Goal: Information Seeking & Learning: Learn about a topic

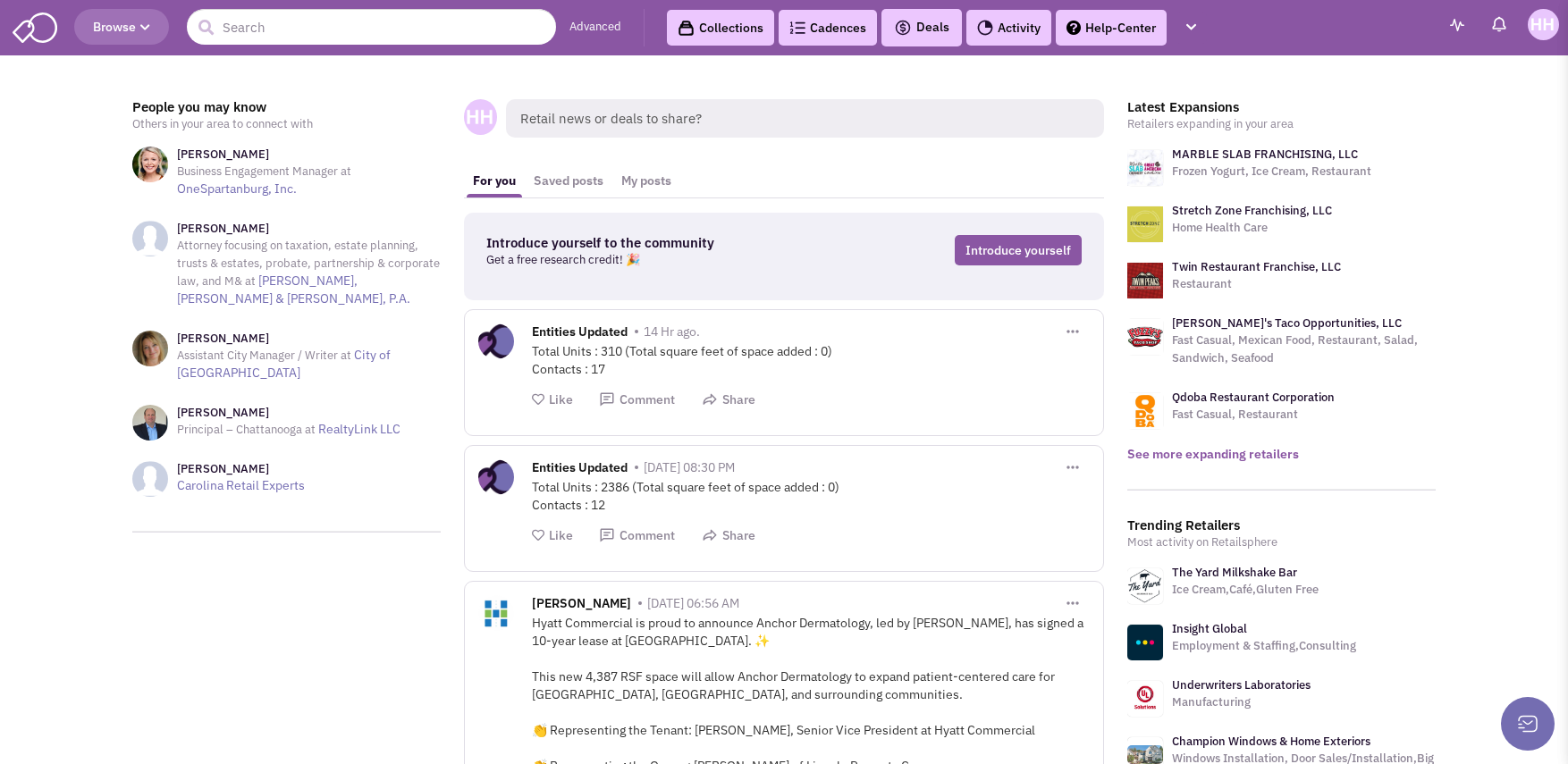
click at [1207, 454] on link "See more expanding retailers" at bounding box center [1213, 454] width 171 height 16
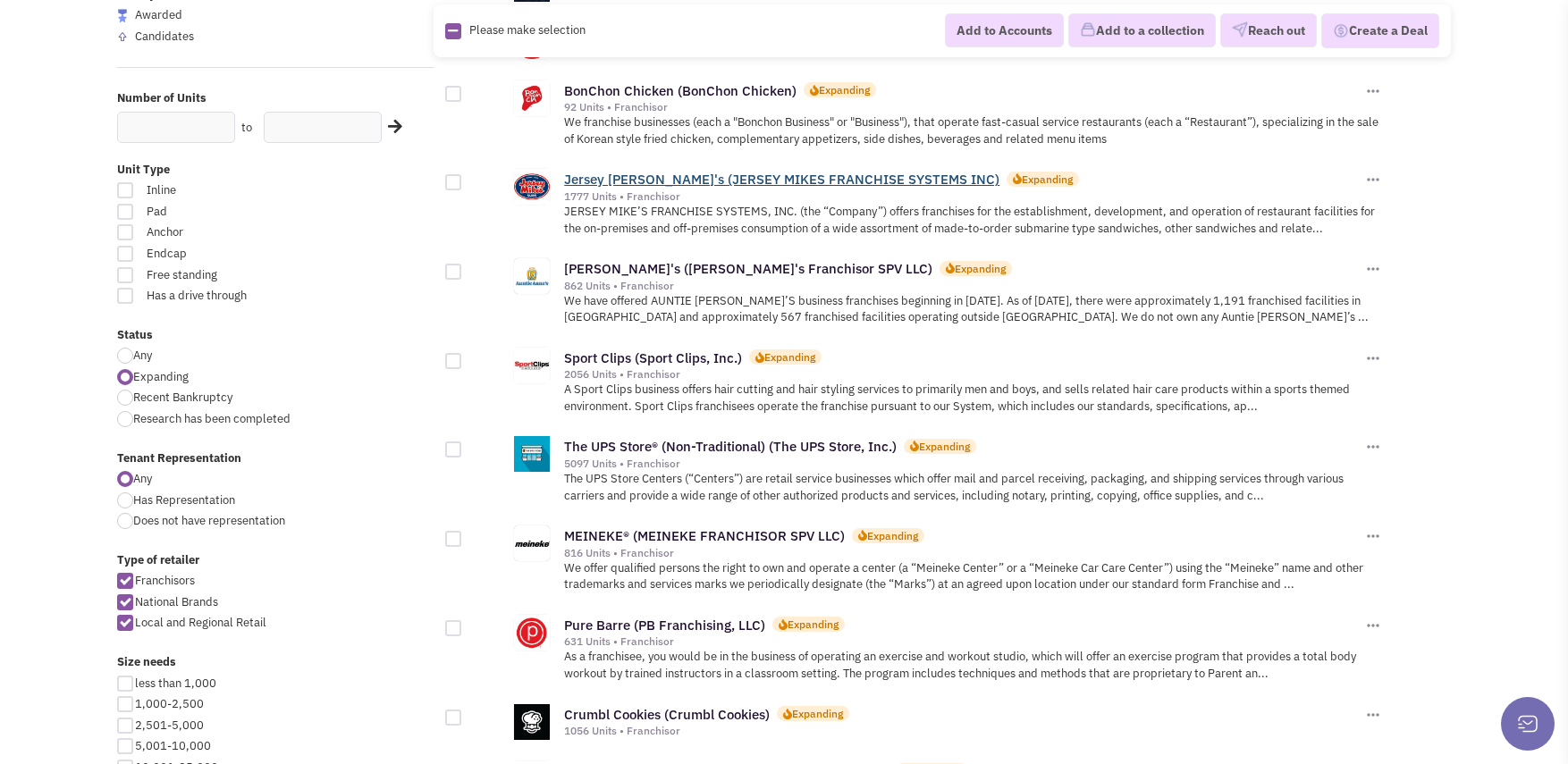
scroll to position [447, 0]
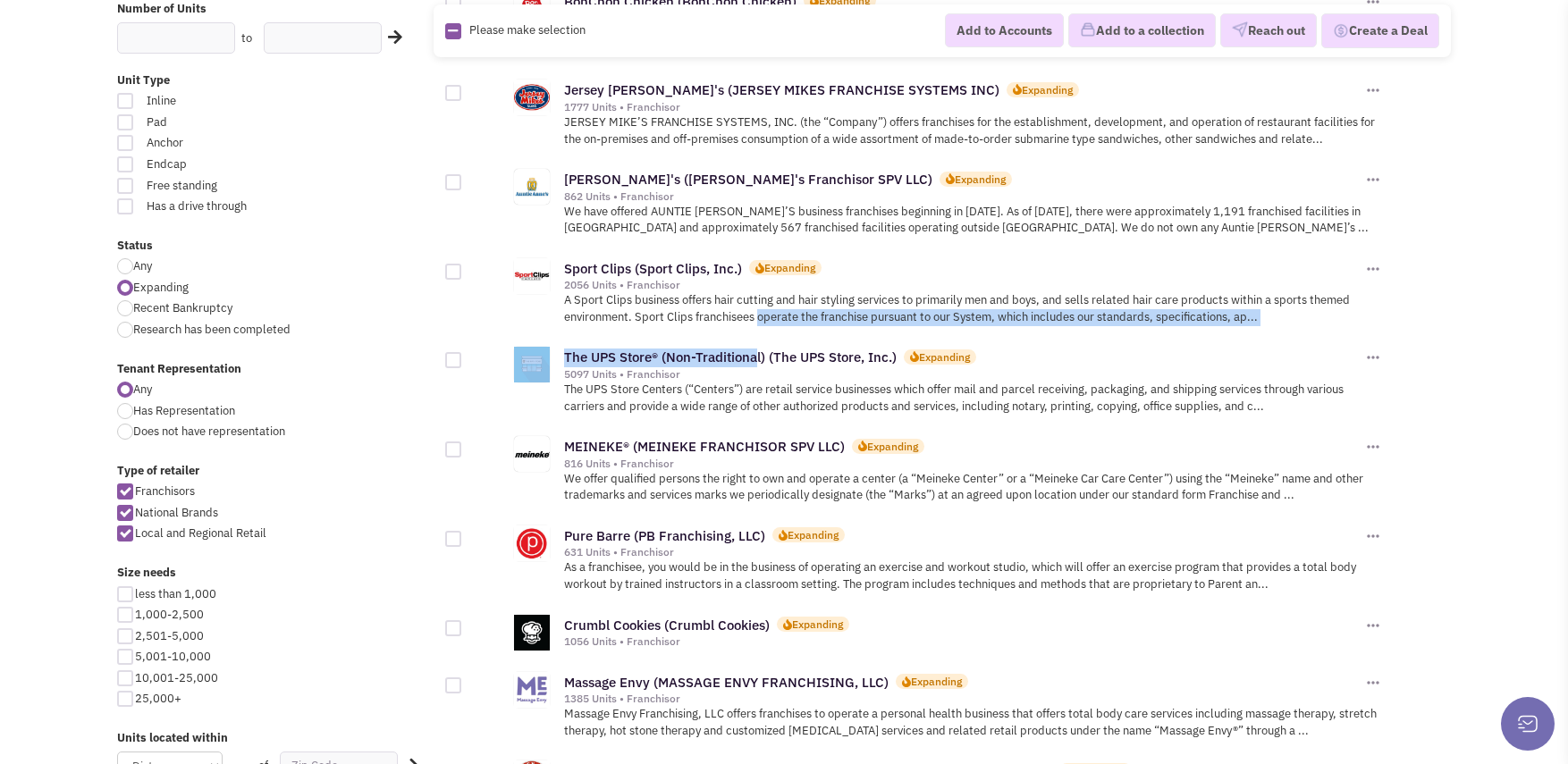
click at [773, 357] on link "The UPS Store® (Non-Traditional) (The UPS Store, Inc.)" at bounding box center [729, 357] width 332 height 17
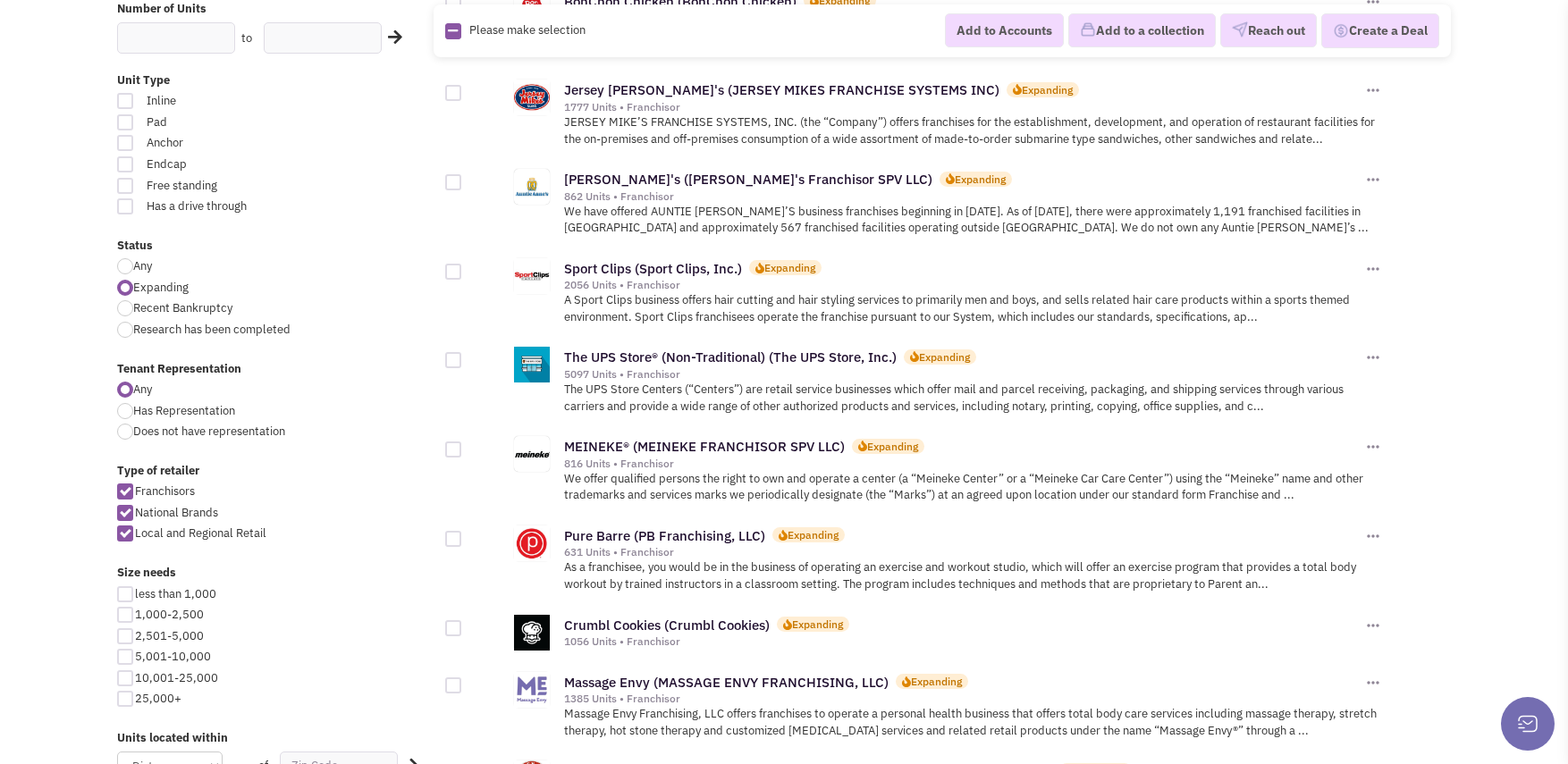
click at [432, 397] on label "Any" at bounding box center [275, 390] width 316 height 17
click at [145, 397] on input "Any" at bounding box center [138, 391] width 12 height 12
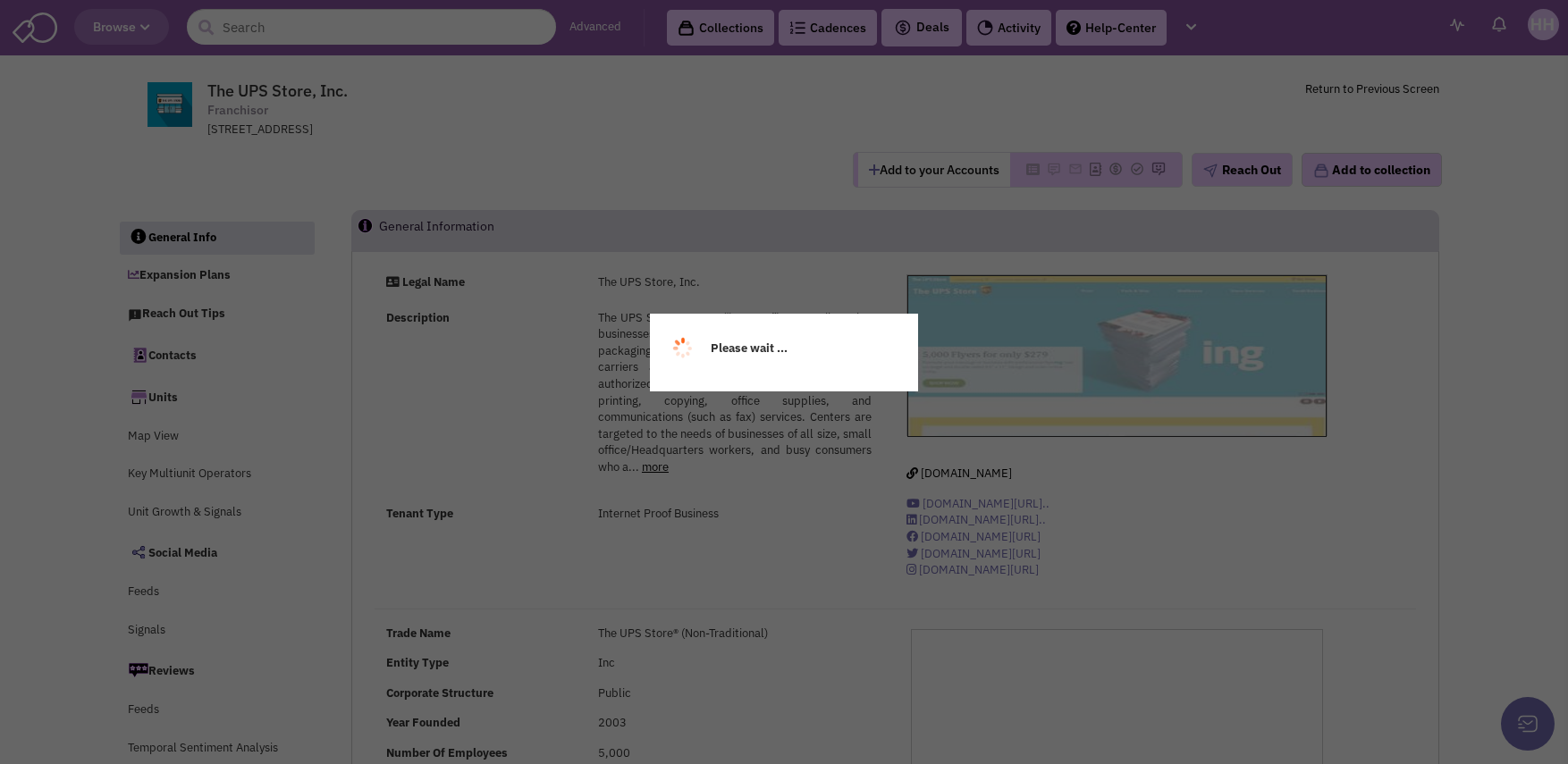
select select
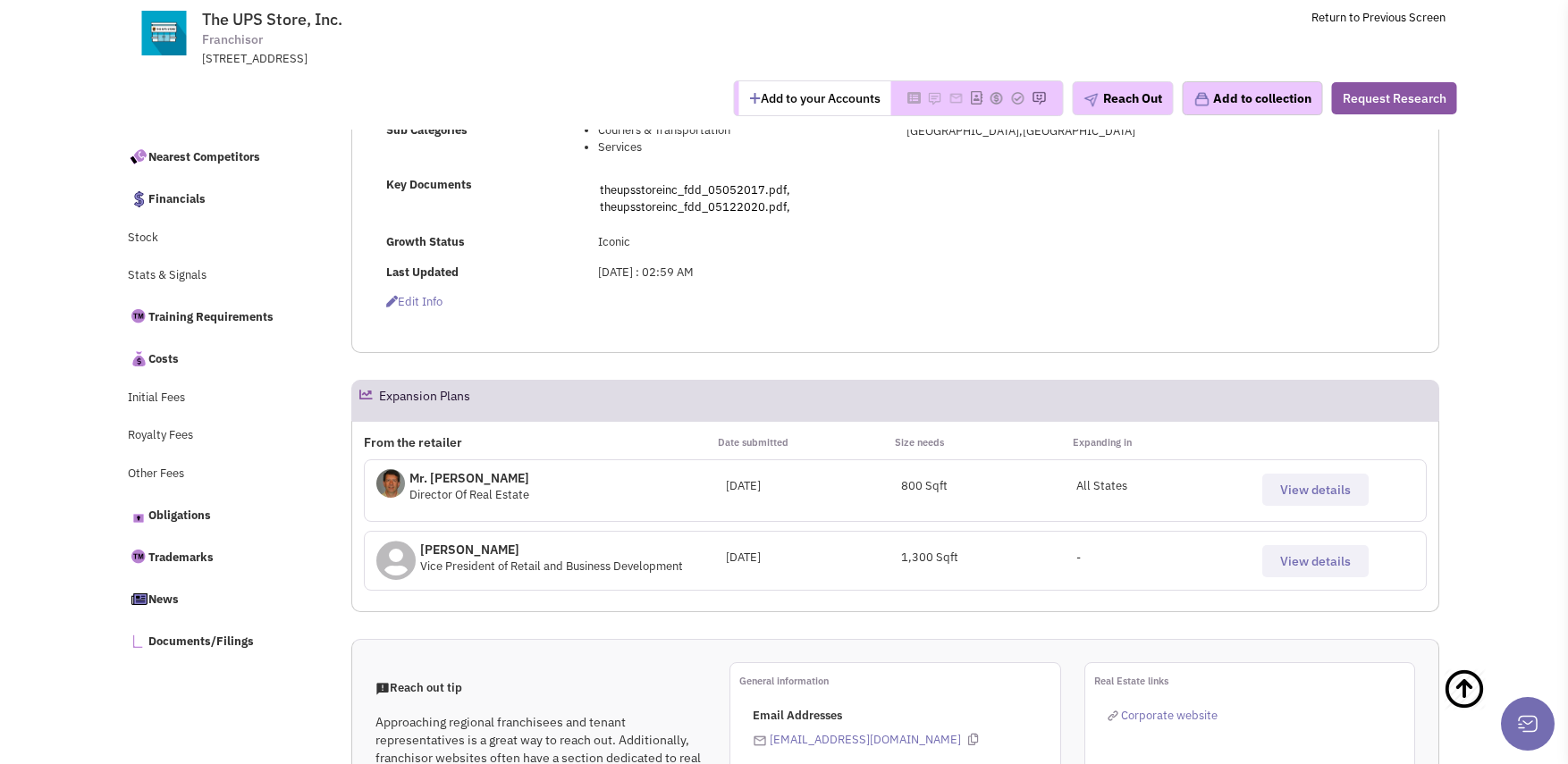
scroll to position [575, 0]
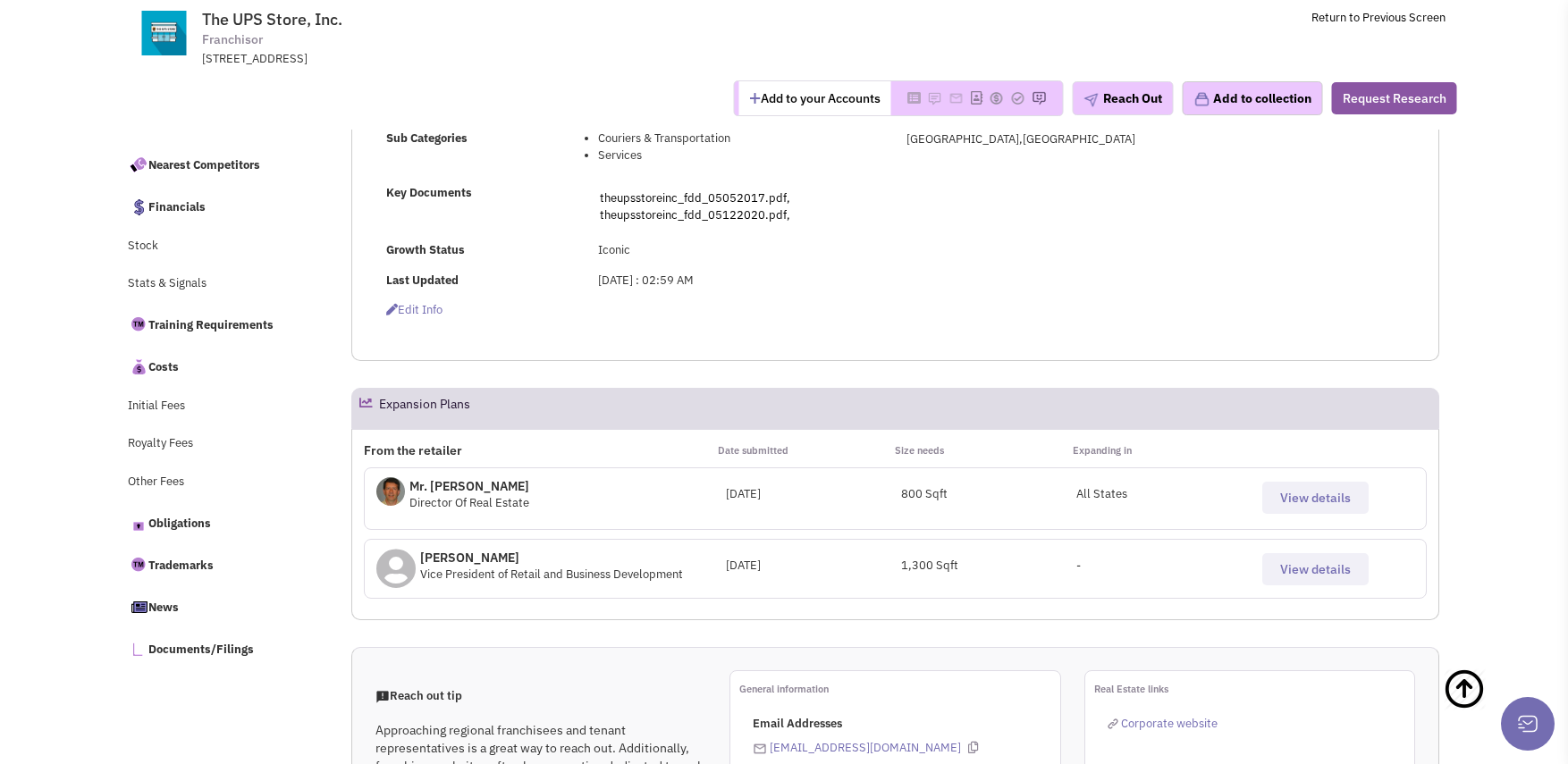
click at [1323, 495] on span "View details" at bounding box center [1316, 498] width 71 height 16
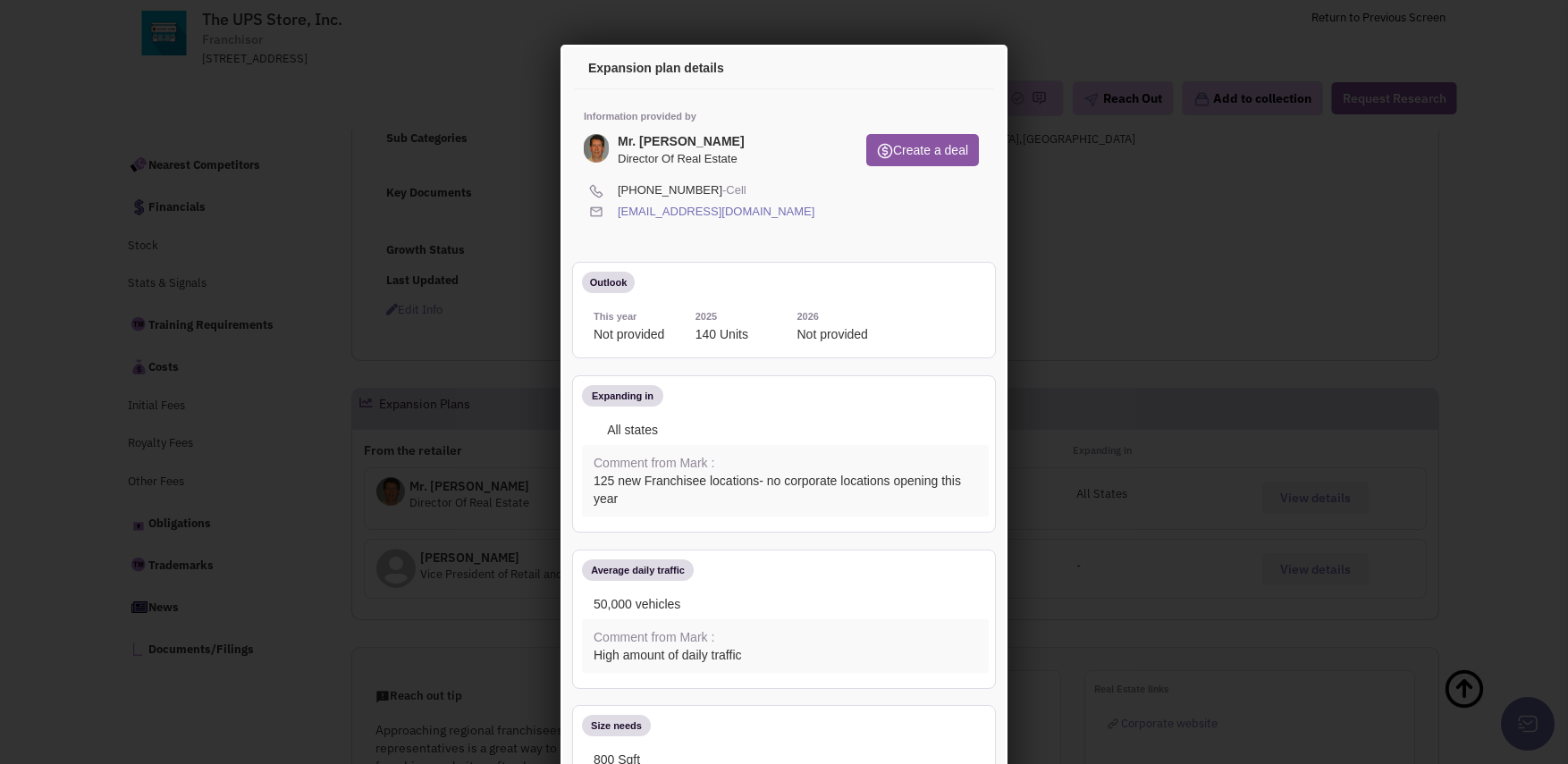
scroll to position [268, 0]
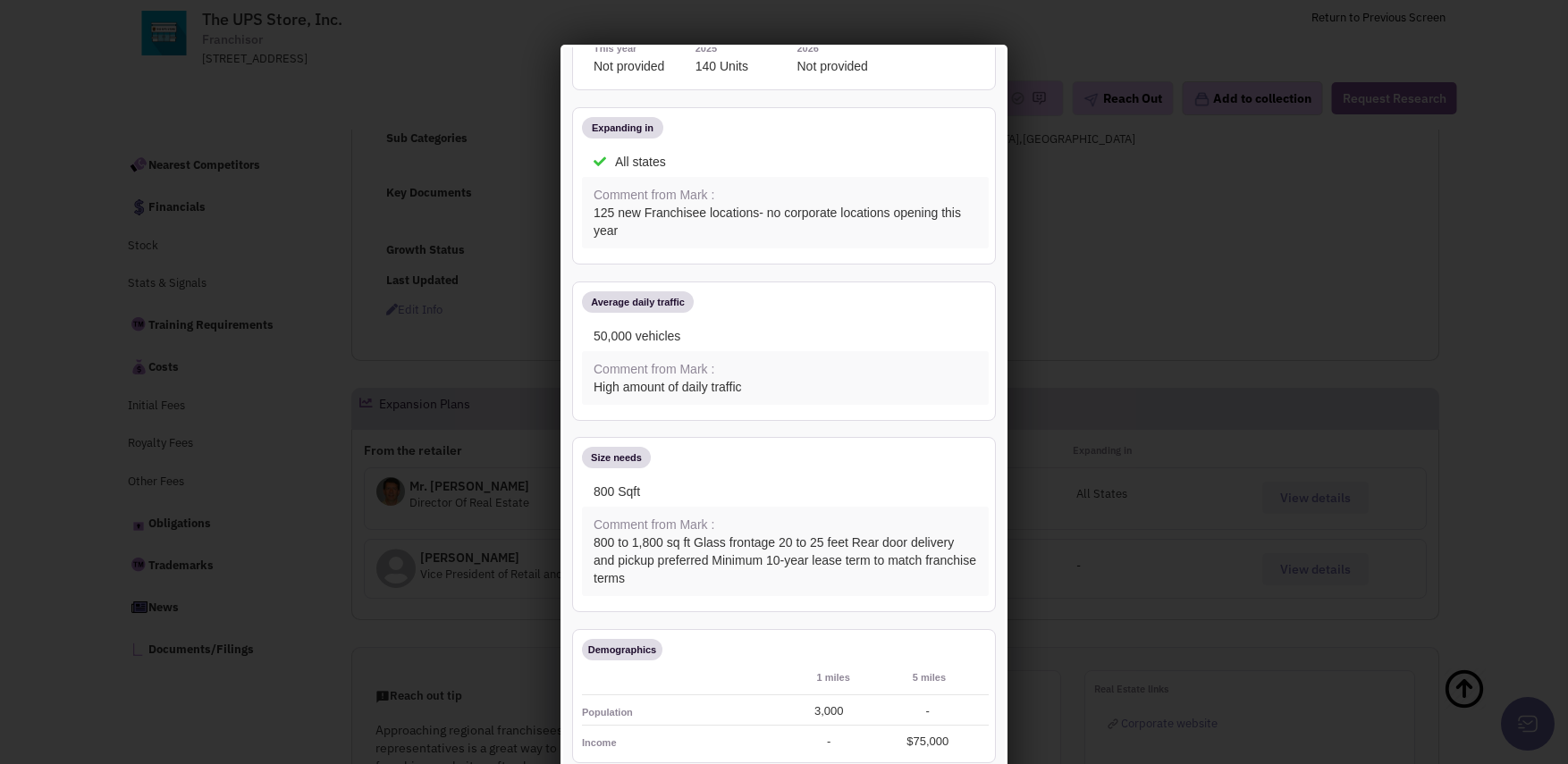
click at [1359, 225] on div at bounding box center [784, 382] width 1568 height 764
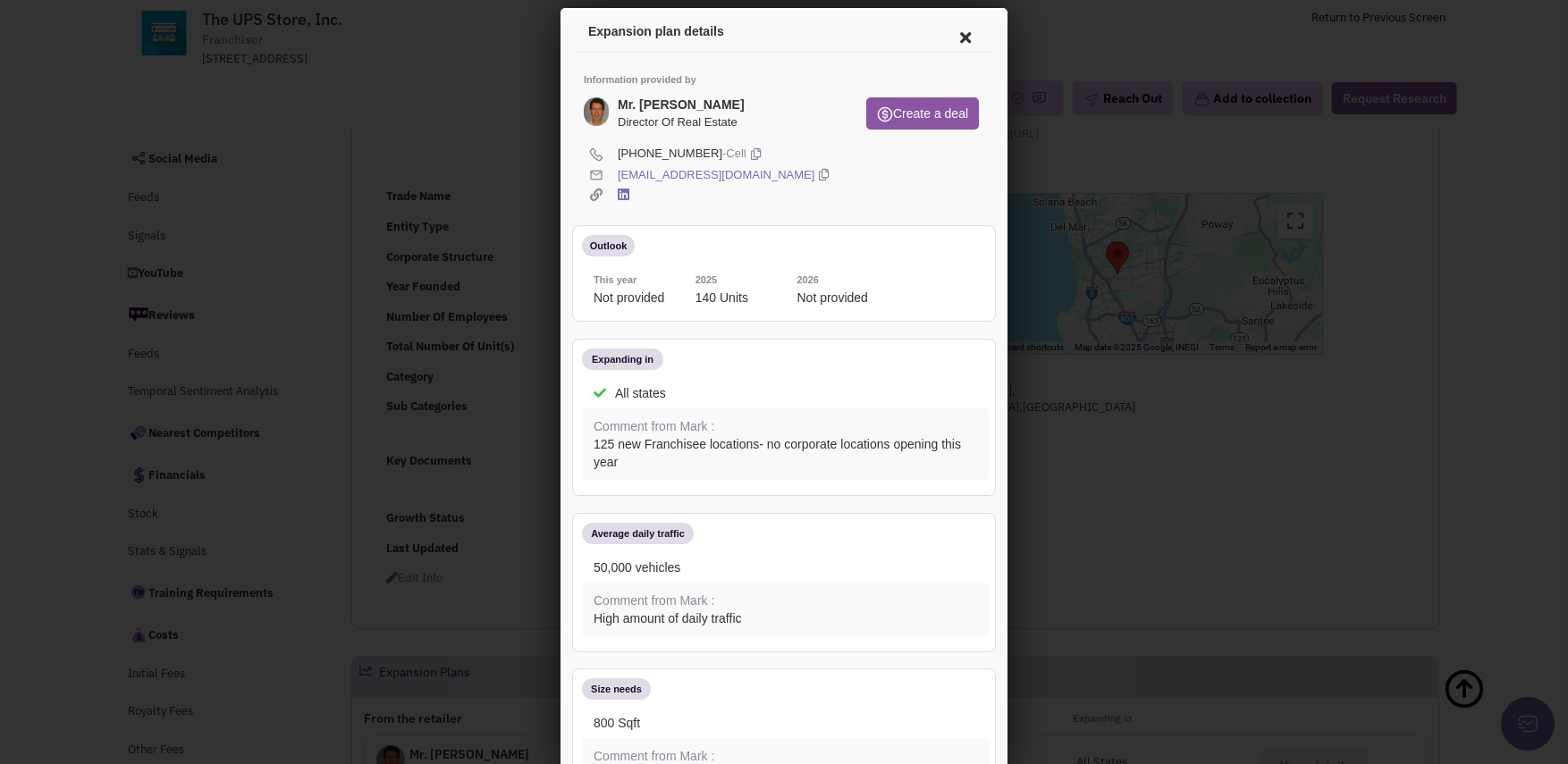
scroll to position [0, 0]
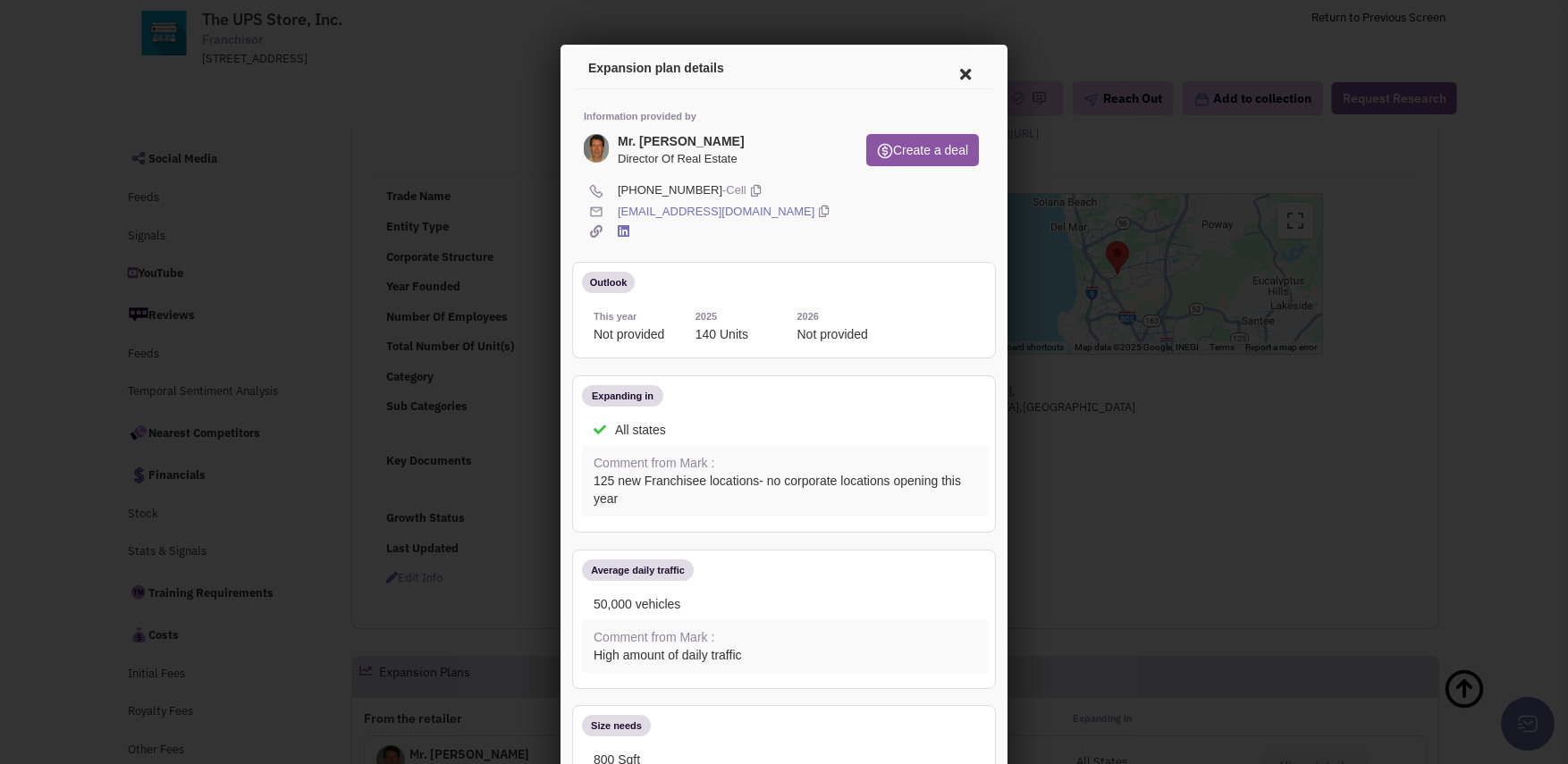
click at [945, 66] on icon at bounding box center [962, 71] width 37 height 43
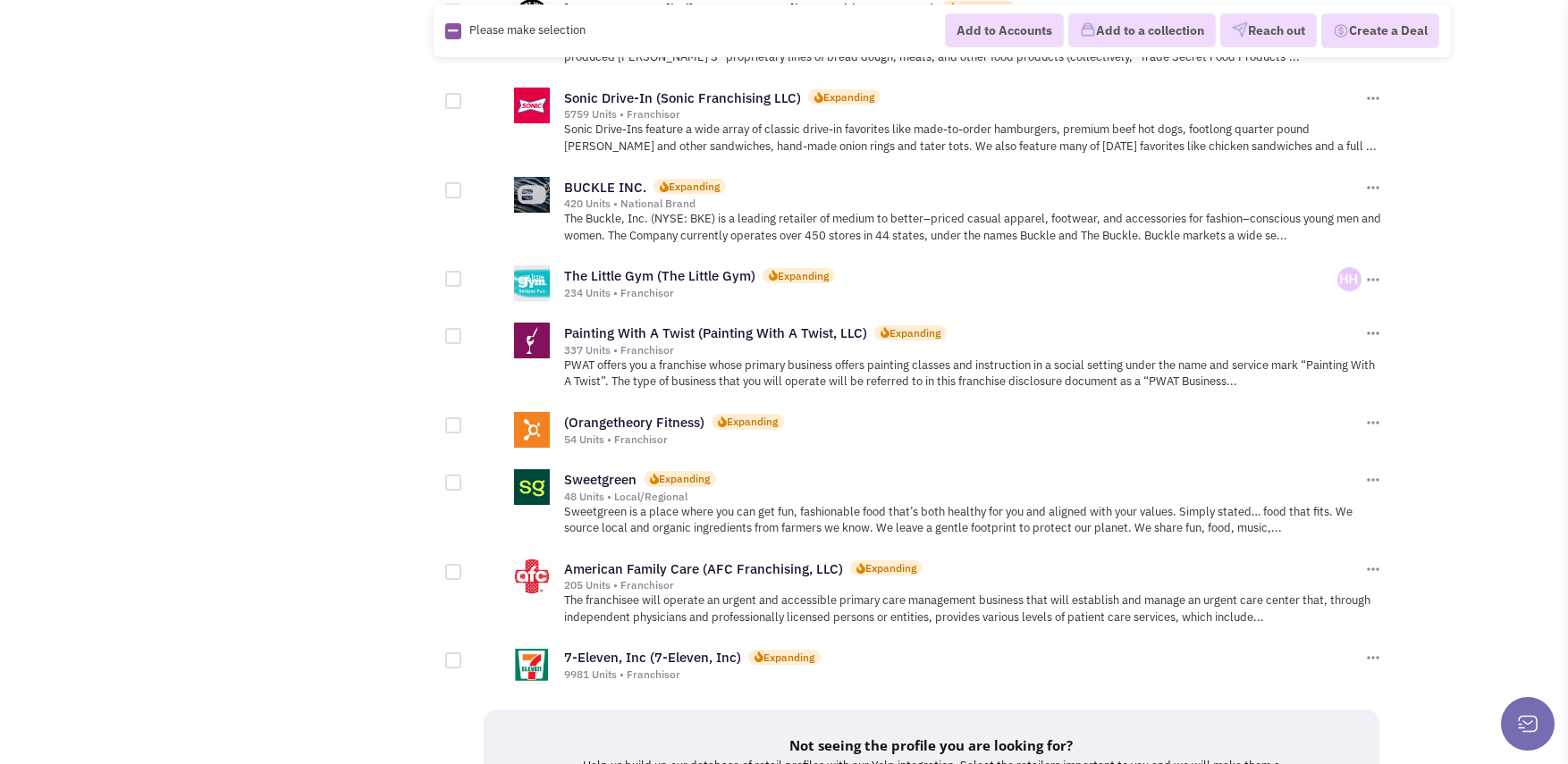
scroll to position [1788, 0]
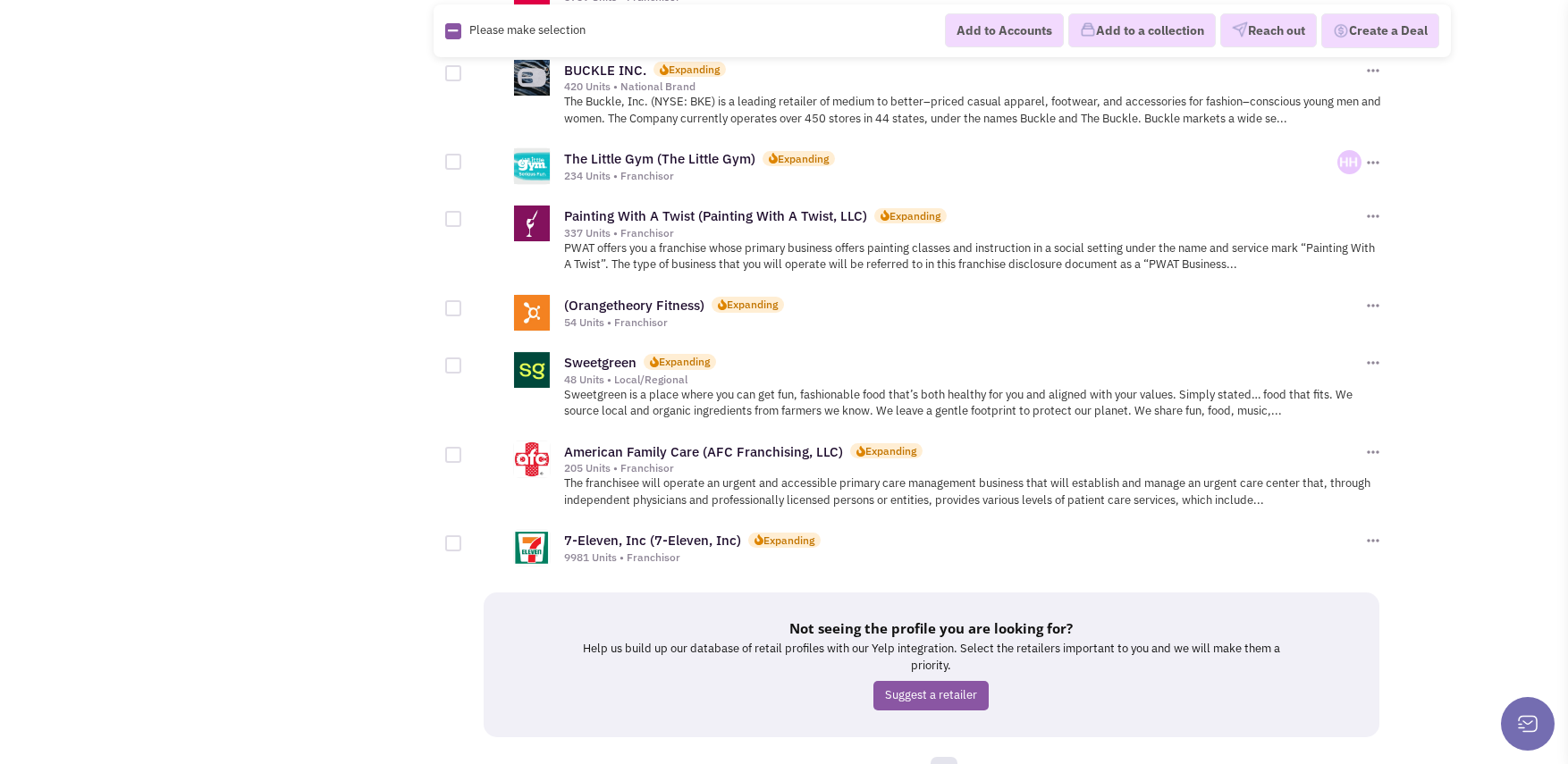
click at [706, 33] on div "Add to Accounts Add to a collection Reach out Create a Deal" at bounding box center [1069, 31] width 740 height 36
click at [602, 354] on link "Sweetgreen" at bounding box center [600, 362] width 73 height 17
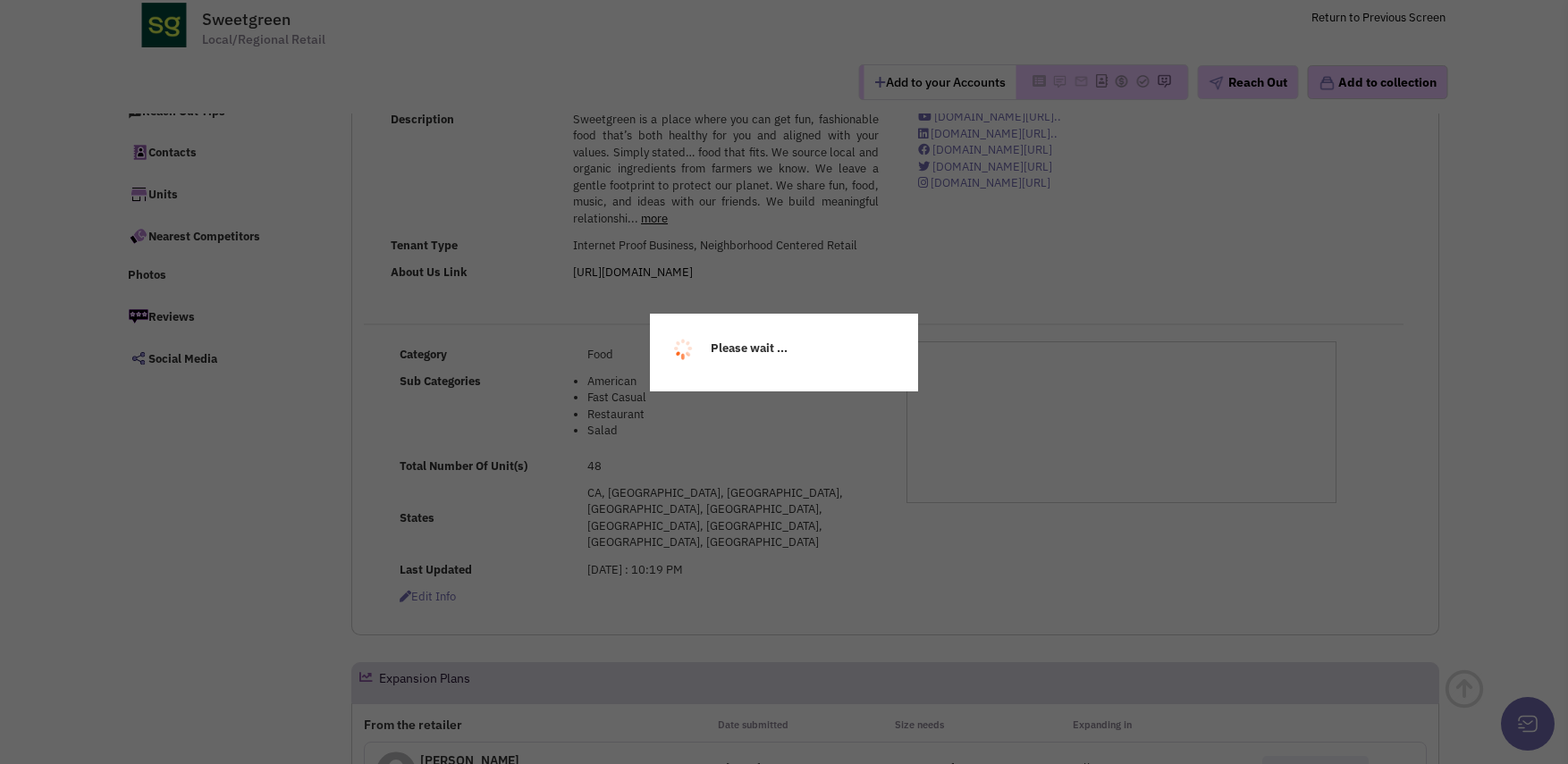
select select
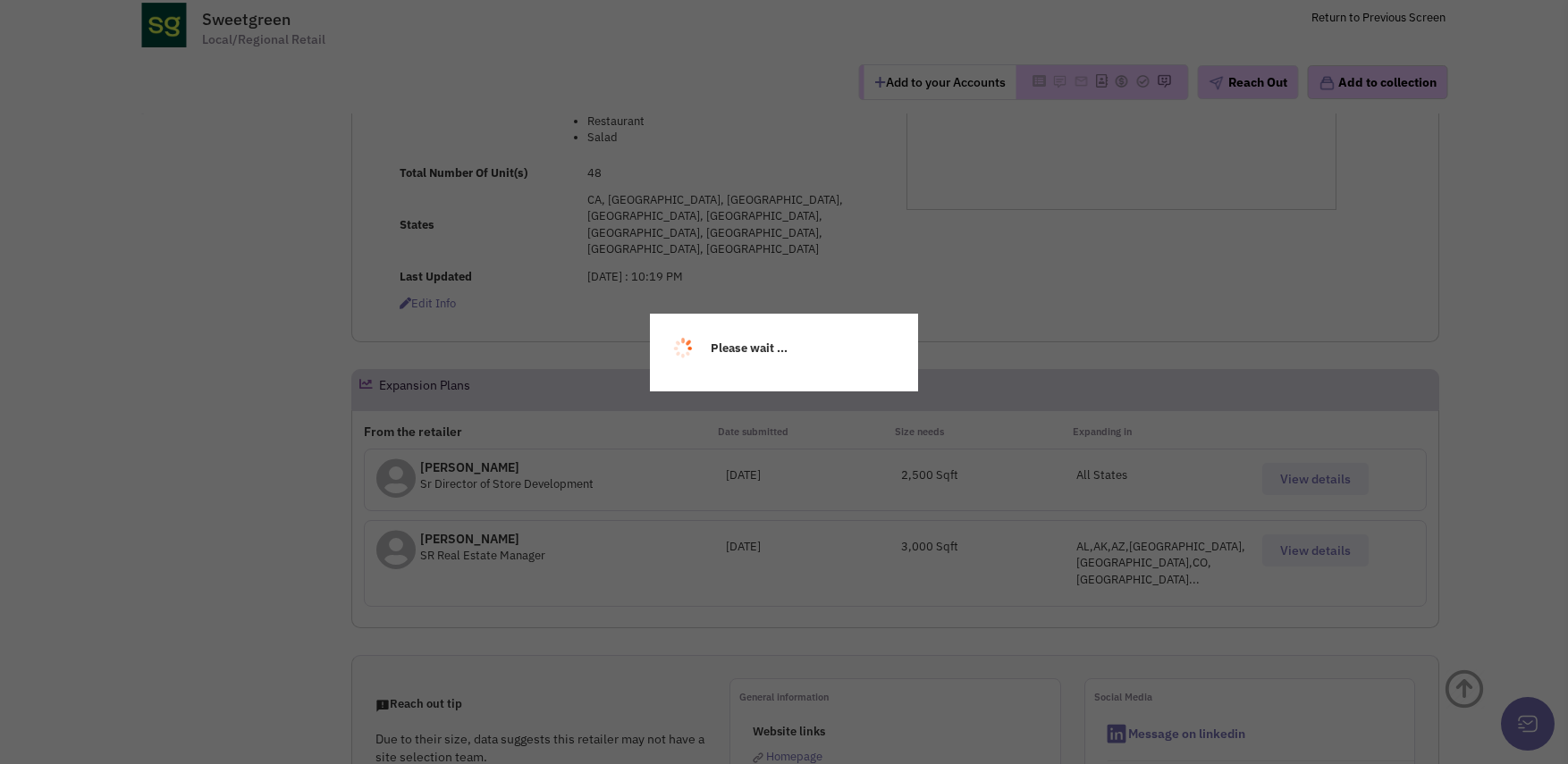
scroll to position [358, 0]
select select
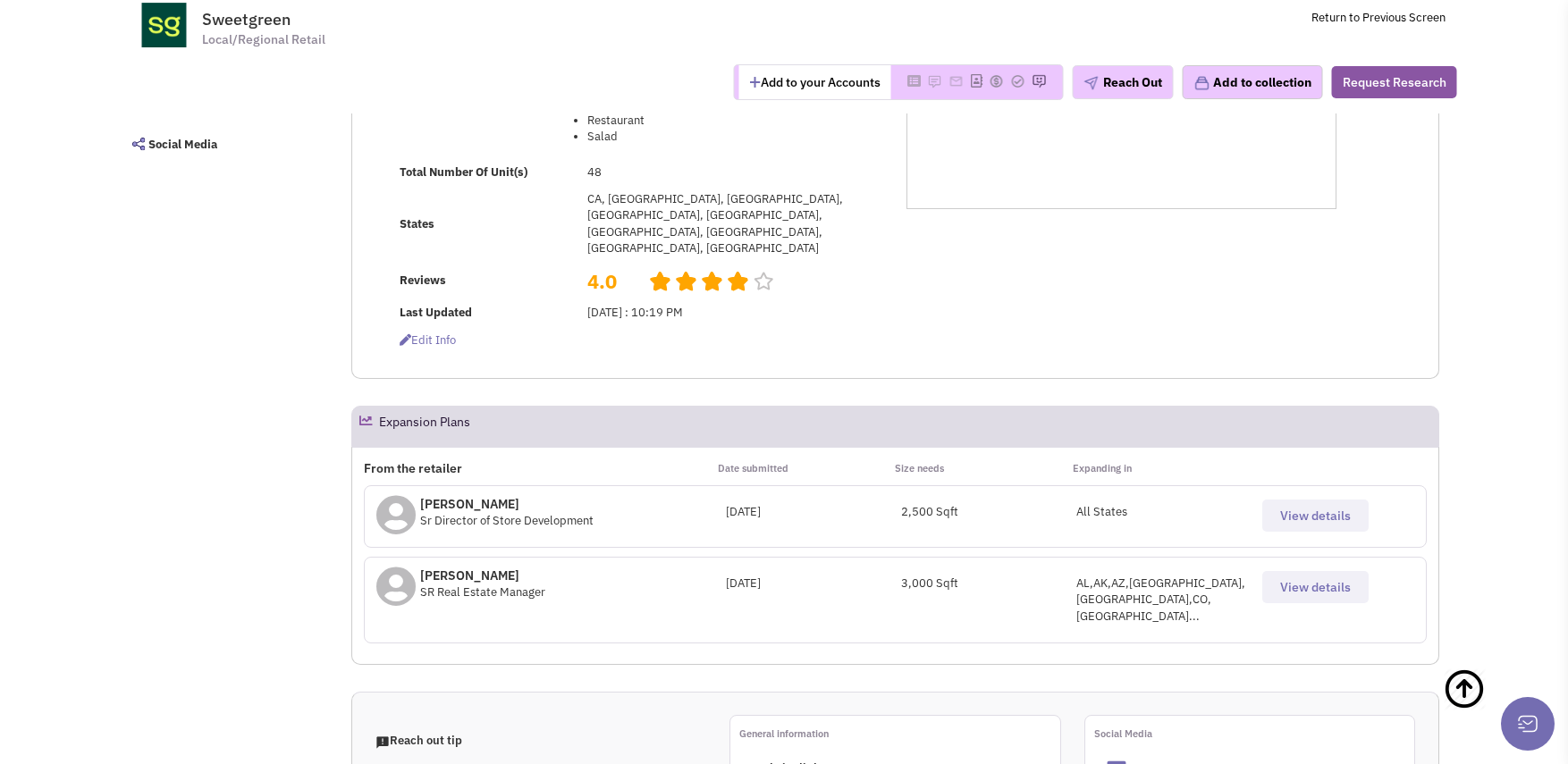
click at [1315, 571] on button "View details" at bounding box center [1315, 586] width 107 height 32
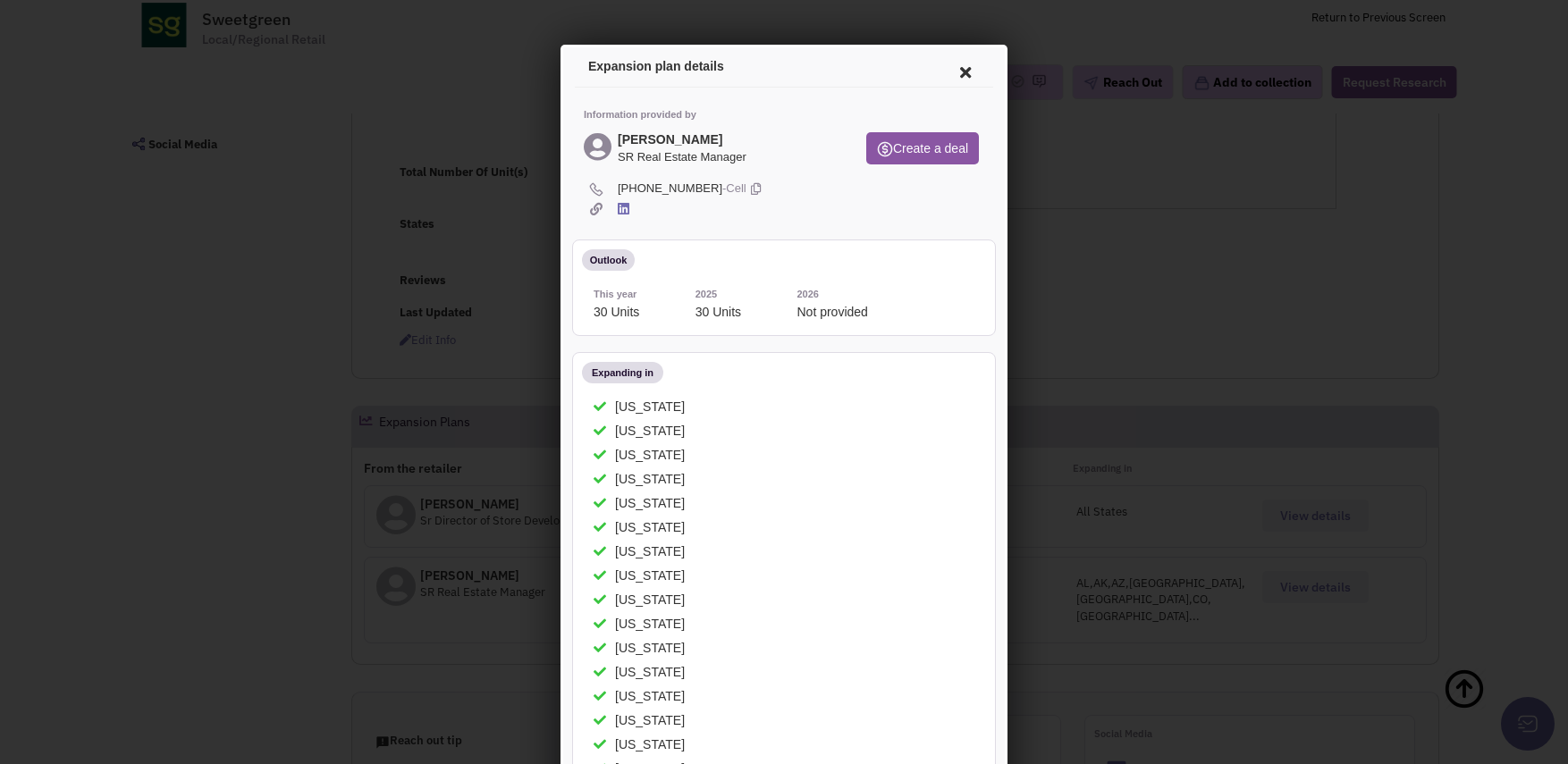
scroll to position [0, 0]
click at [951, 69] on icon at bounding box center [962, 71] width 37 height 43
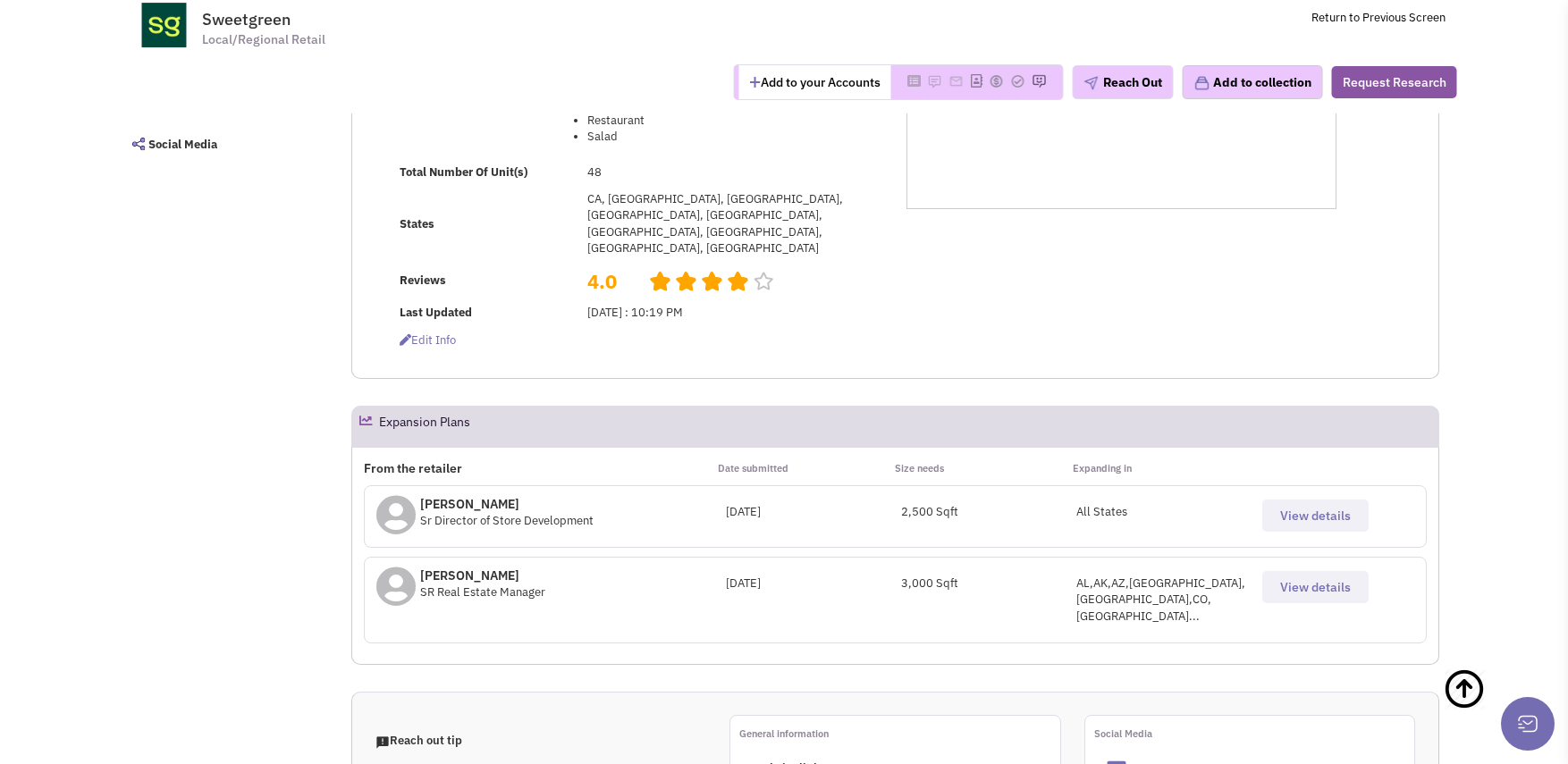
click at [1364, 571] on button "View details" at bounding box center [1315, 586] width 107 height 32
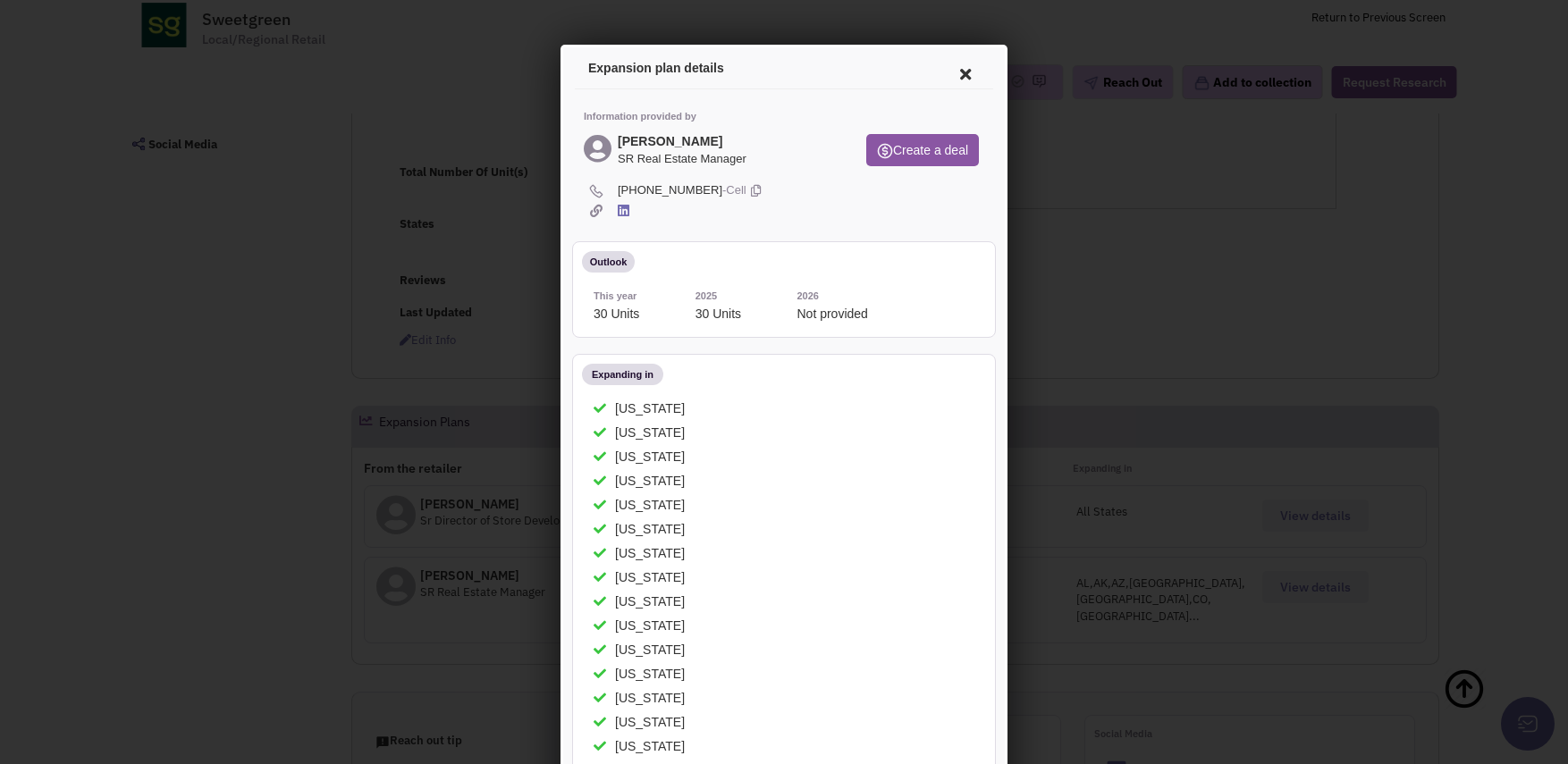
click at [951, 76] on icon at bounding box center [962, 71] width 37 height 43
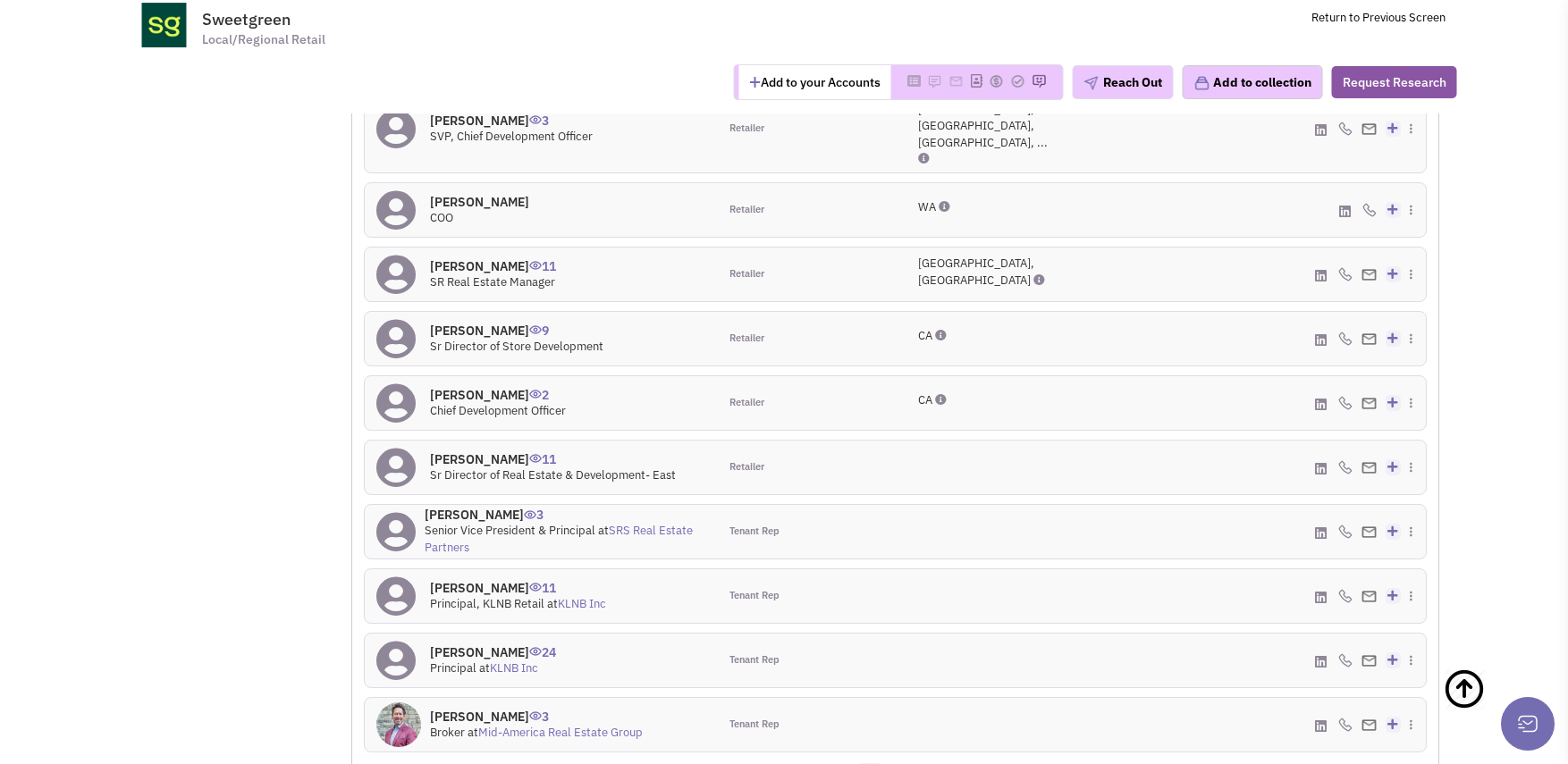
scroll to position [1340, 0]
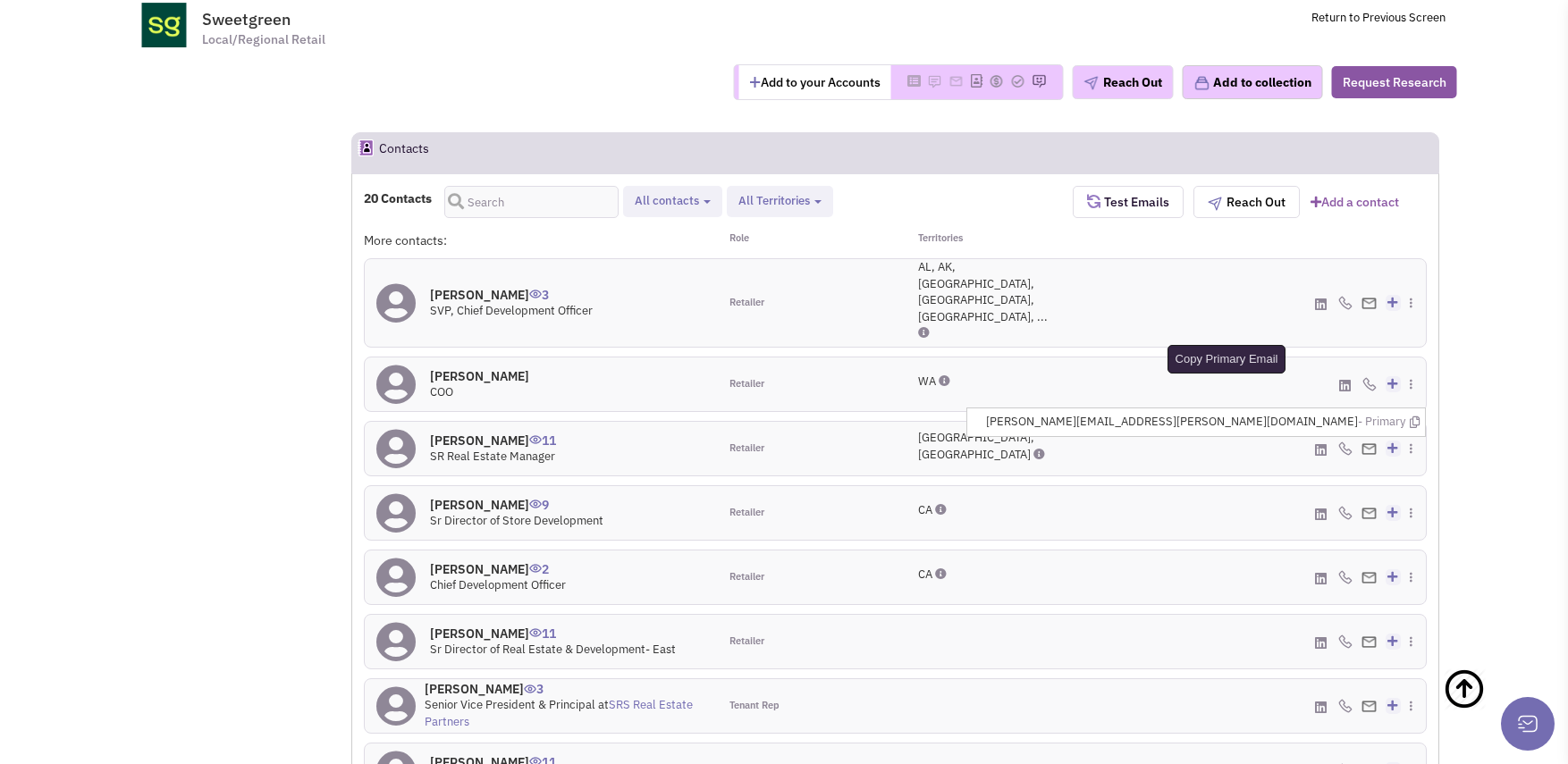
click at [1412, 416] on icon at bounding box center [1414, 422] width 10 height 12
drag, startPoint x: 1535, startPoint y: 53, endPoint x: 1459, endPoint y: 13, distance: 85.9
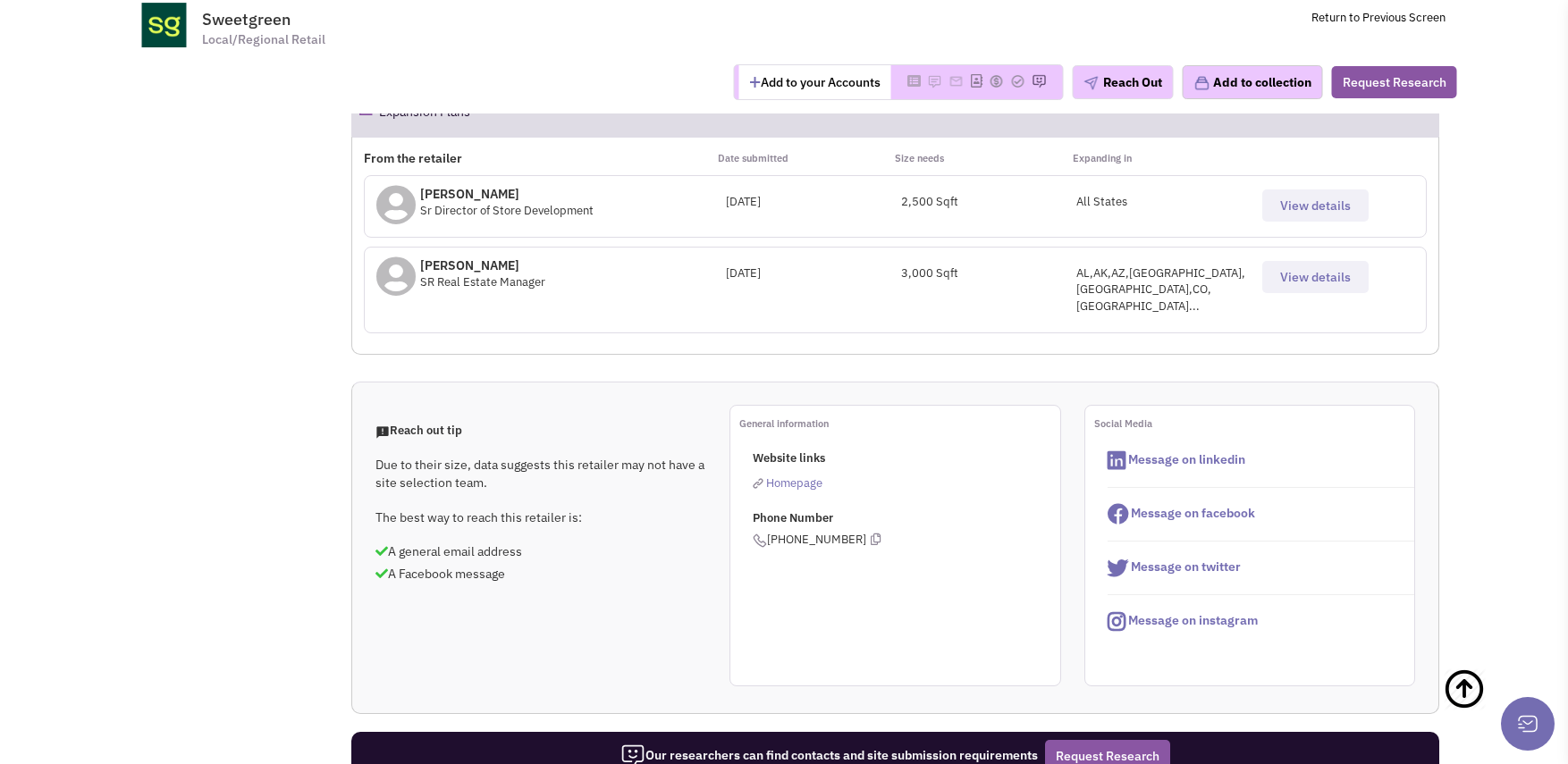
scroll to position [626, 0]
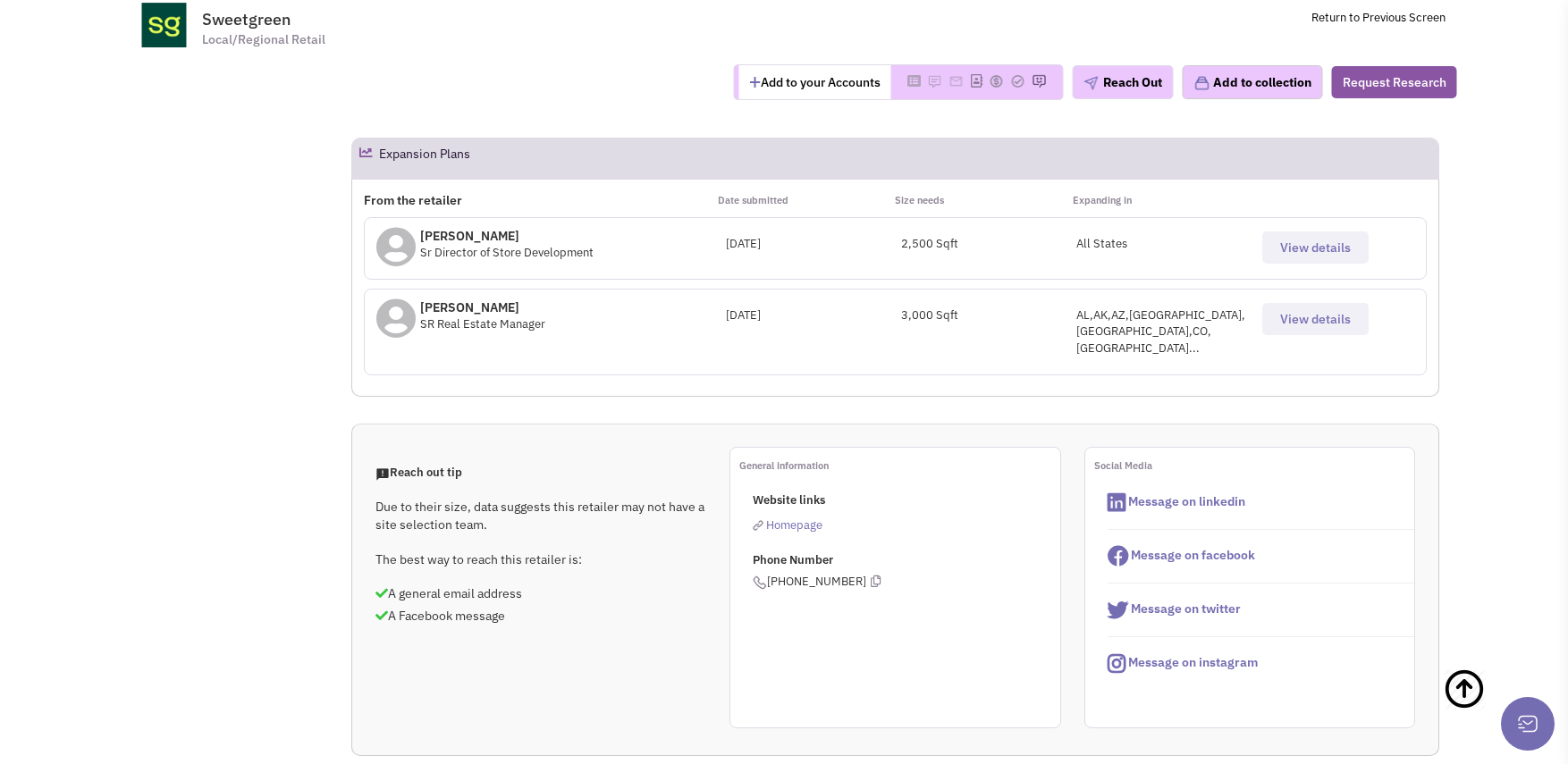
drag, startPoint x: 1475, startPoint y: 66, endPoint x: 1453, endPoint y: 57, distance: 23.8
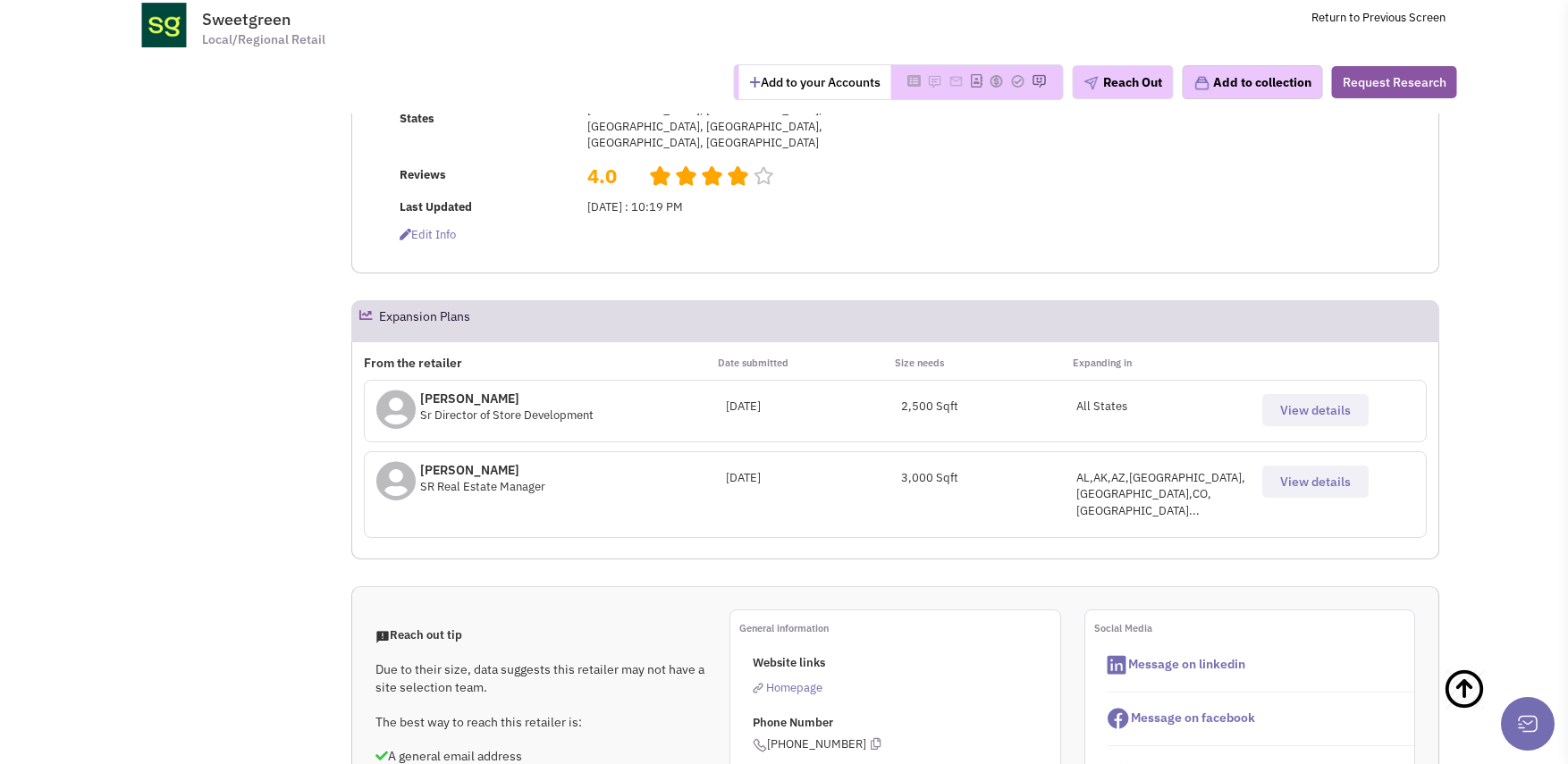
scroll to position [89, 0]
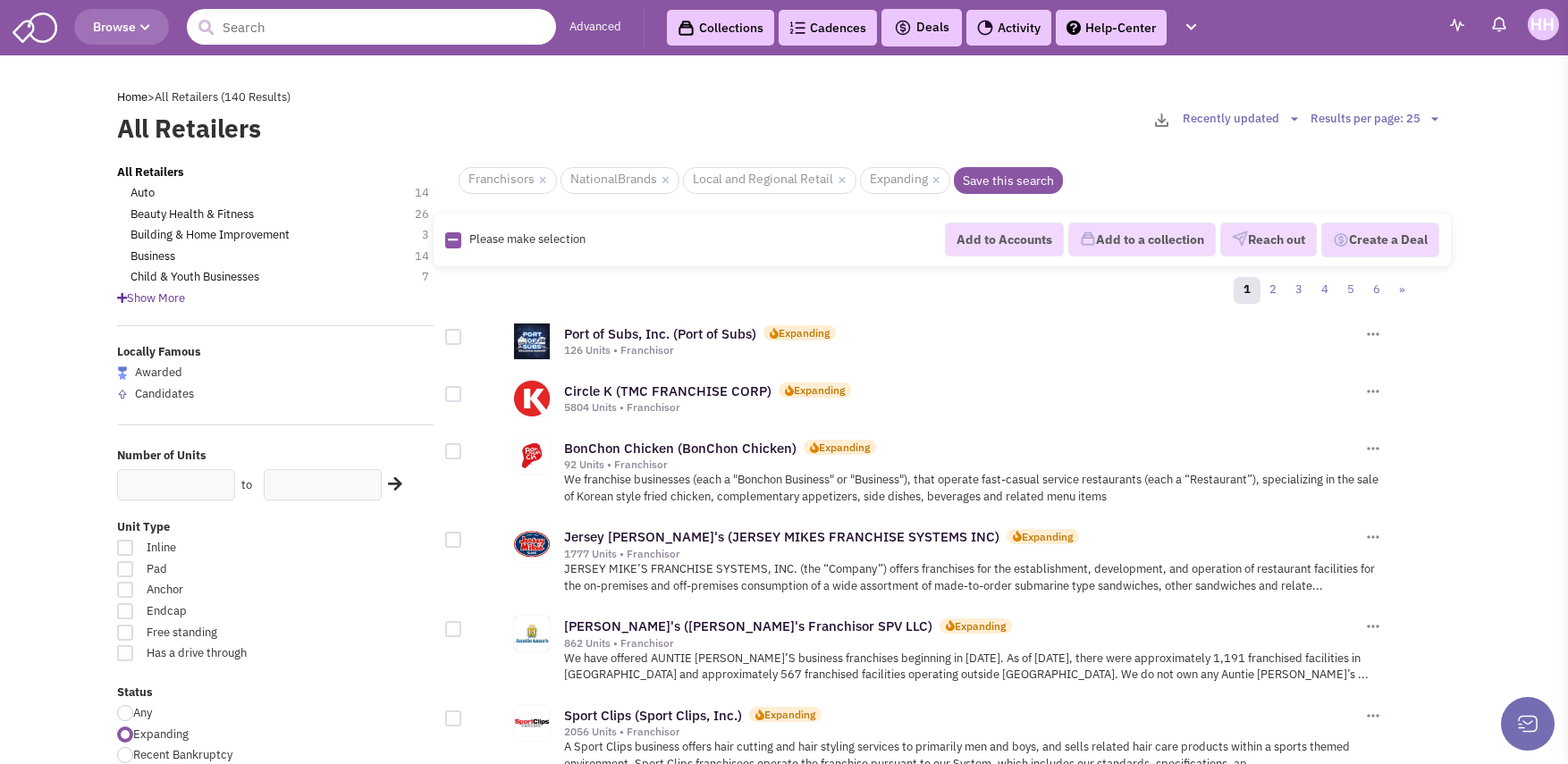
click at [367, 30] on input "text" at bounding box center [371, 26] width 369 height 36
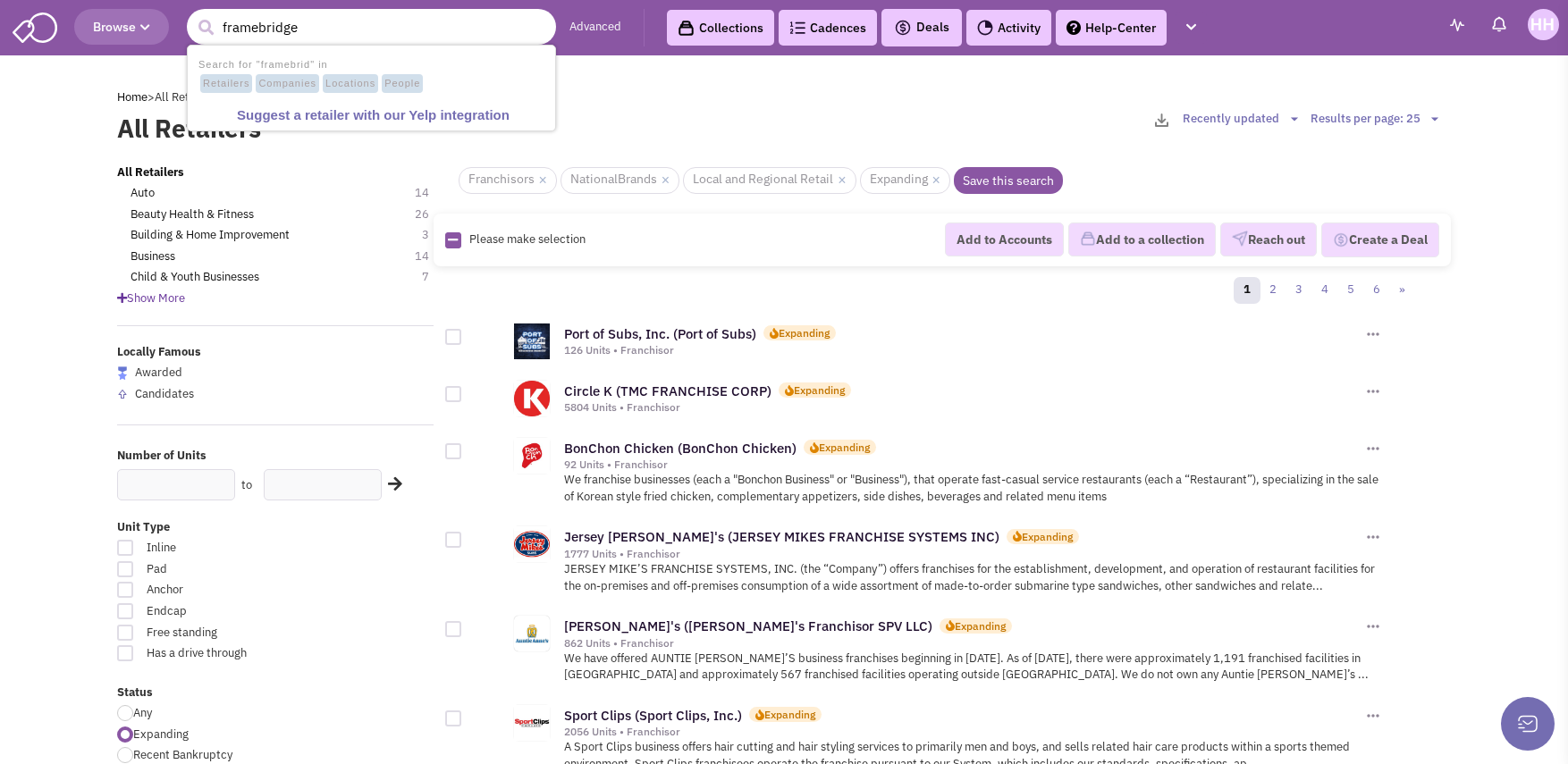
type input "framebridge"
click at [192, 15] on button "submit" at bounding box center [205, 27] width 26 height 26
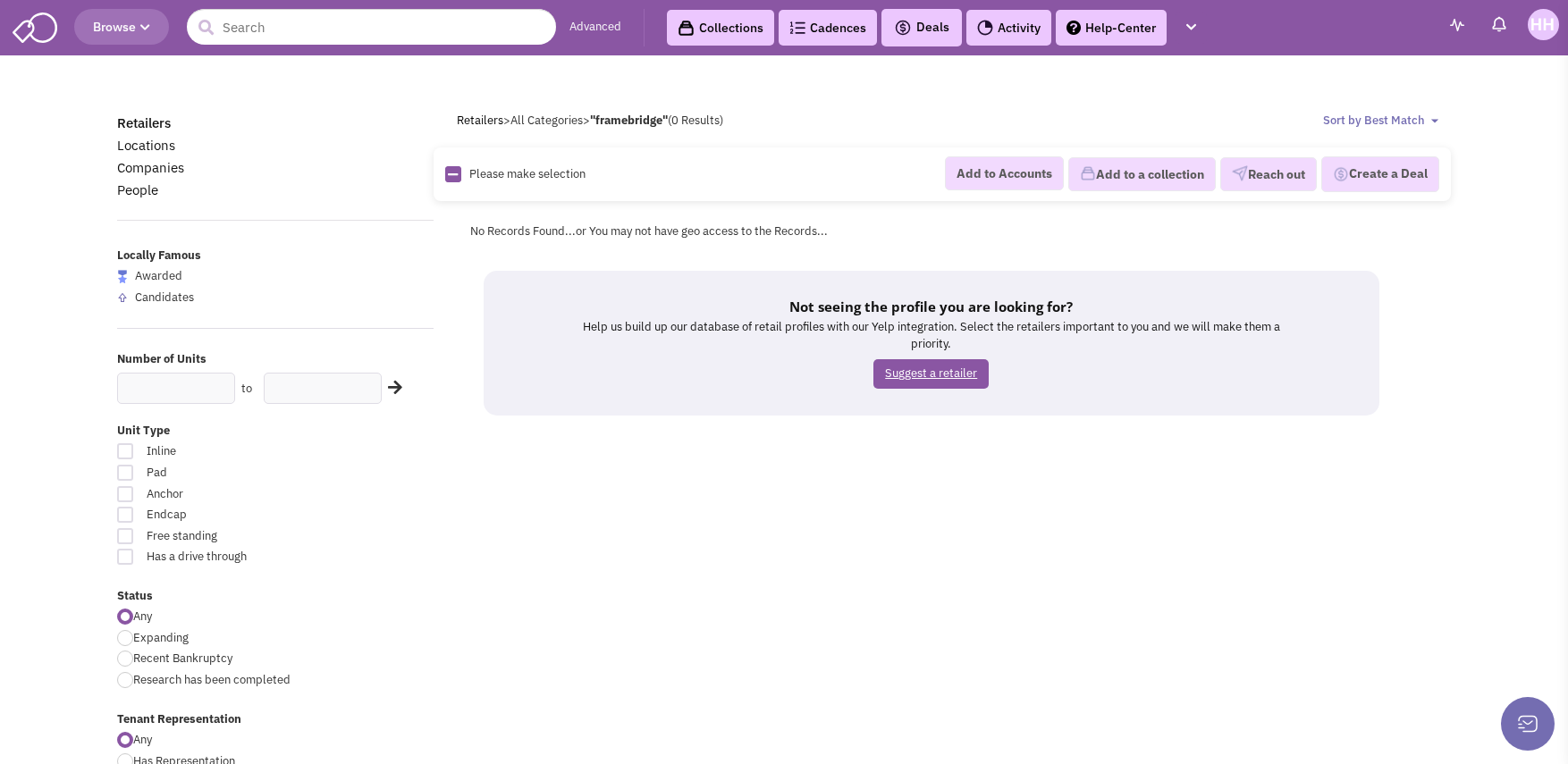
click at [938, 377] on link "Suggest a retailer" at bounding box center [931, 374] width 116 height 29
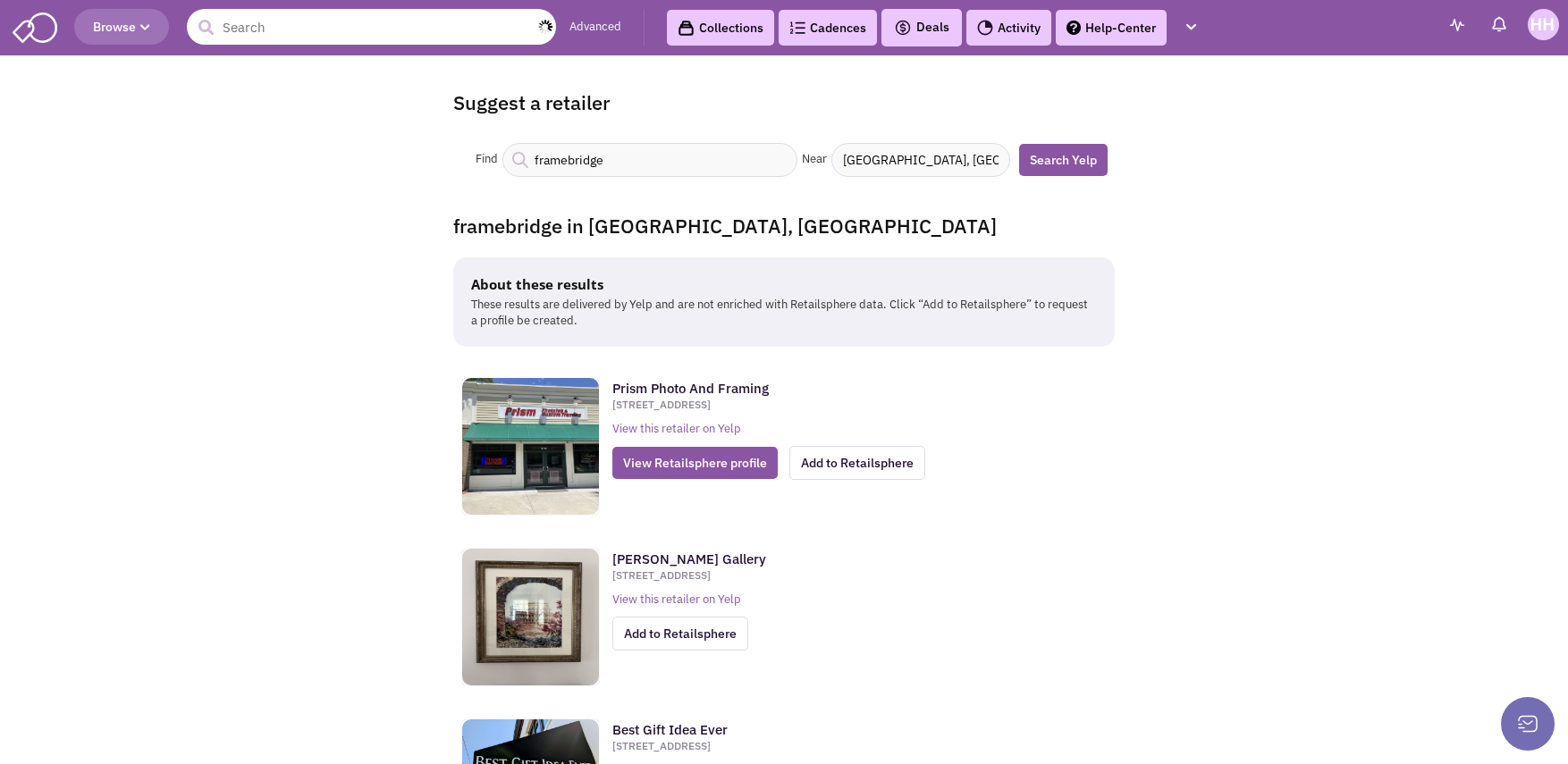
click at [291, 30] on input "text" at bounding box center [371, 26] width 369 height 36
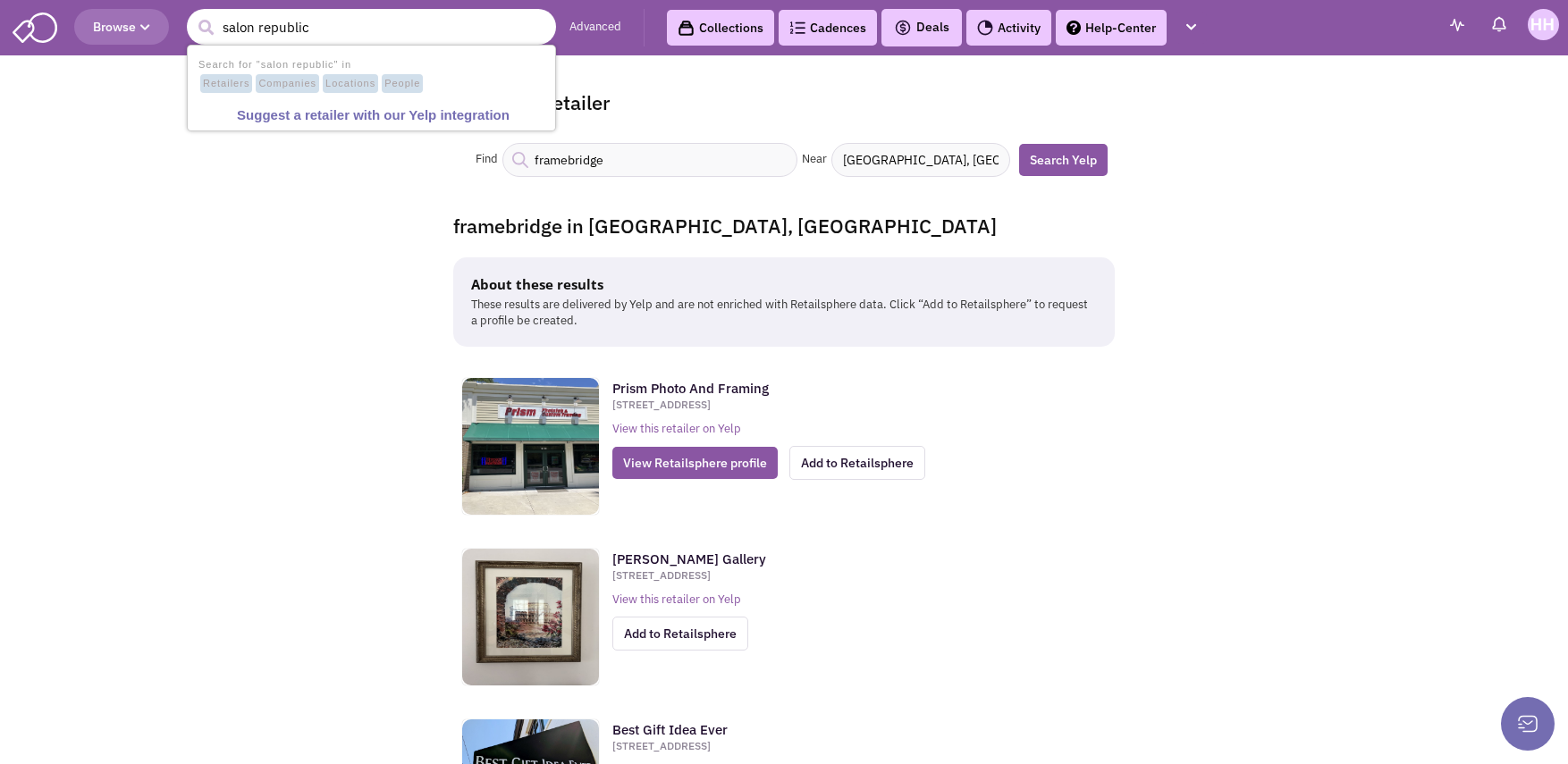
type input "salon republic"
click at [192, 15] on button "submit" at bounding box center [205, 27] width 26 height 26
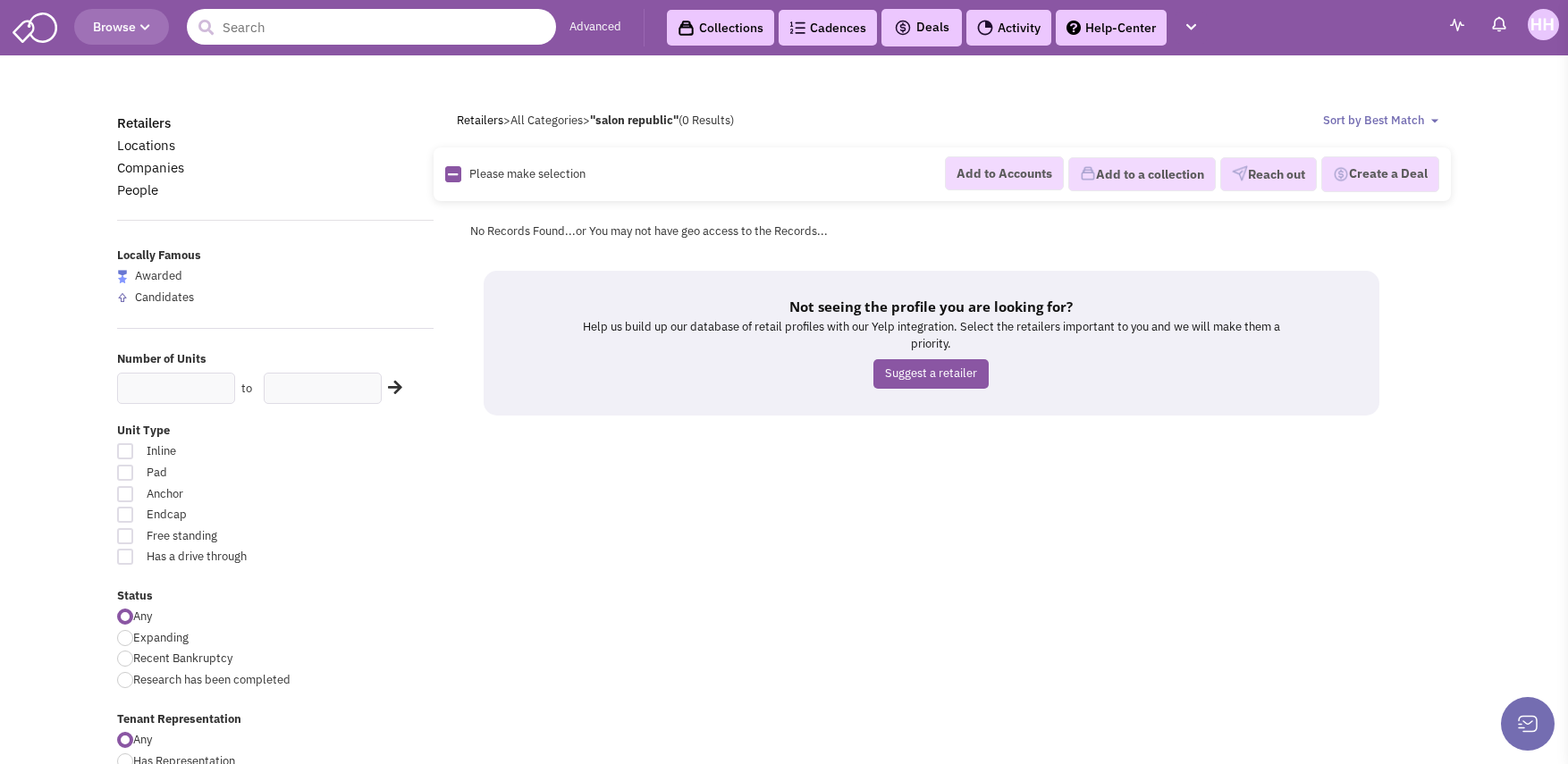
click at [383, 25] on input "text" at bounding box center [371, 26] width 369 height 36
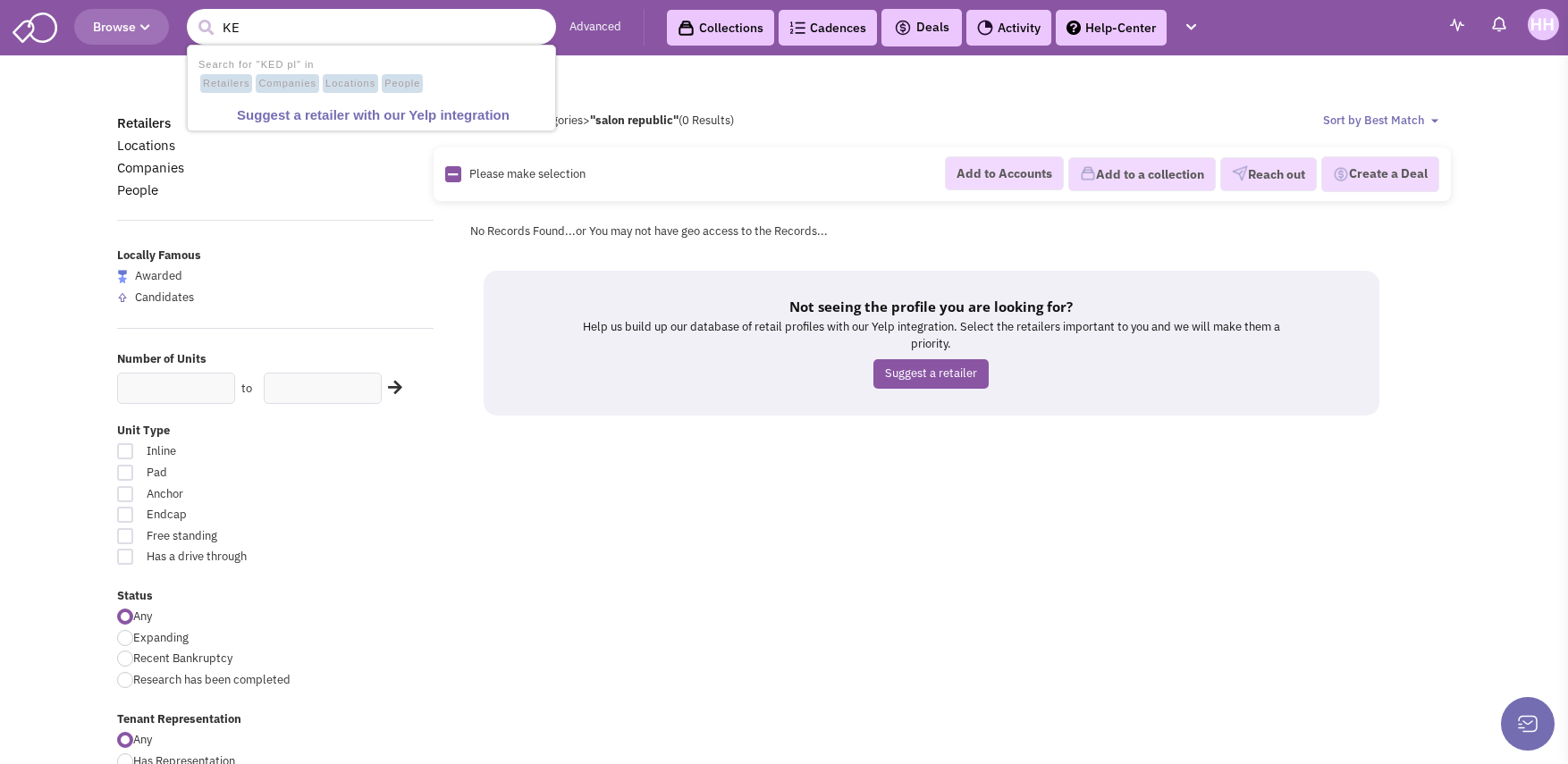
type input "K"
type input "Naruzzi Italia"
click at [192, 15] on button "submit" at bounding box center [205, 27] width 26 height 26
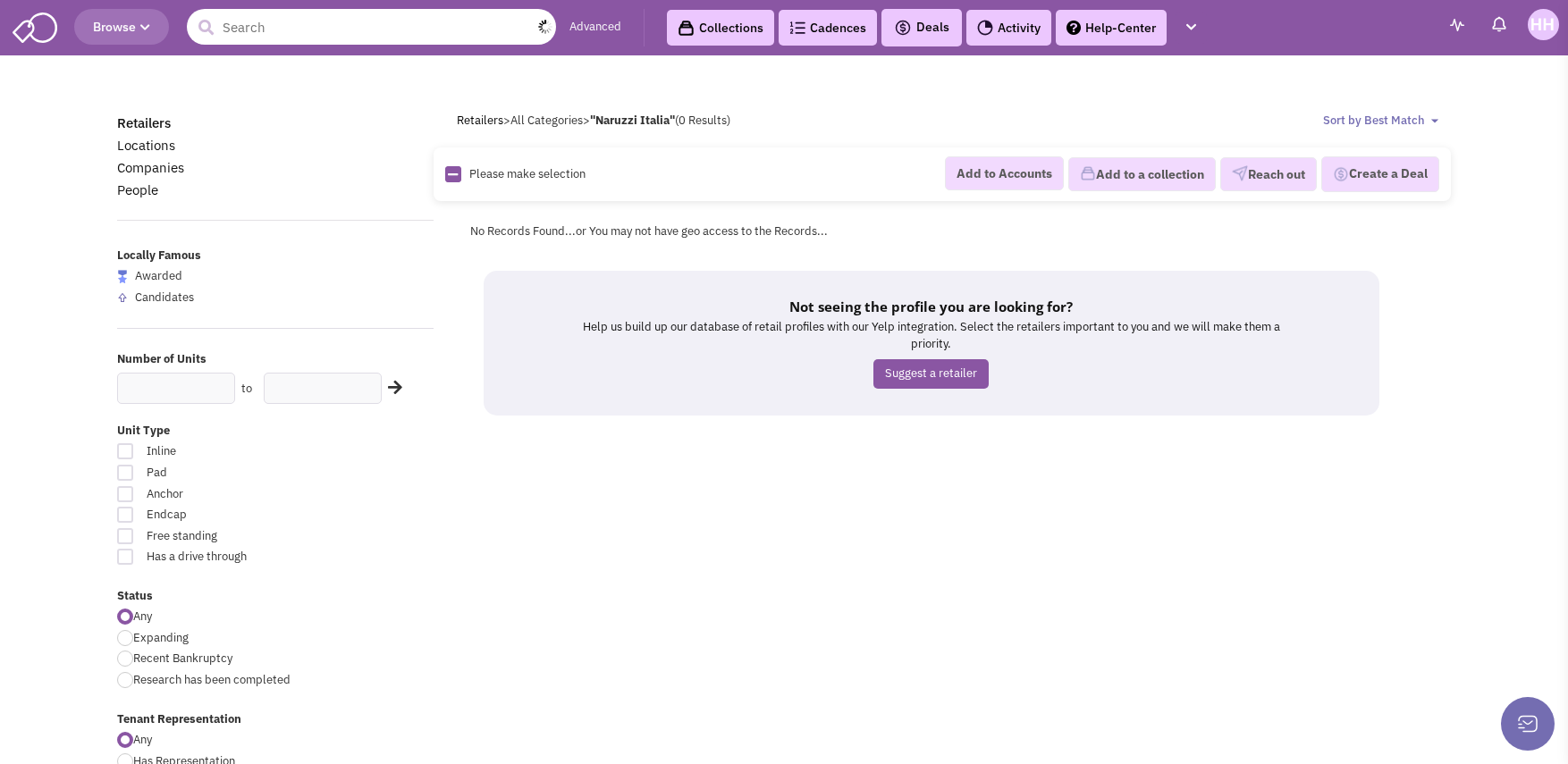
click at [384, 18] on input "text" at bounding box center [371, 26] width 369 height 36
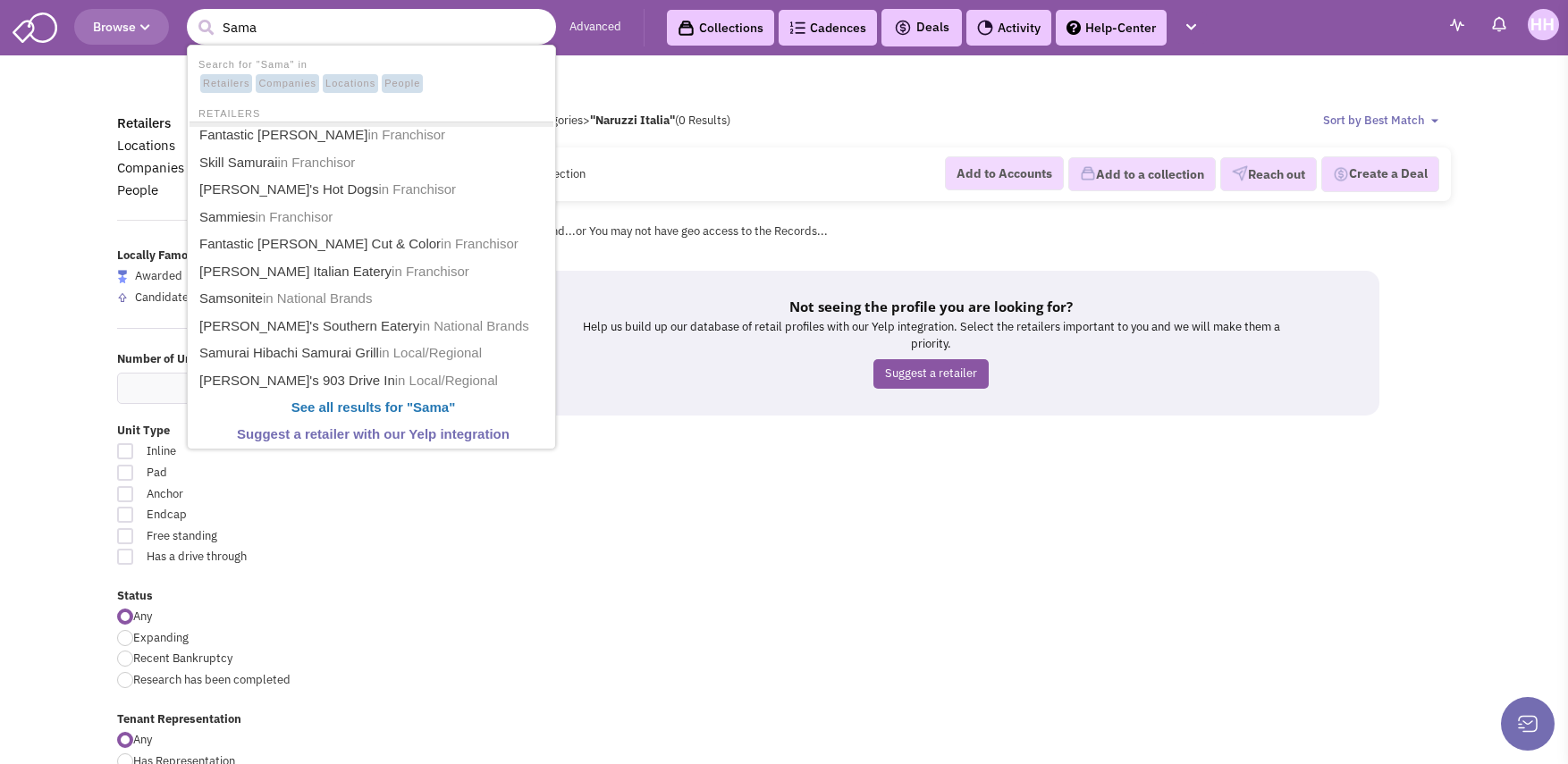
type input "Sama"
click at [192, 15] on button "submit" at bounding box center [205, 27] width 26 height 26
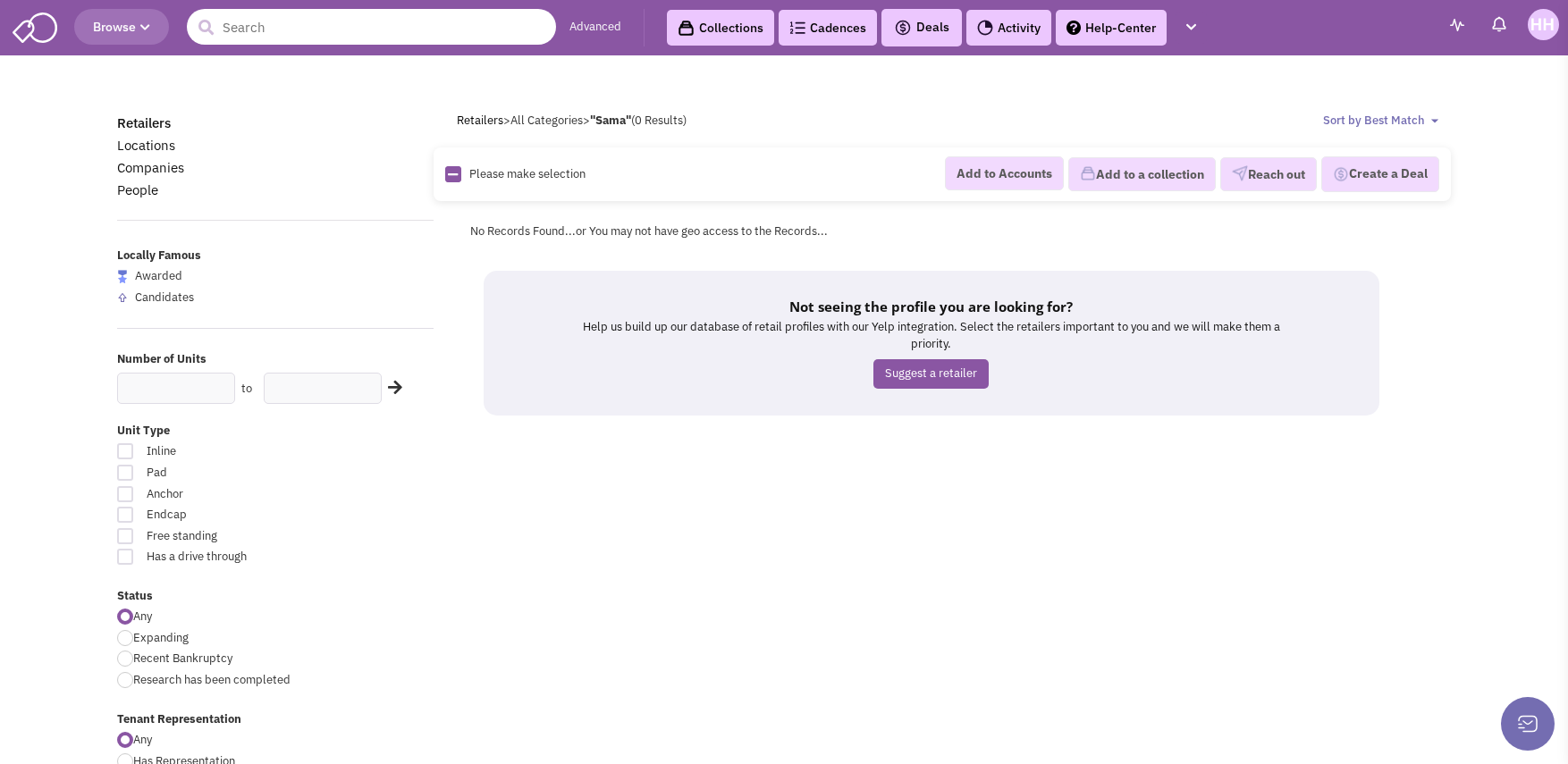
click at [351, 36] on input "text" at bounding box center [371, 26] width 369 height 36
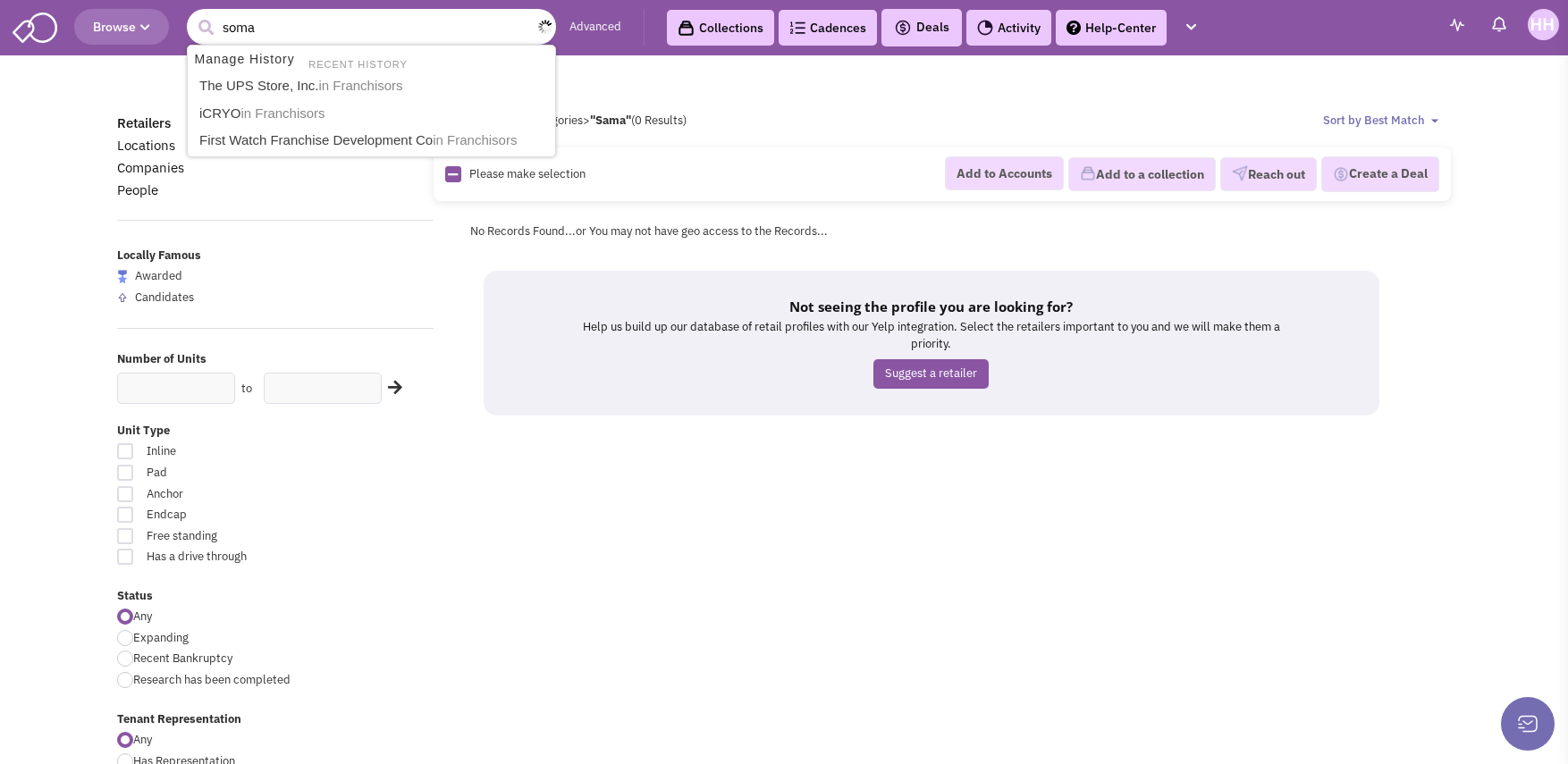
type input "soma"
click at [192, 15] on button "submit" at bounding box center [205, 27] width 26 height 26
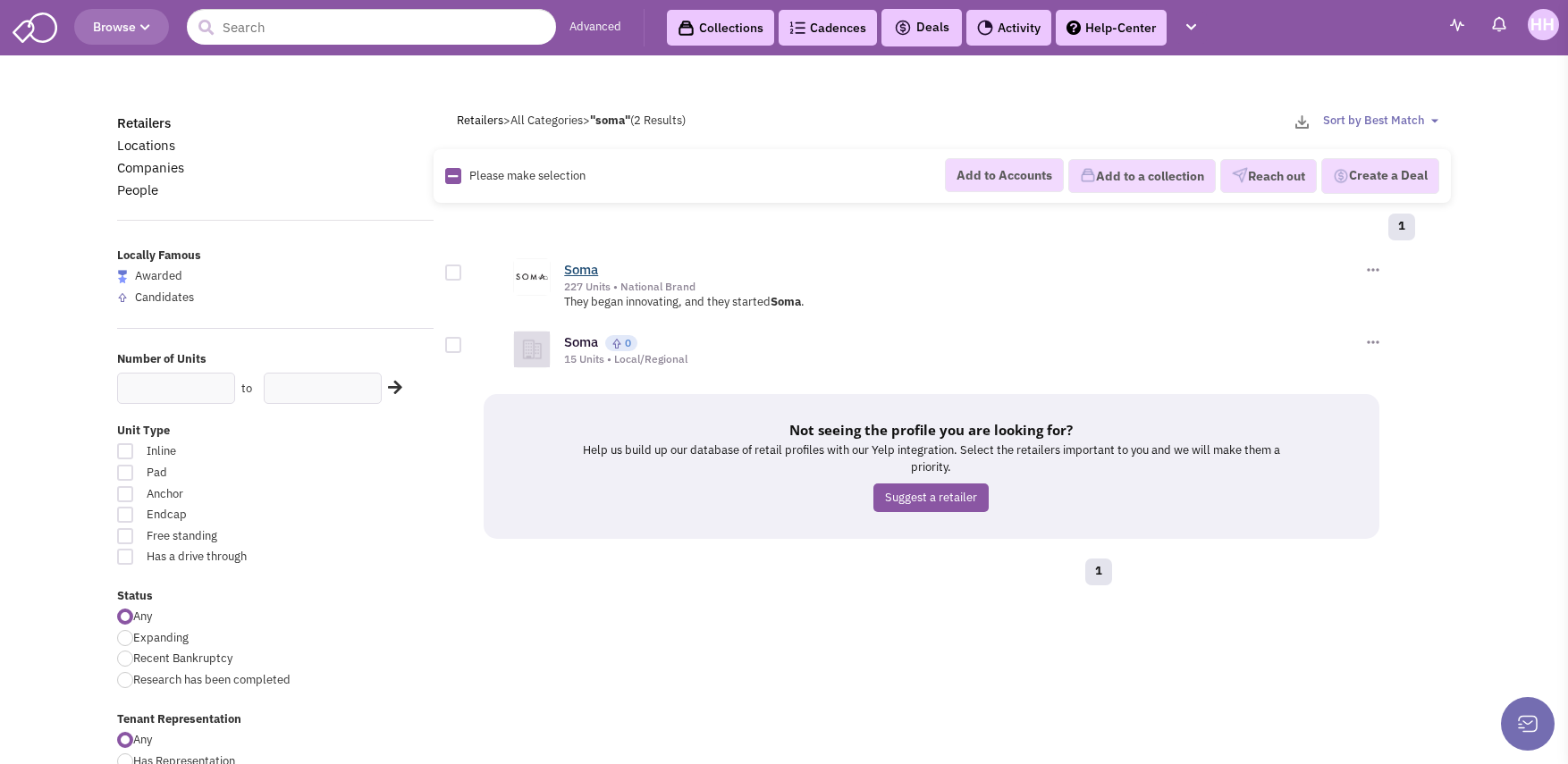
click at [586, 272] on link "Soma" at bounding box center [580, 270] width 34 height 17
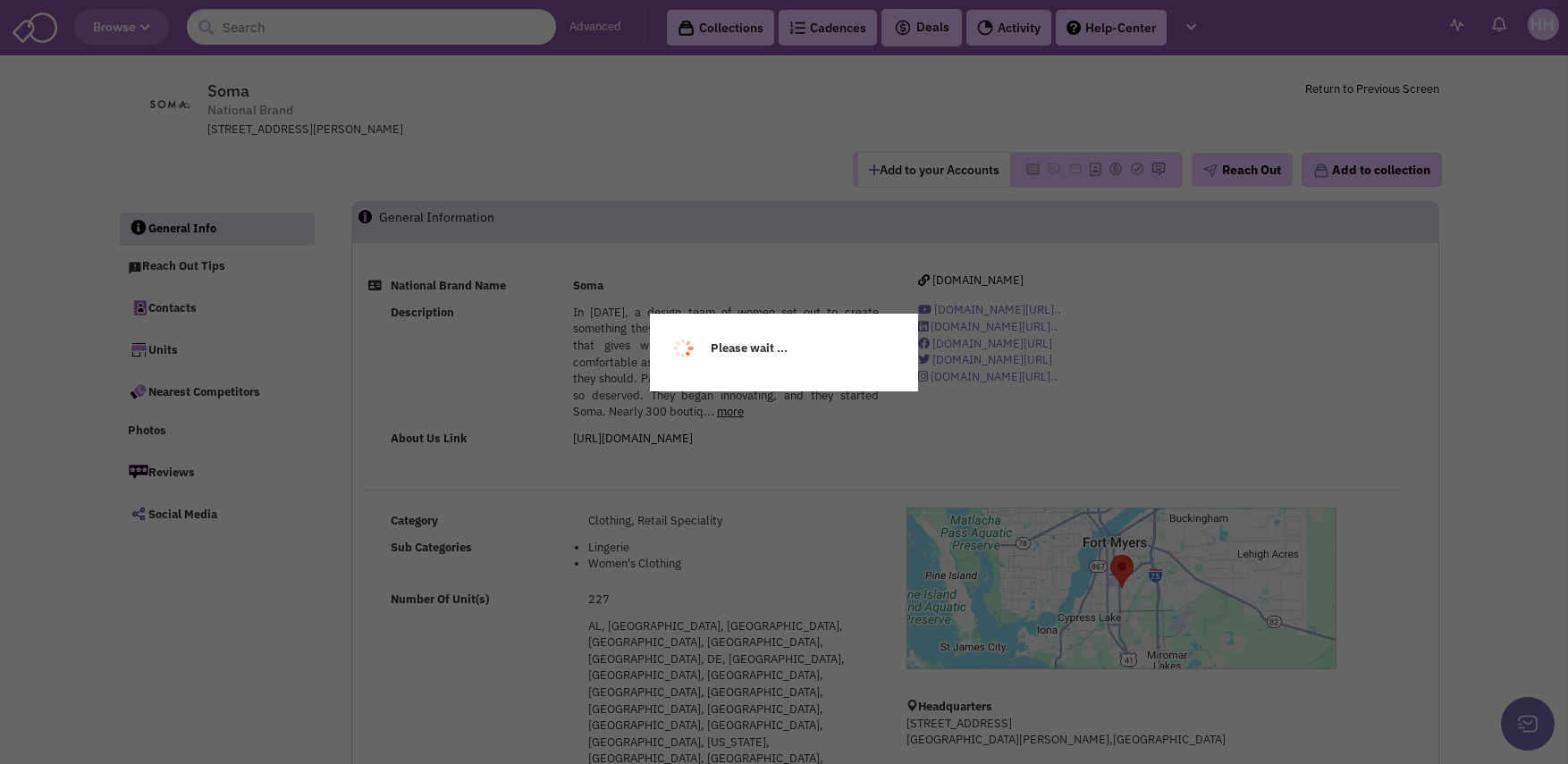
select select
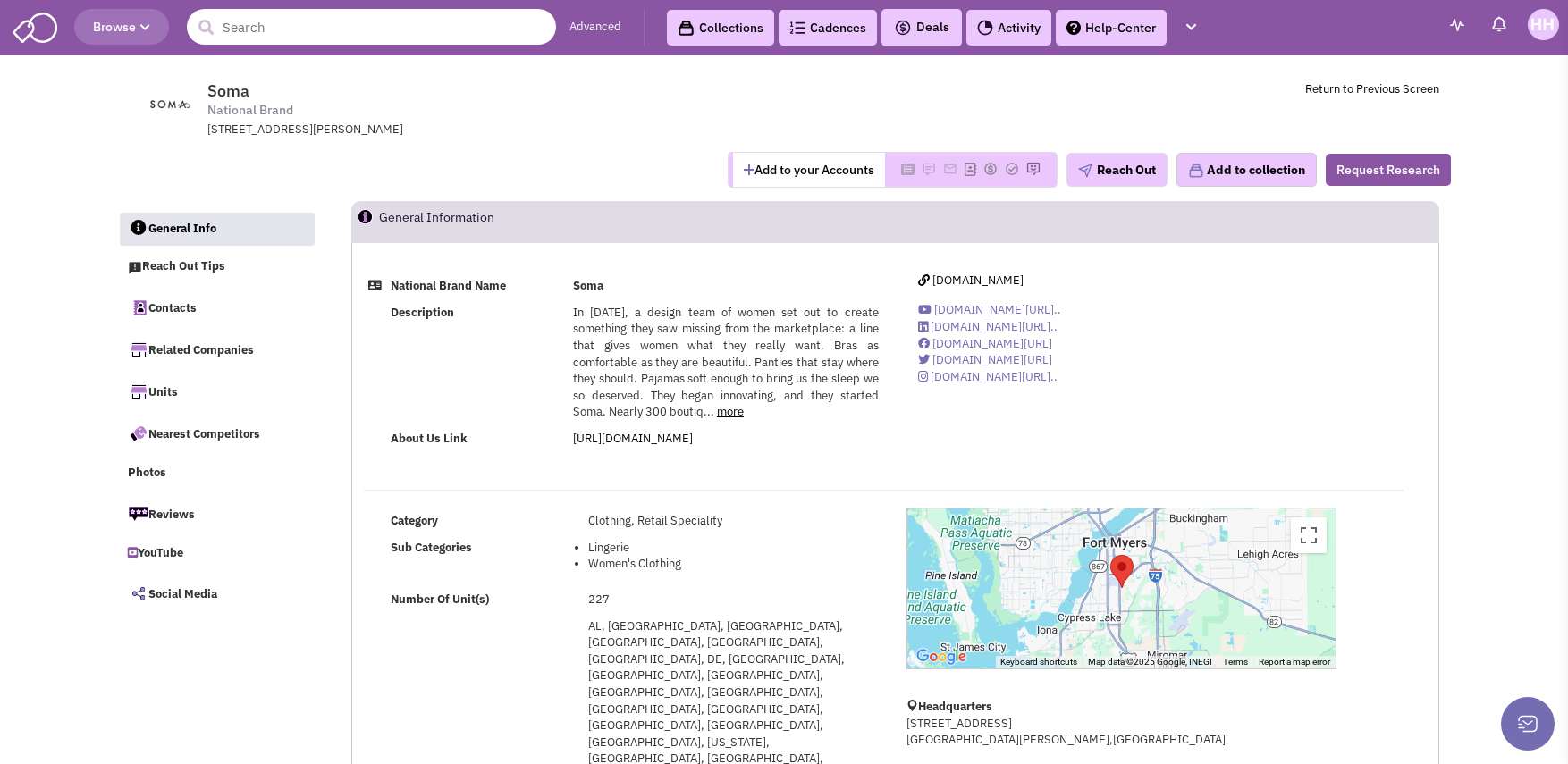
click at [443, 37] on input "text" at bounding box center [371, 26] width 369 height 36
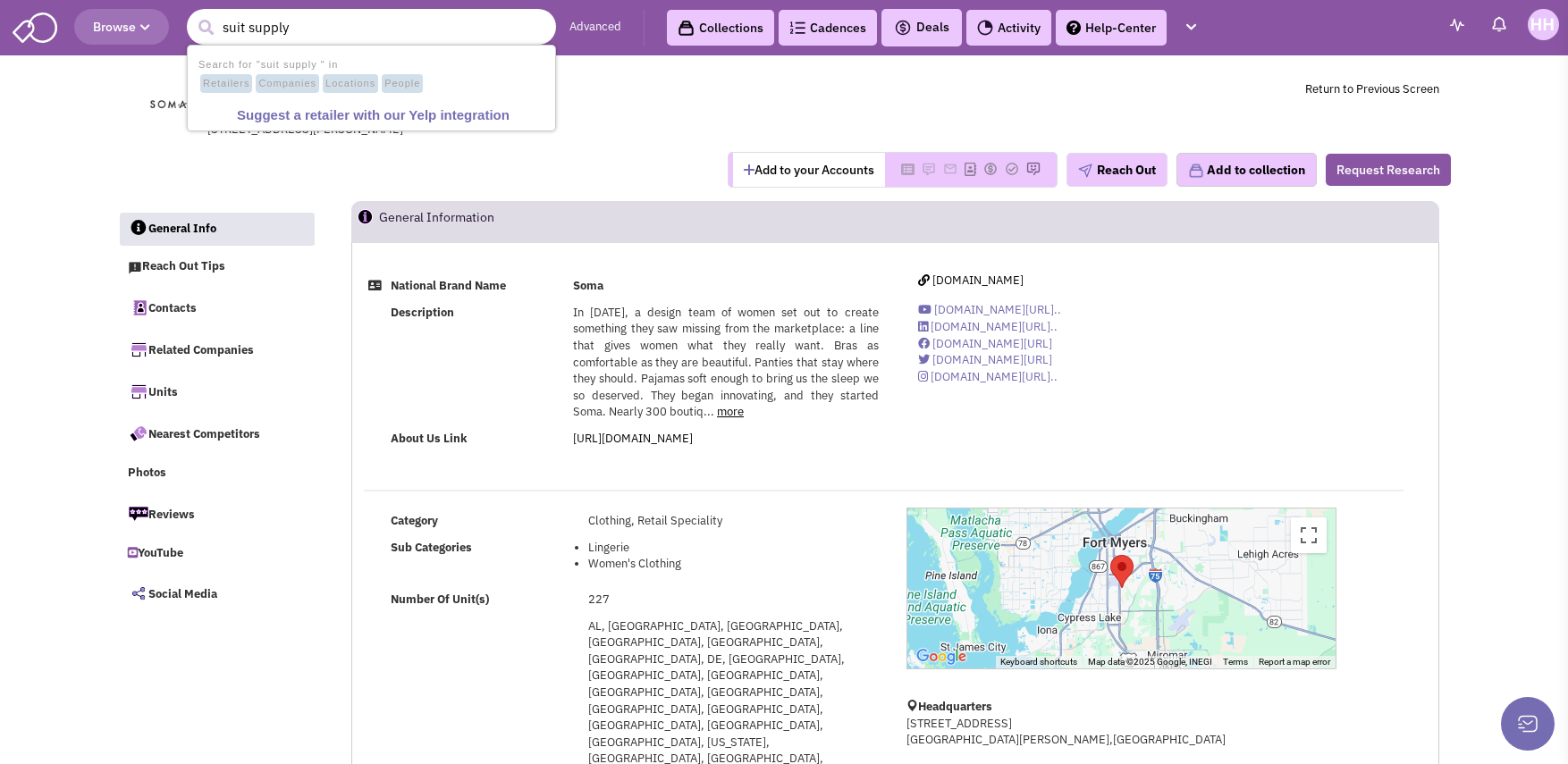
type input "suit supply"
click at [192, 15] on button "submit" at bounding box center [205, 27] width 26 height 26
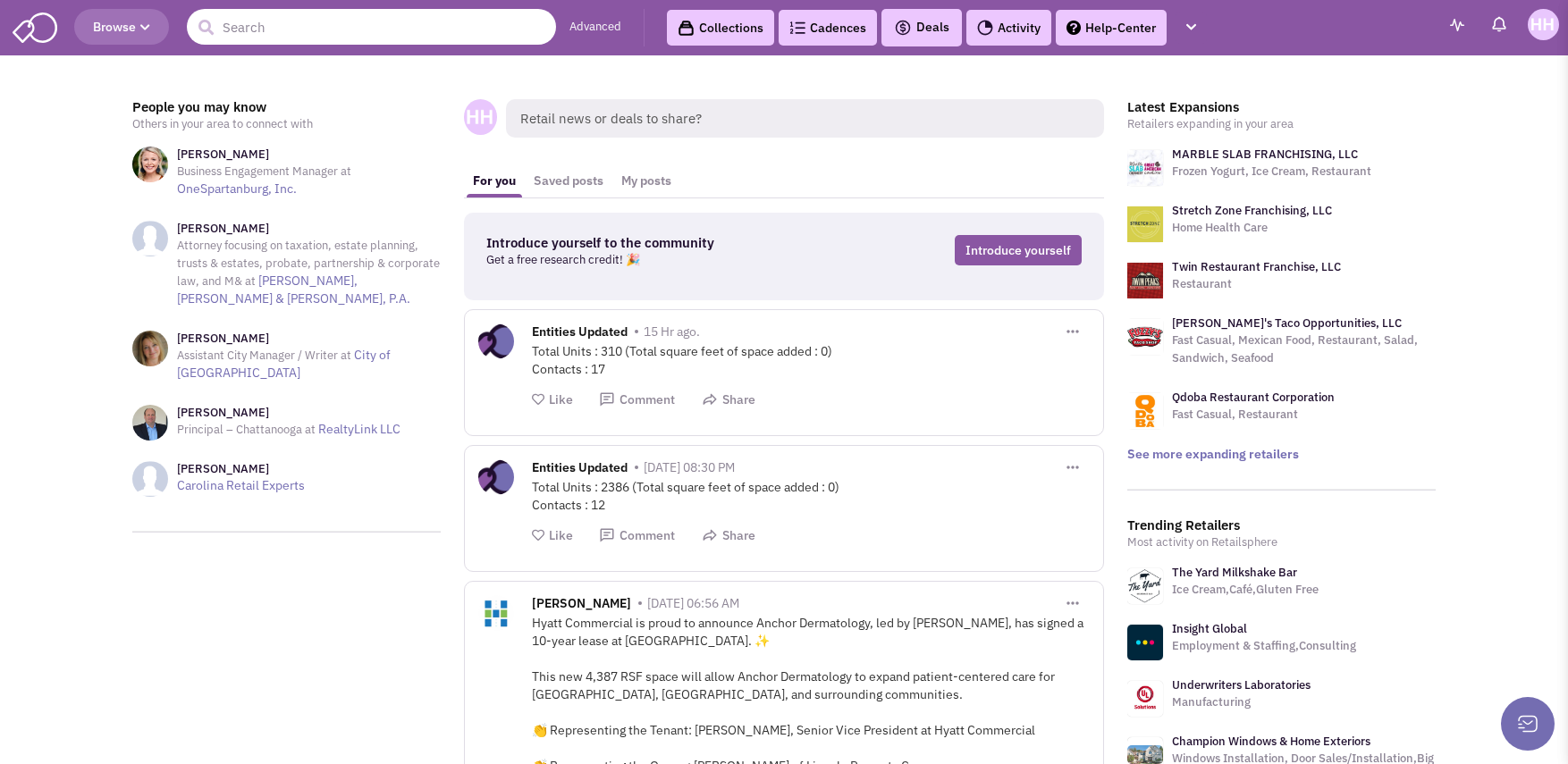
click at [310, 26] on input "text" at bounding box center [371, 26] width 369 height 36
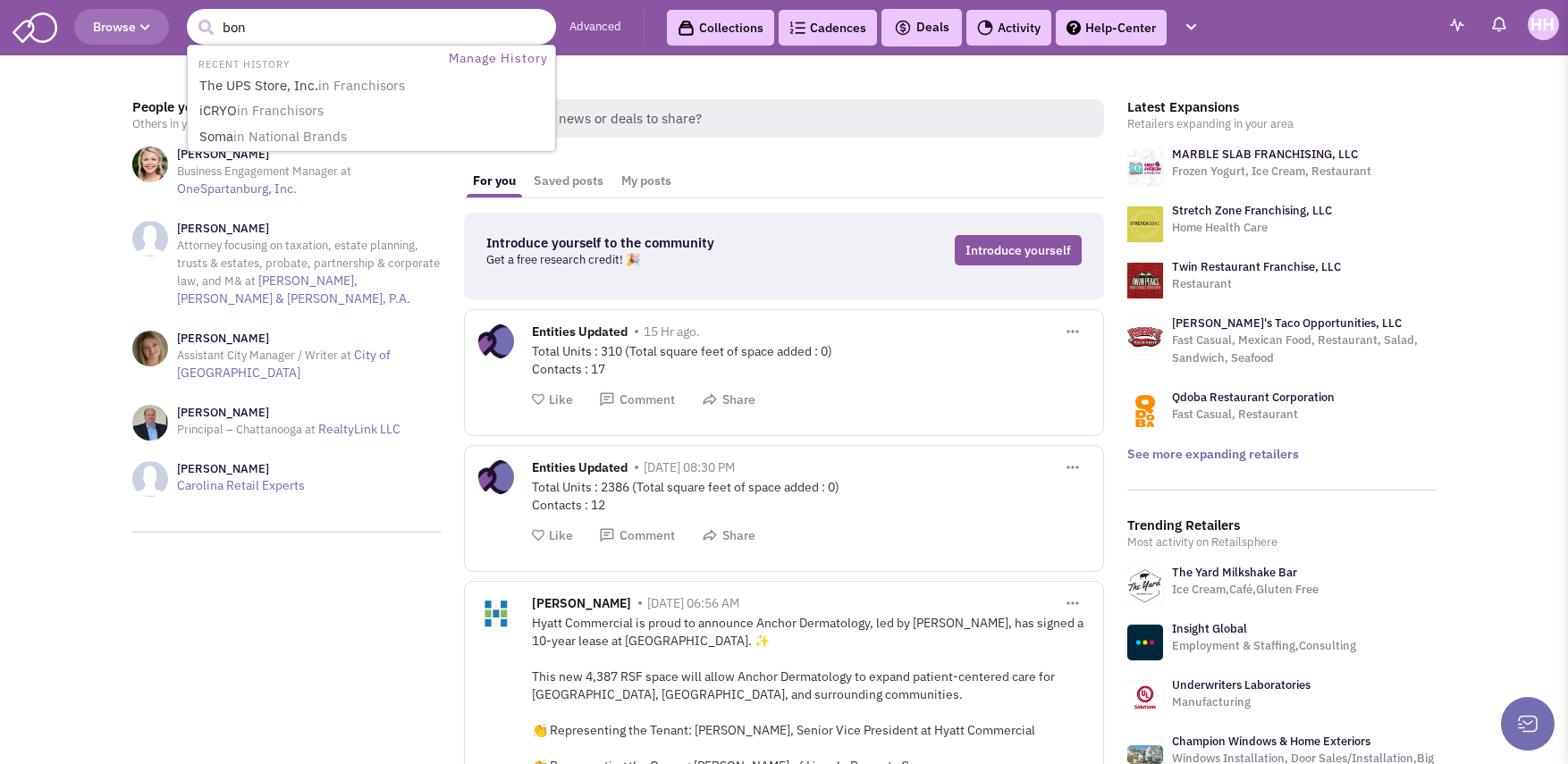
type input "bone"
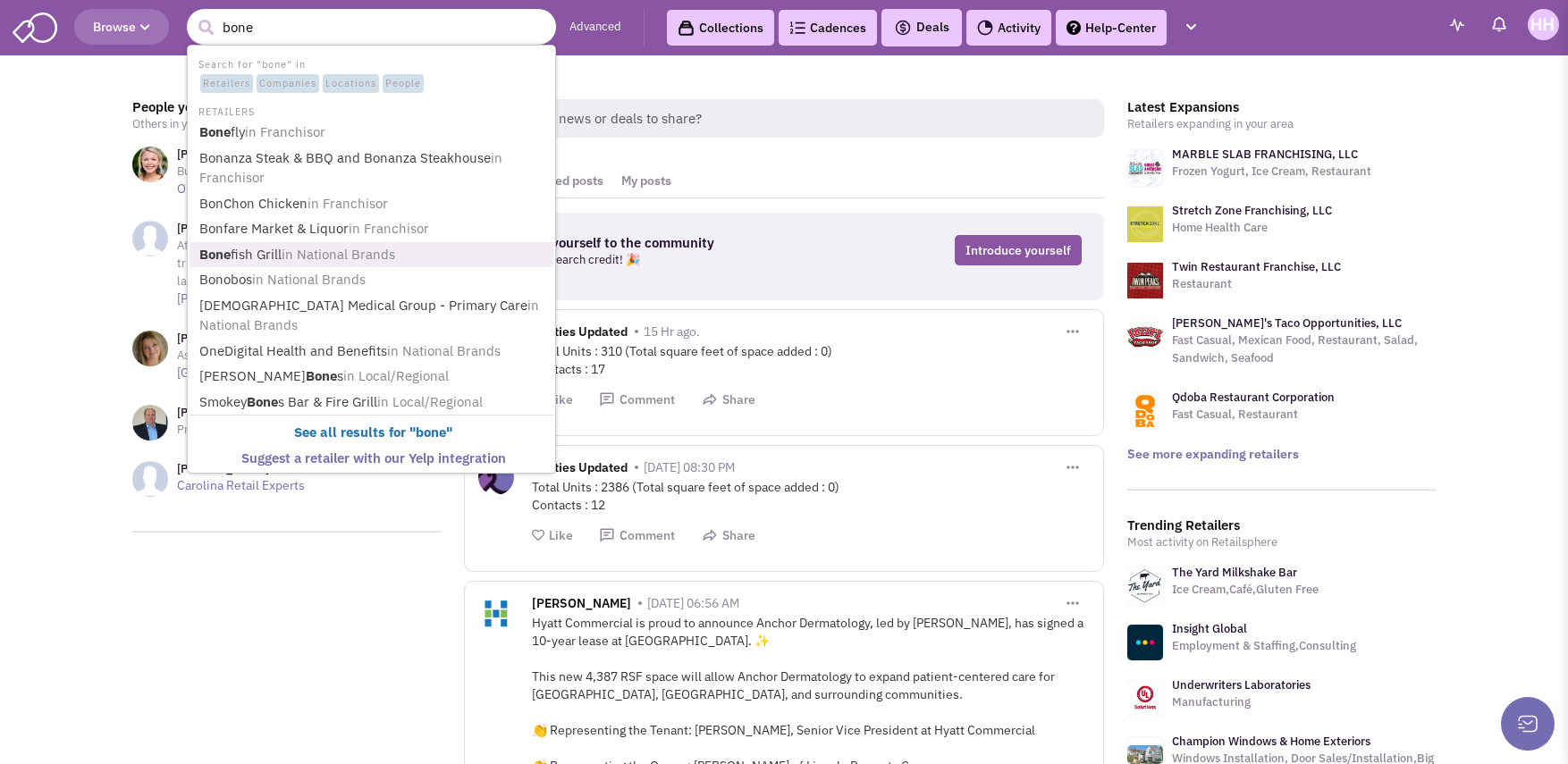
click at [347, 256] on span "in National Brands" at bounding box center [338, 254] width 114 height 17
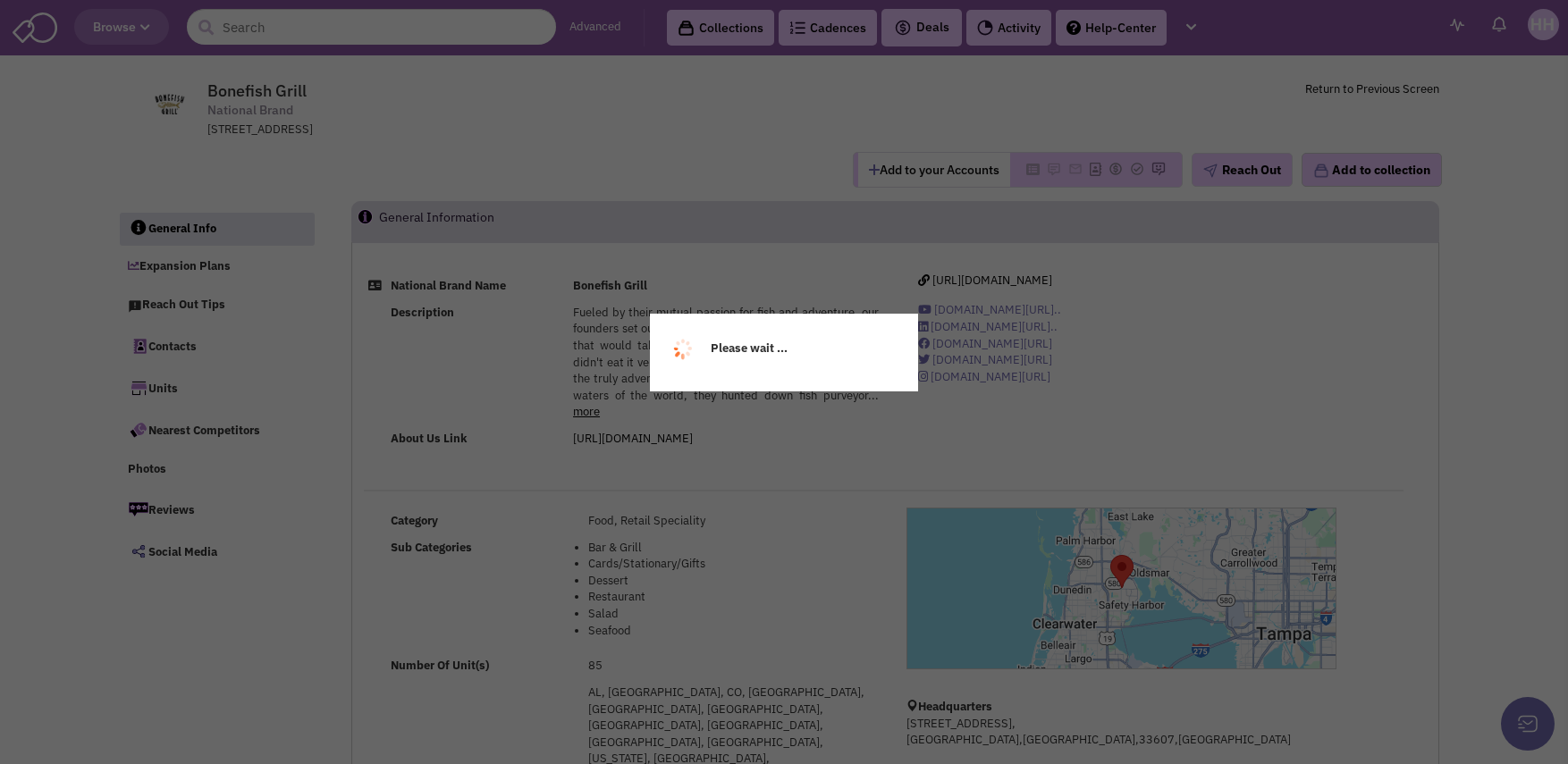
select select
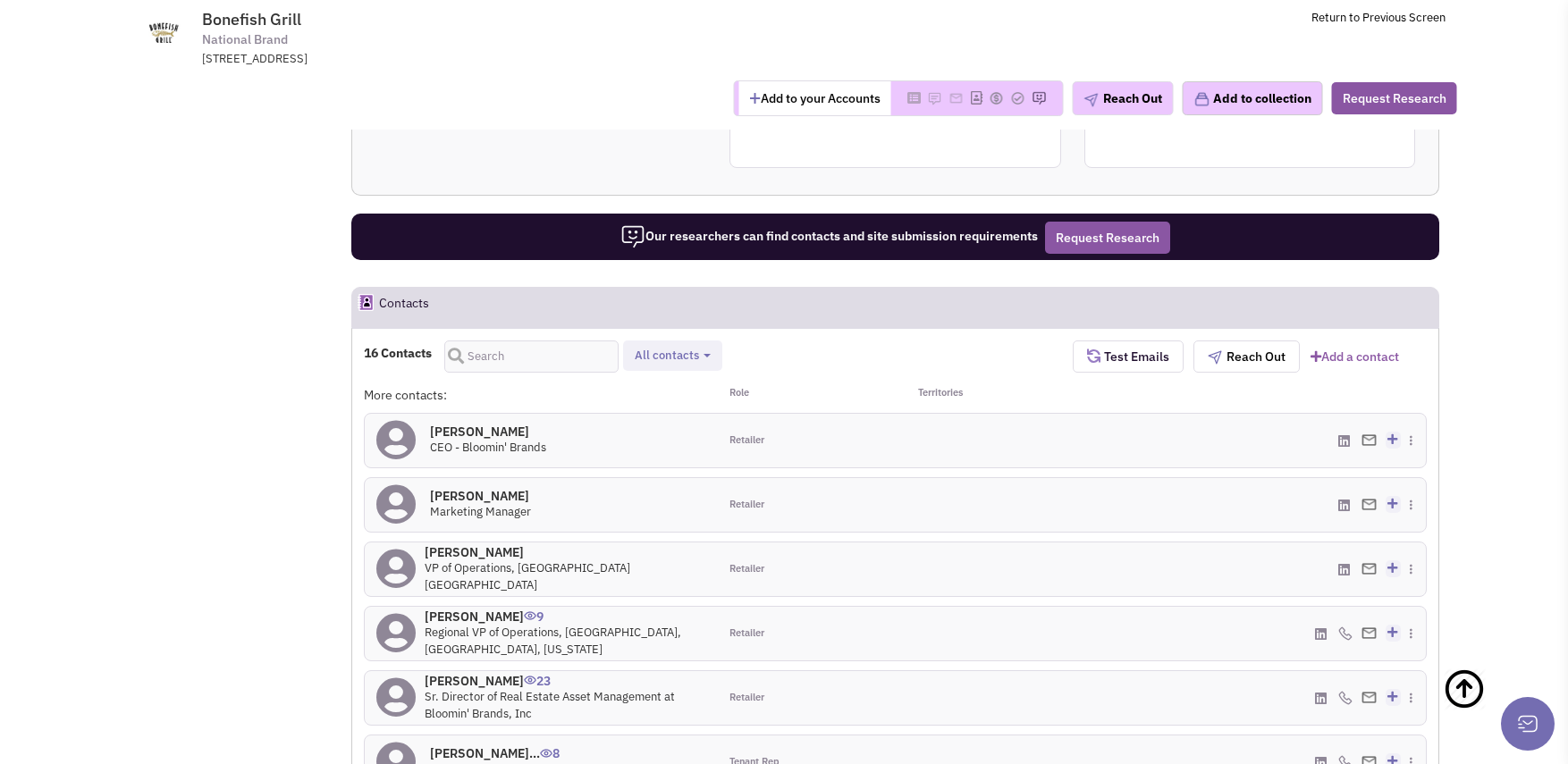
scroll to position [1520, 0]
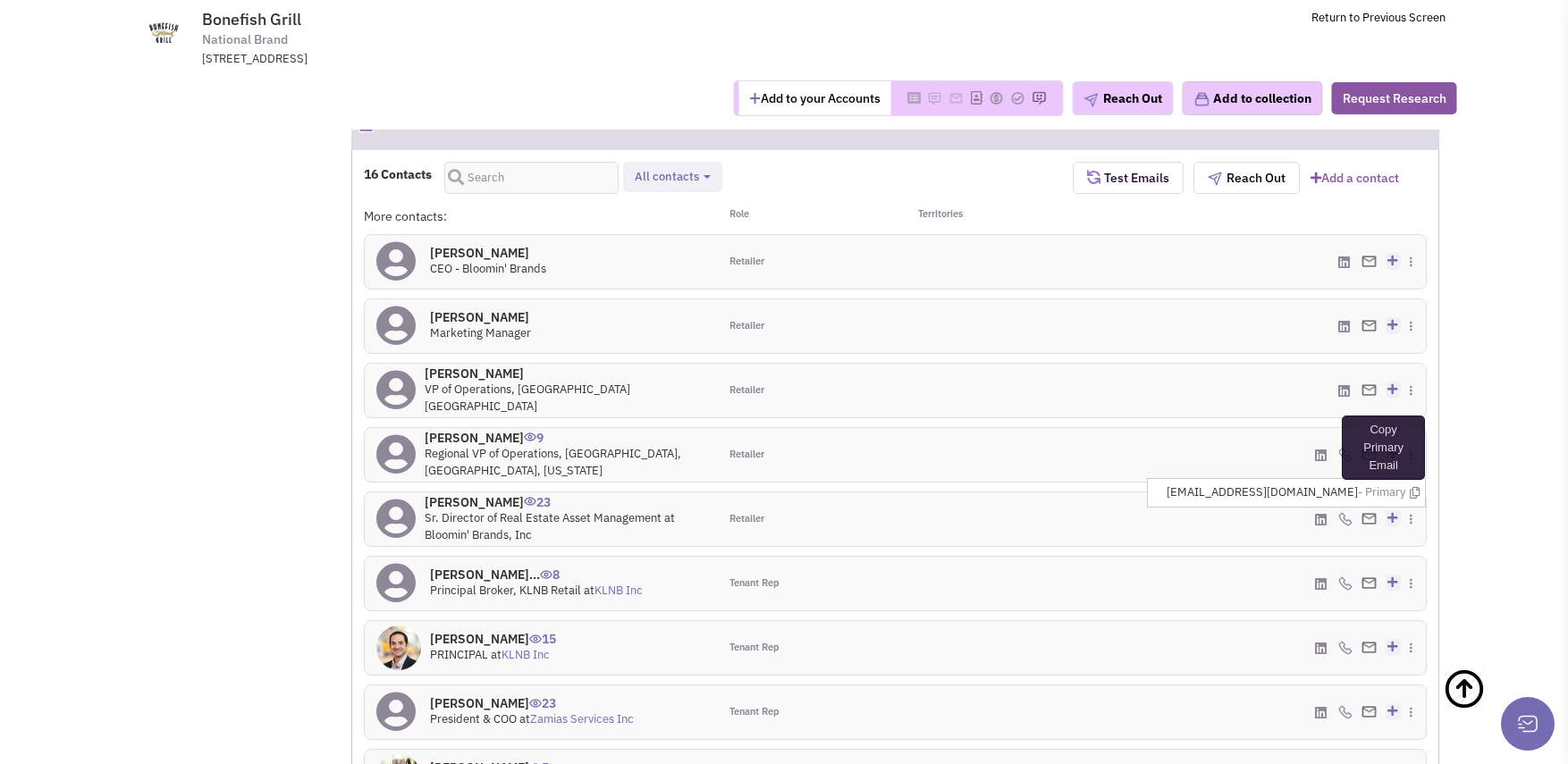
click at [1416, 487] on icon at bounding box center [1414, 493] width 10 height 12
click at [1411, 487] on icon at bounding box center [1414, 493] width 10 height 12
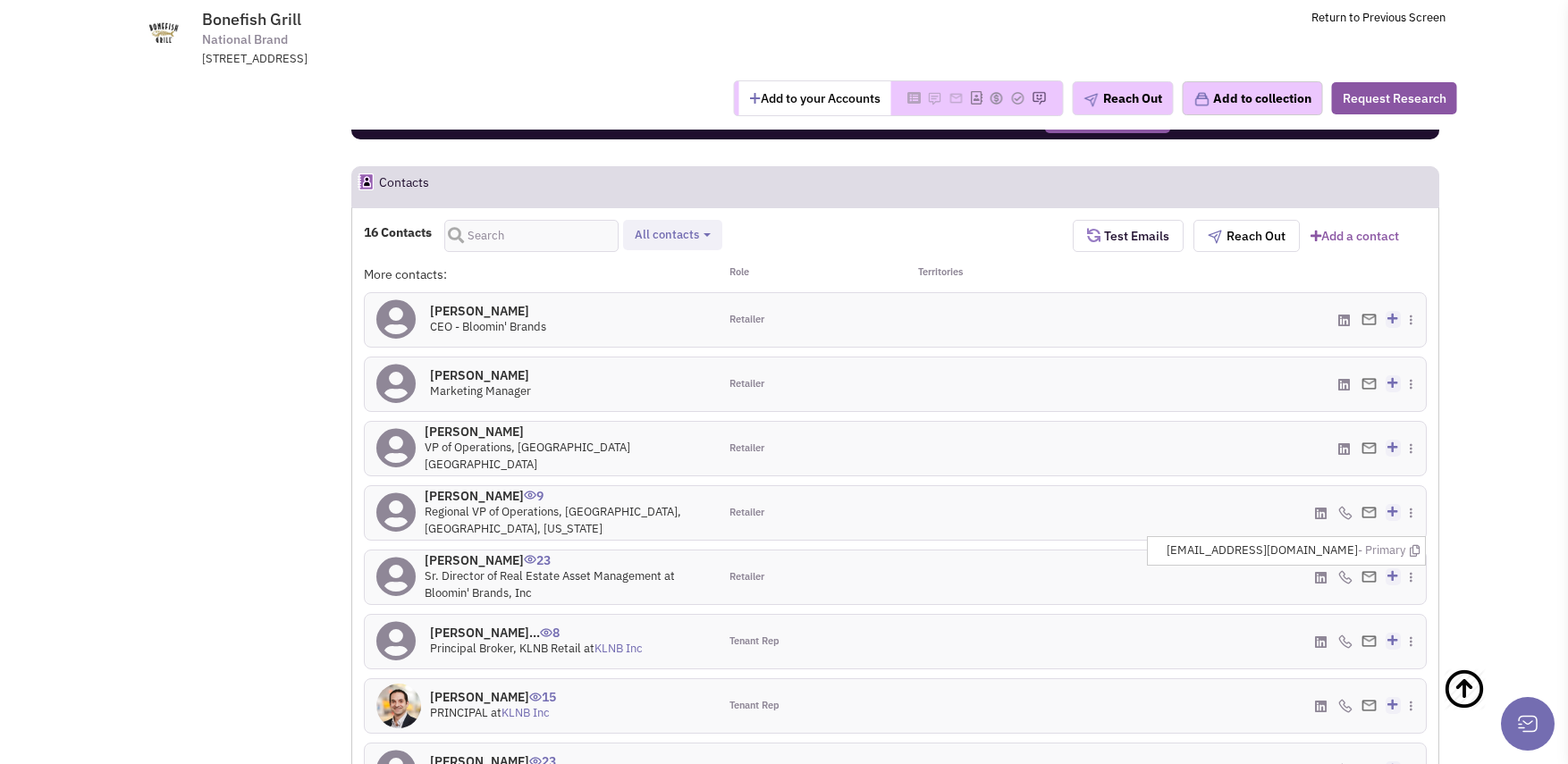
scroll to position [1431, 0]
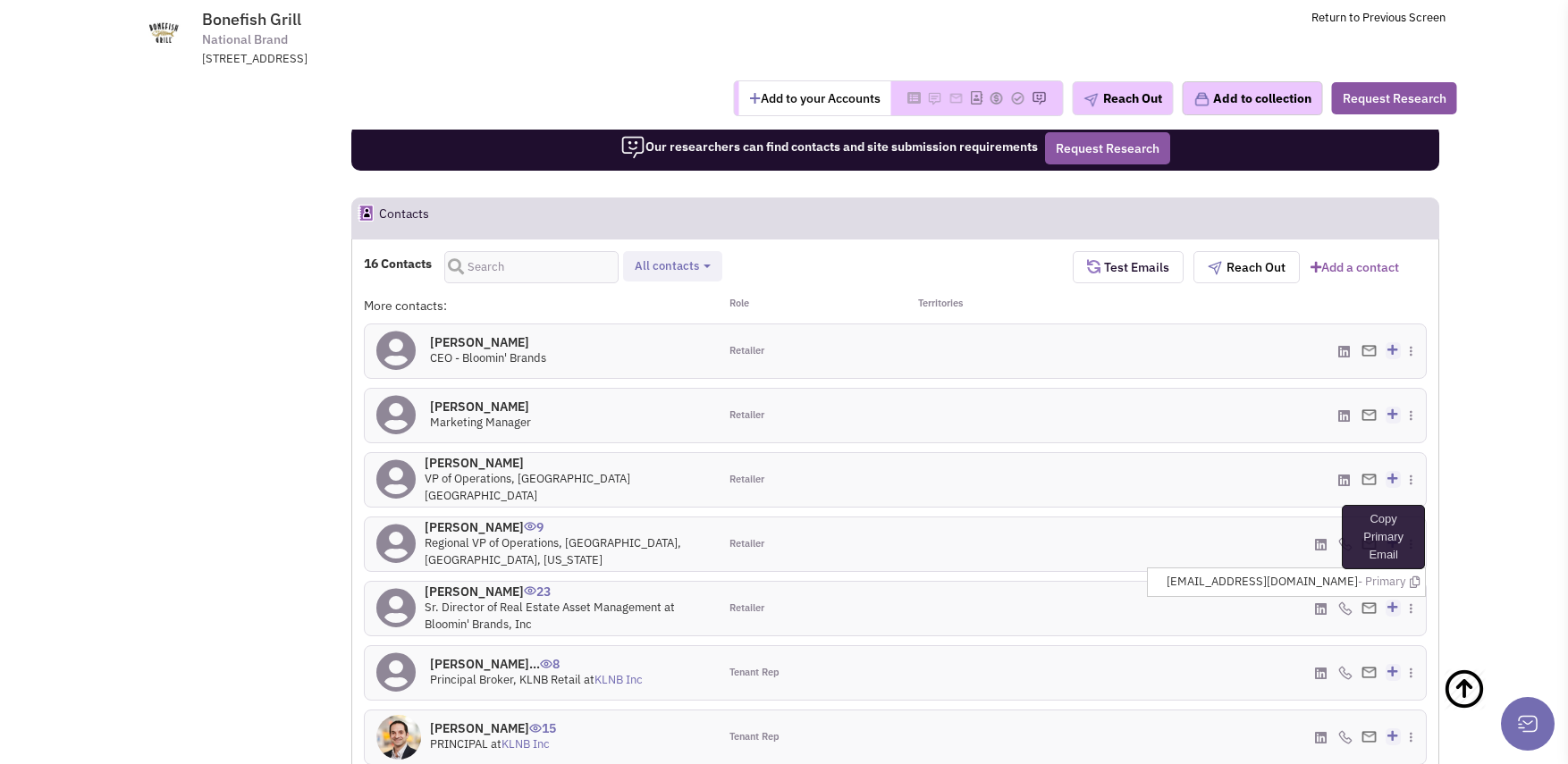
click at [1413, 576] on icon at bounding box center [1414, 582] width 10 height 12
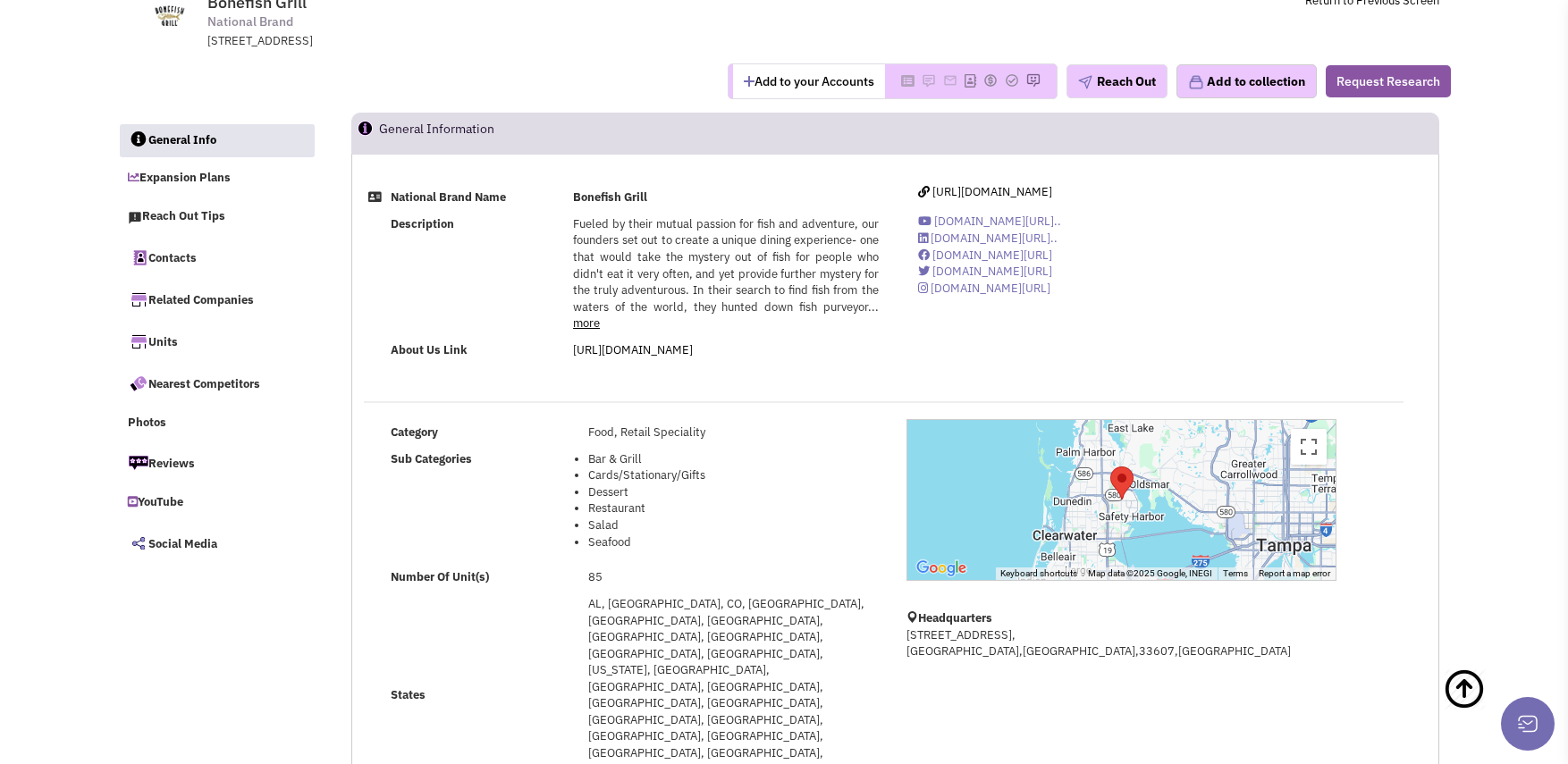
scroll to position [0, 0]
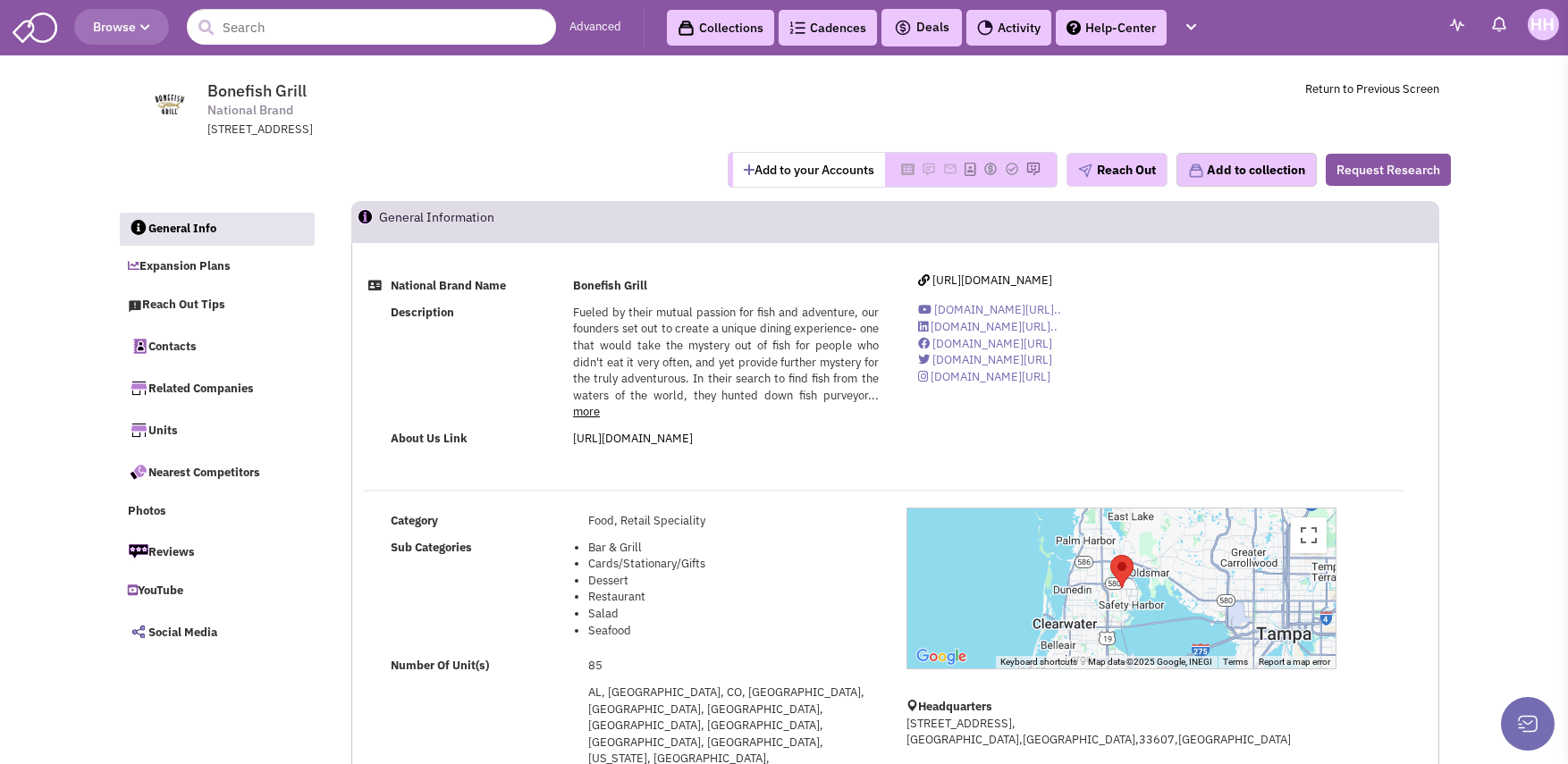
click at [28, 19] on img at bounding box center [35, 25] width 45 height 34
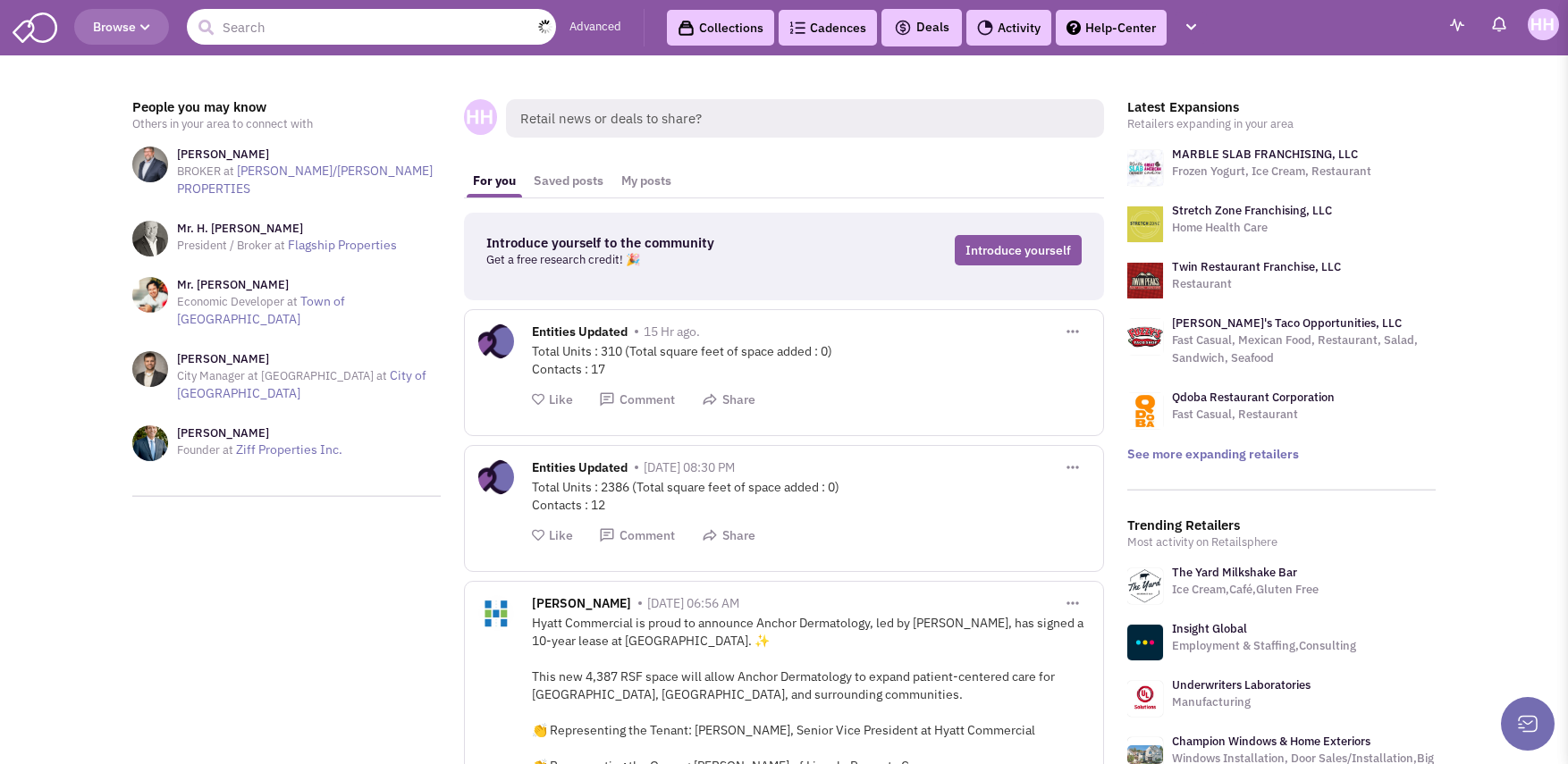
click at [272, 9] on input "text" at bounding box center [371, 26] width 369 height 36
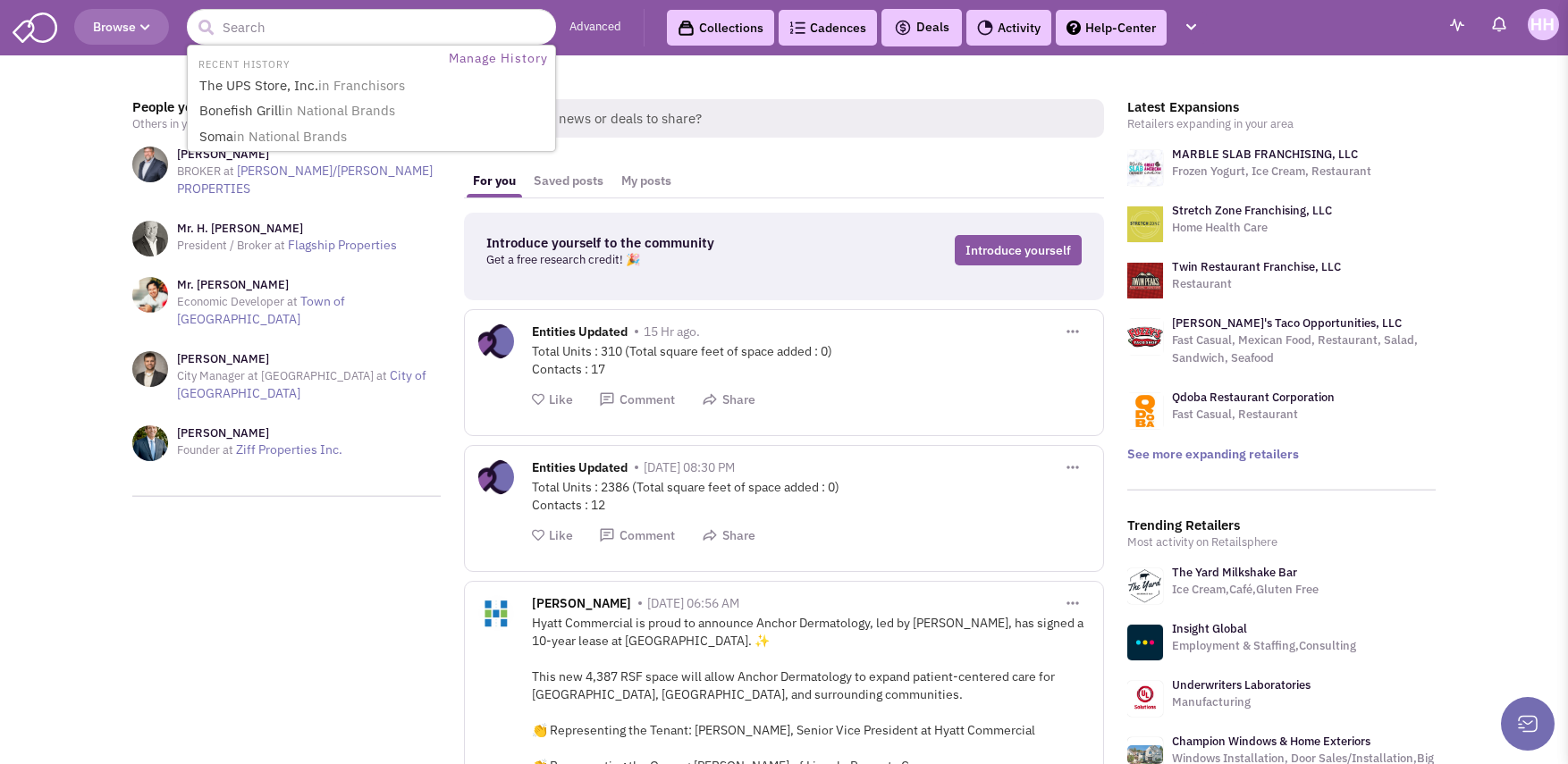
click at [103, 30] on span "Browse" at bounding box center [121, 27] width 57 height 16
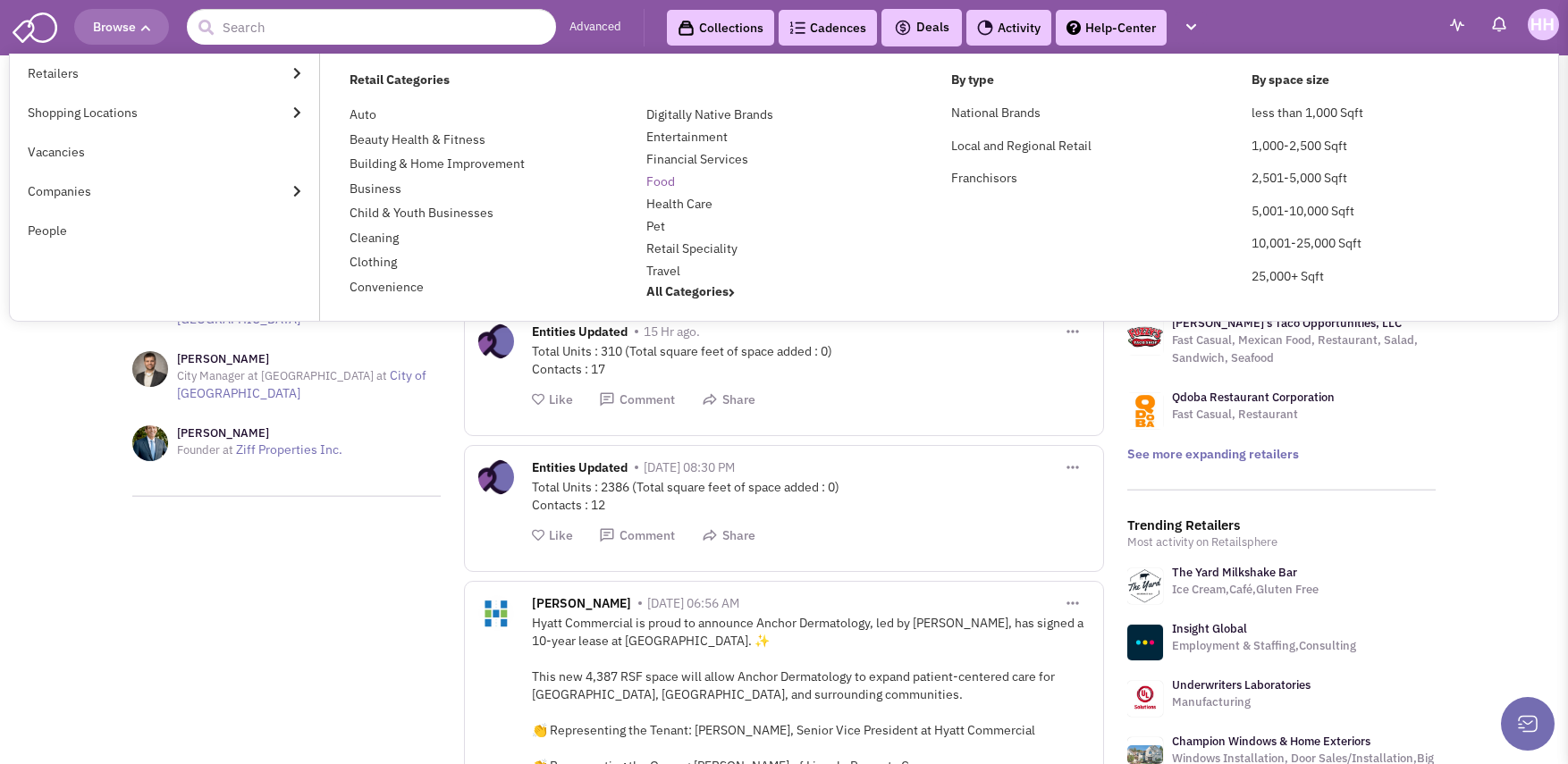
click at [652, 184] on link "Food" at bounding box center [660, 181] width 28 height 16
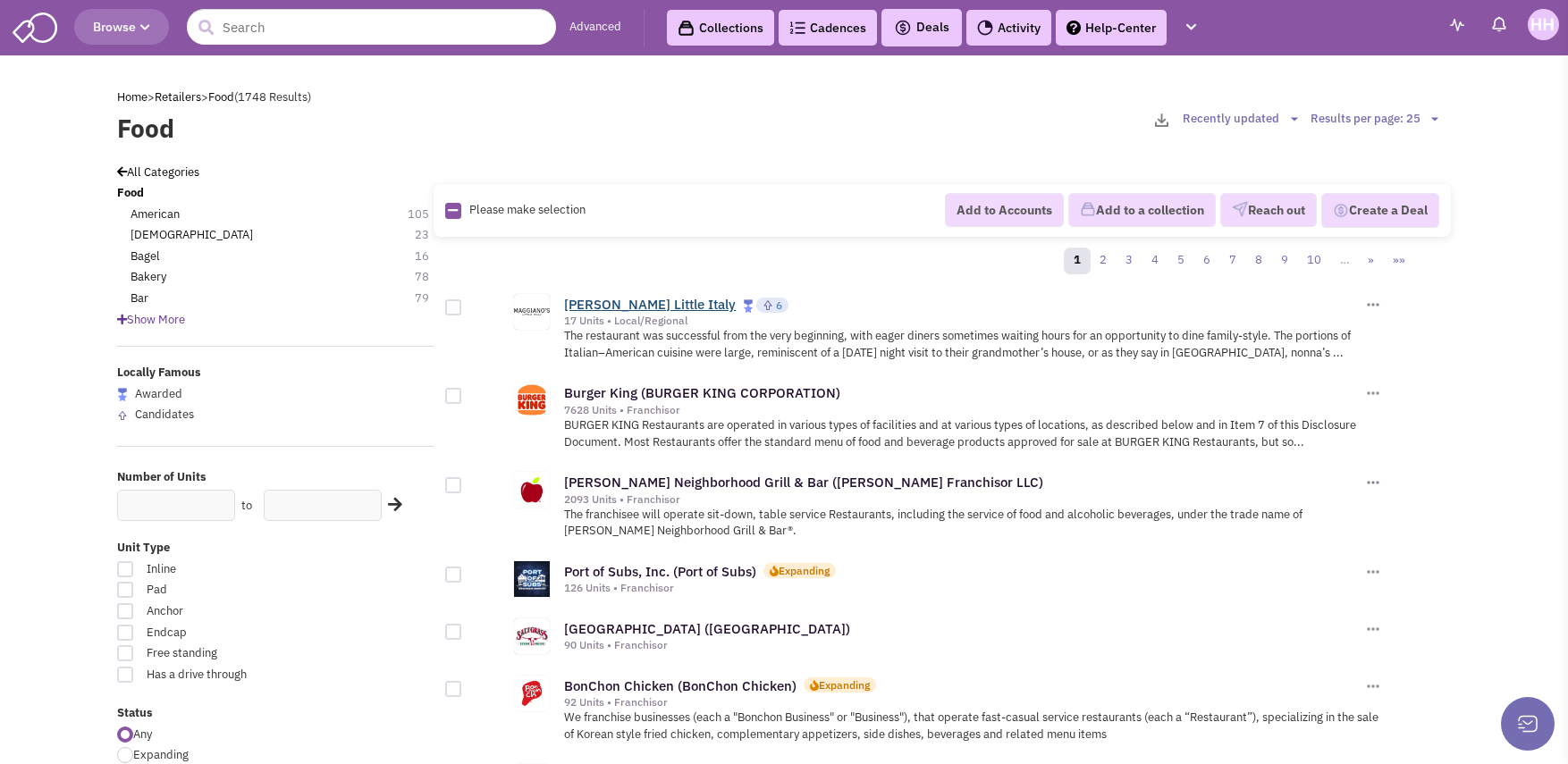
click at [668, 301] on link "[PERSON_NAME] Little Italy" at bounding box center [649, 304] width 171 height 17
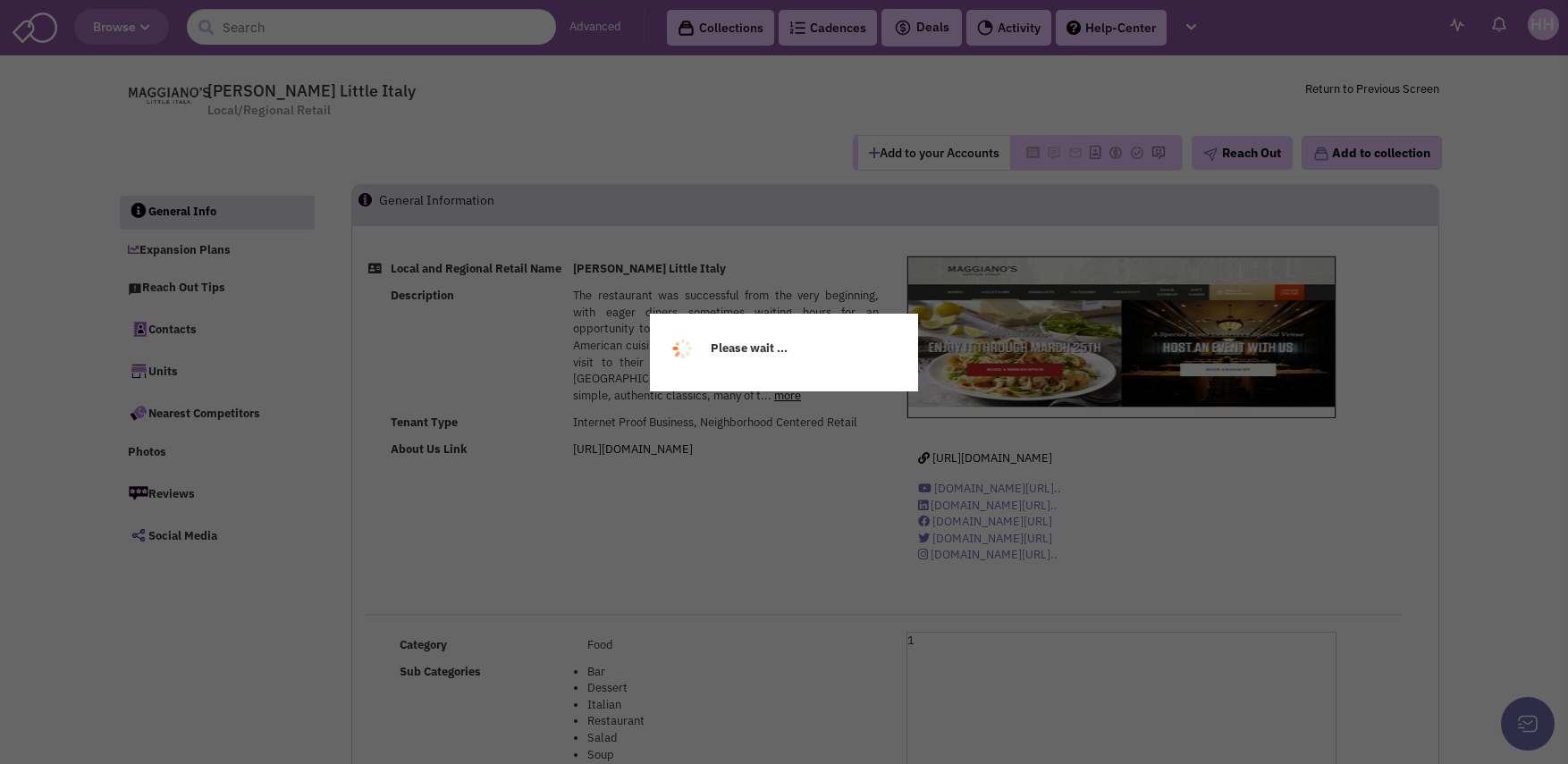
select select
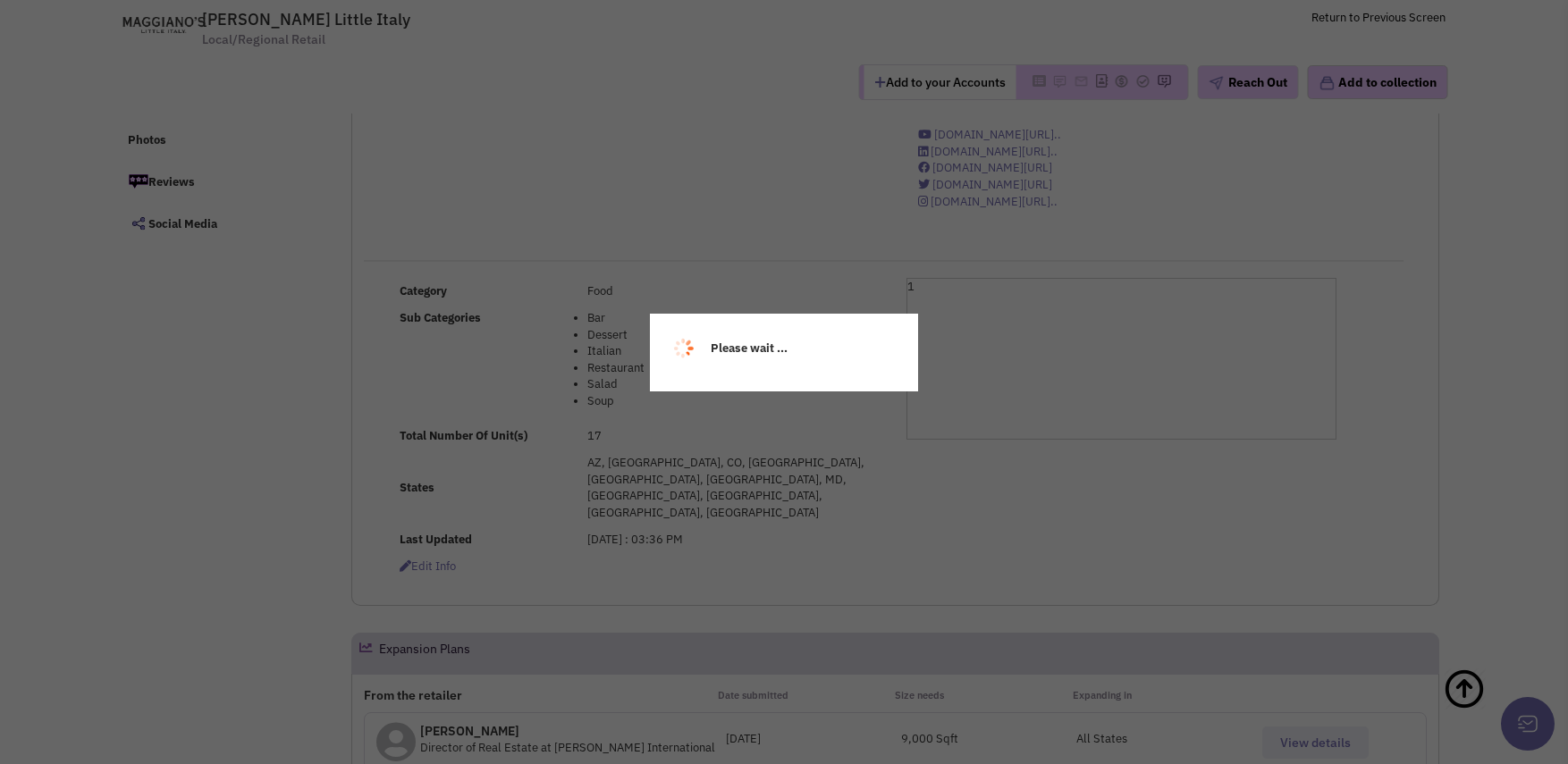
scroll to position [268, 0]
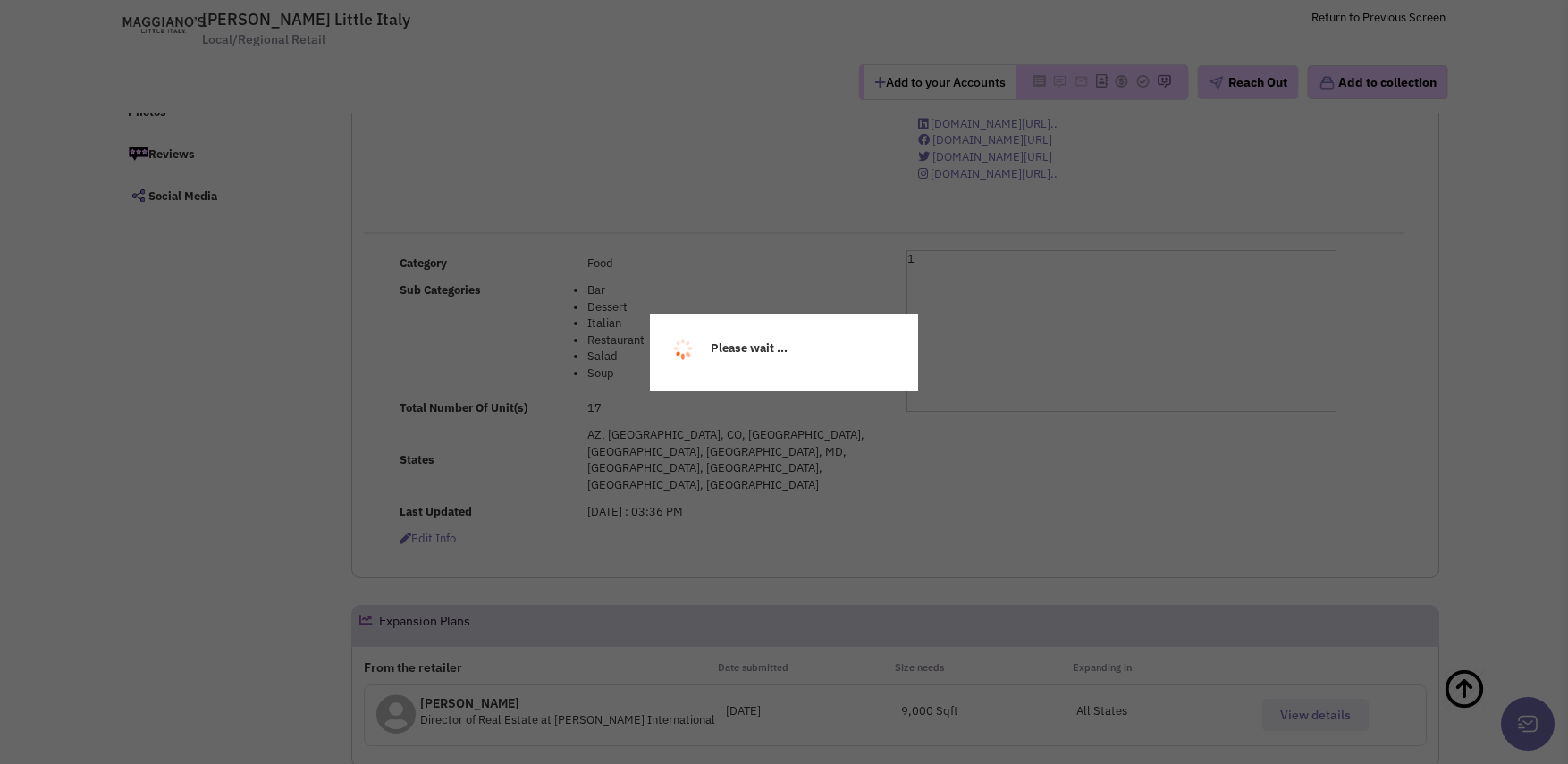
select select
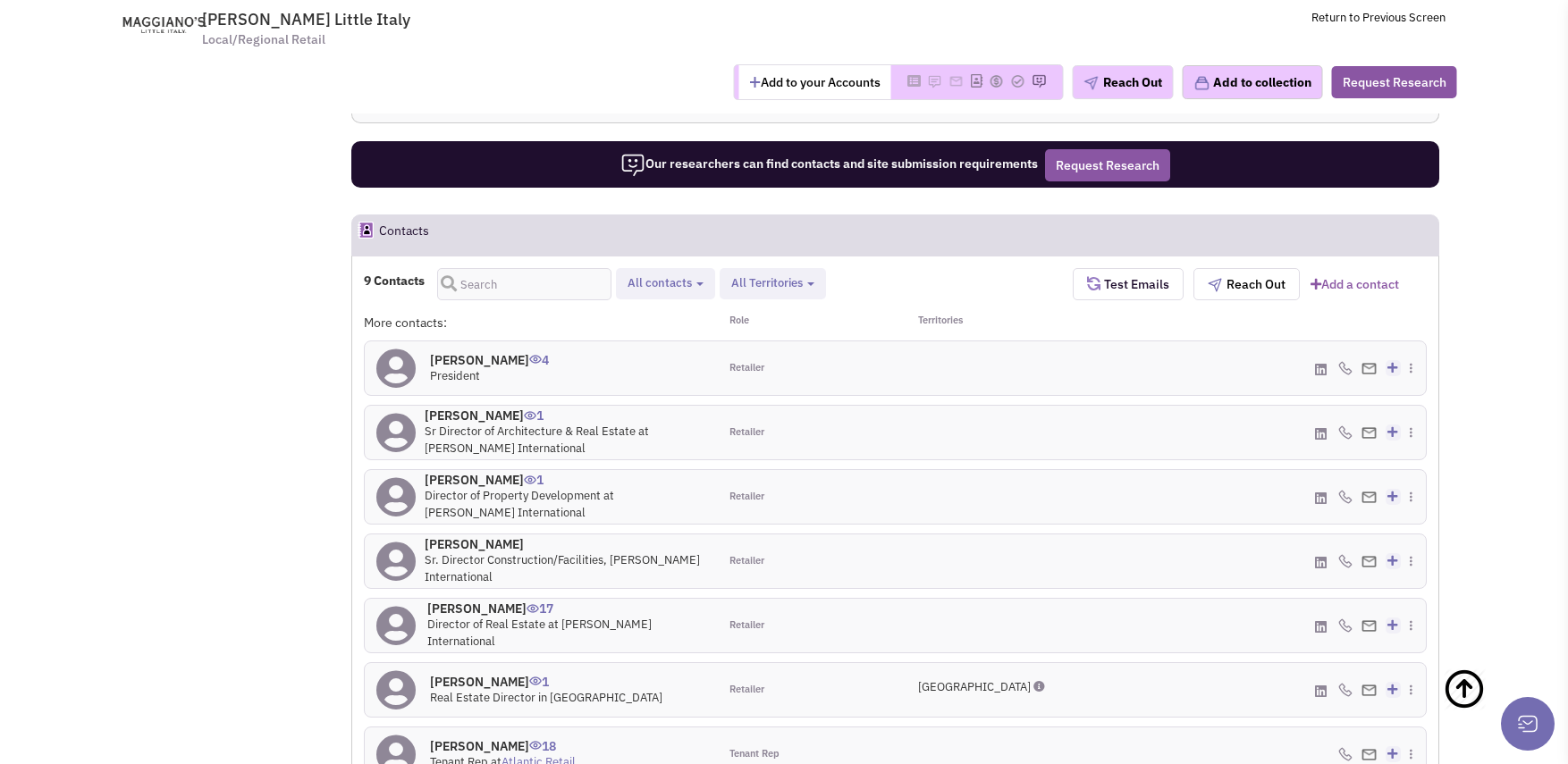
scroll to position [1340, 0]
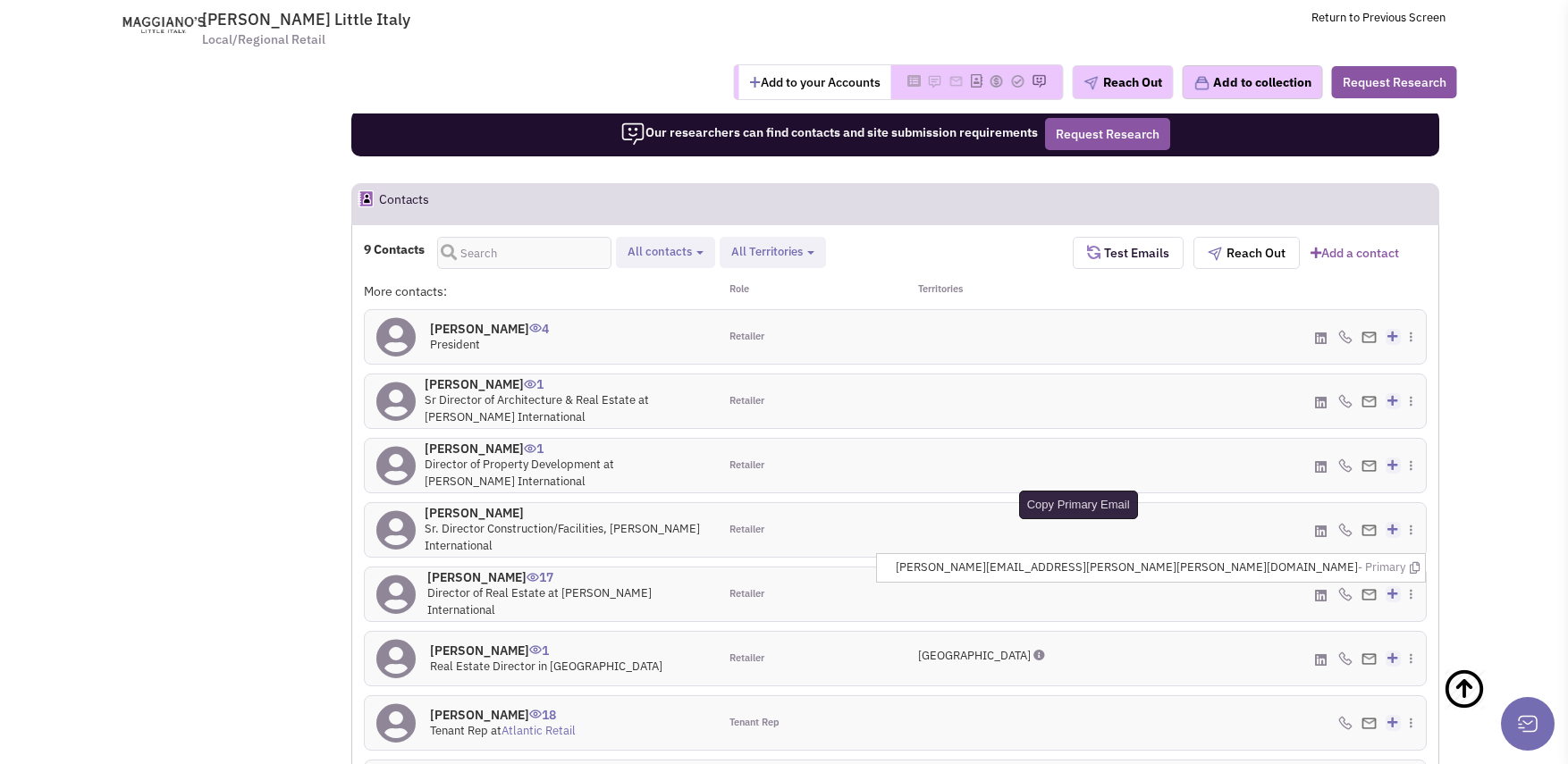
click at [1412, 562] on icon at bounding box center [1414, 567] width 10 height 12
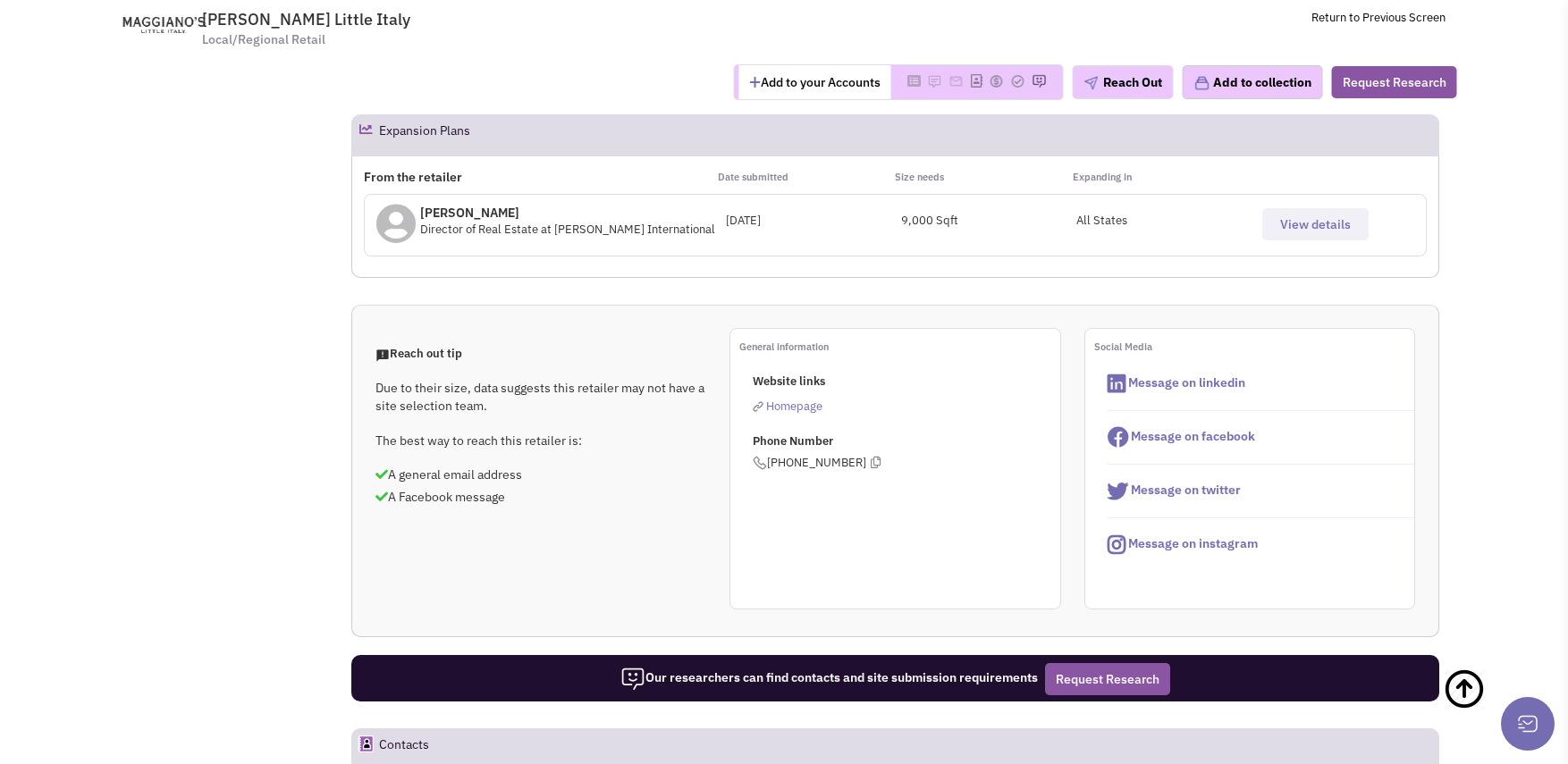
scroll to position [626, 0]
